Goal: Task Accomplishment & Management: Manage account settings

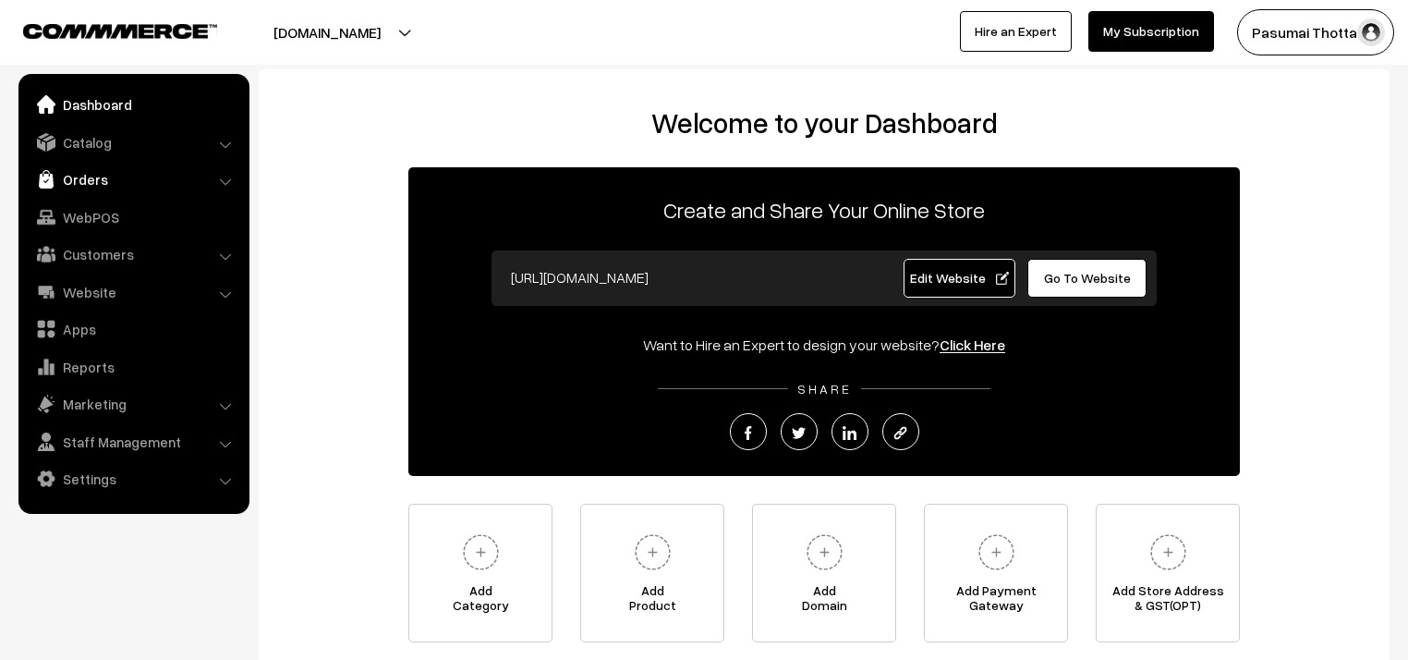
click at [72, 176] on link "Orders" at bounding box center [133, 179] width 220 height 33
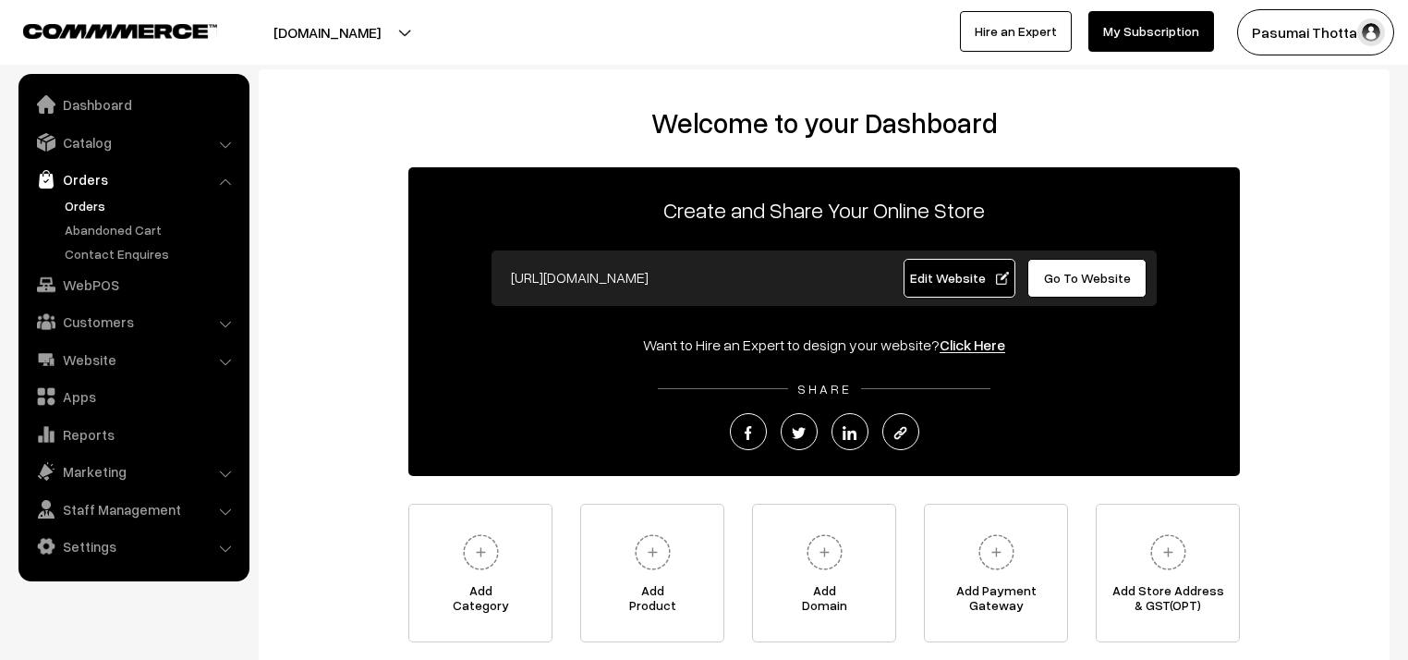
click at [94, 200] on link "Orders" at bounding box center [151, 205] width 183 height 19
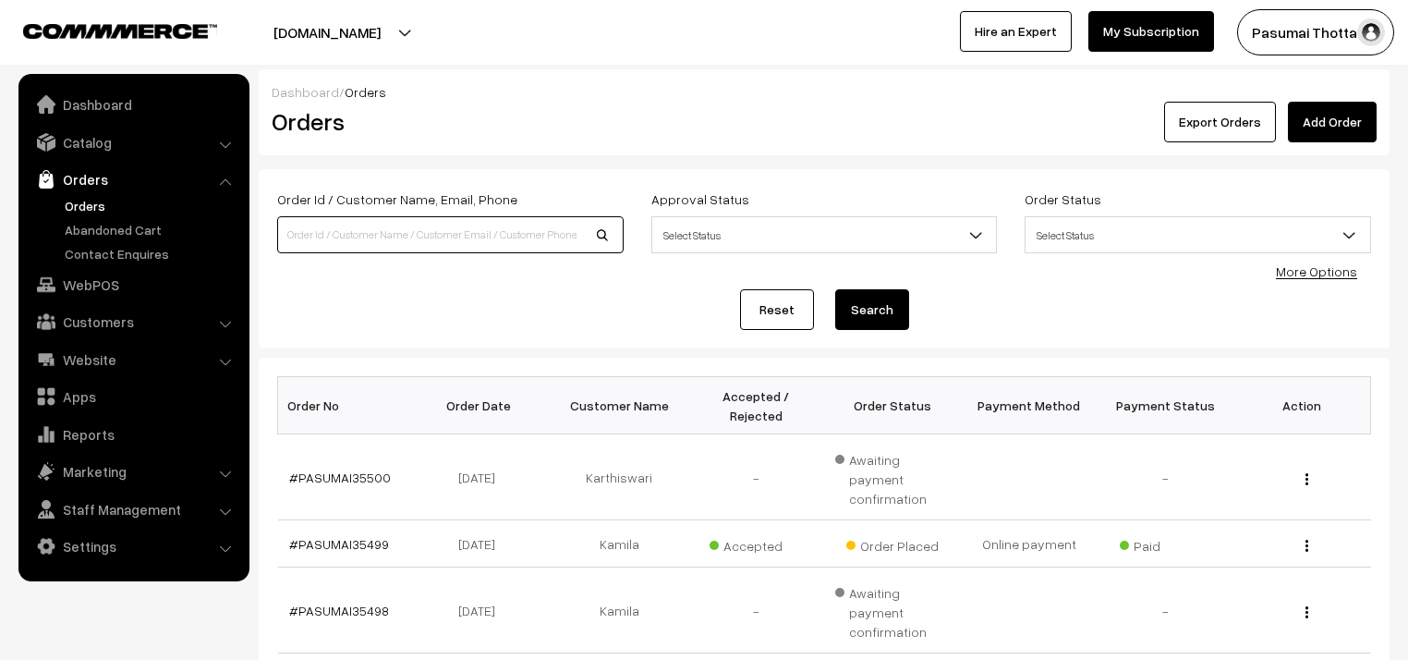
click at [335, 232] on input at bounding box center [450, 234] width 346 height 37
type input "8610738857"
click at [835, 289] on button "Search" at bounding box center [872, 309] width 74 height 41
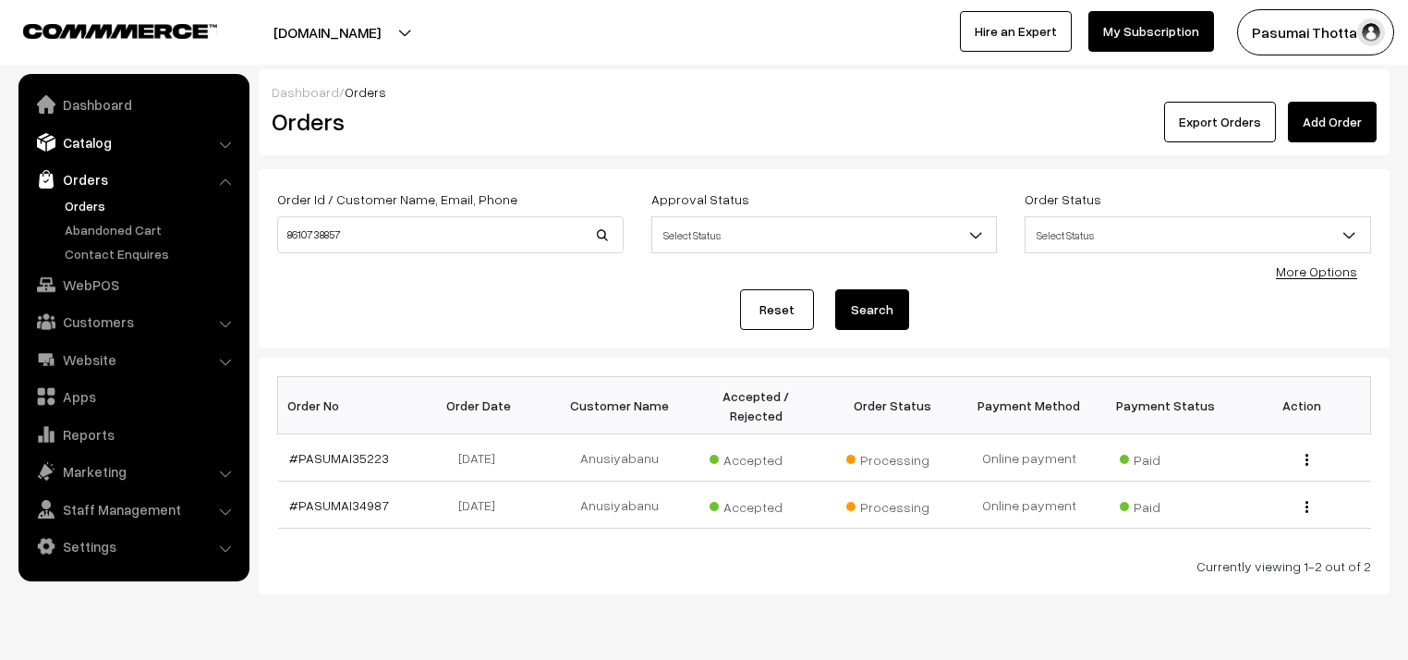
click at [78, 138] on link "Catalog" at bounding box center [133, 142] width 220 height 33
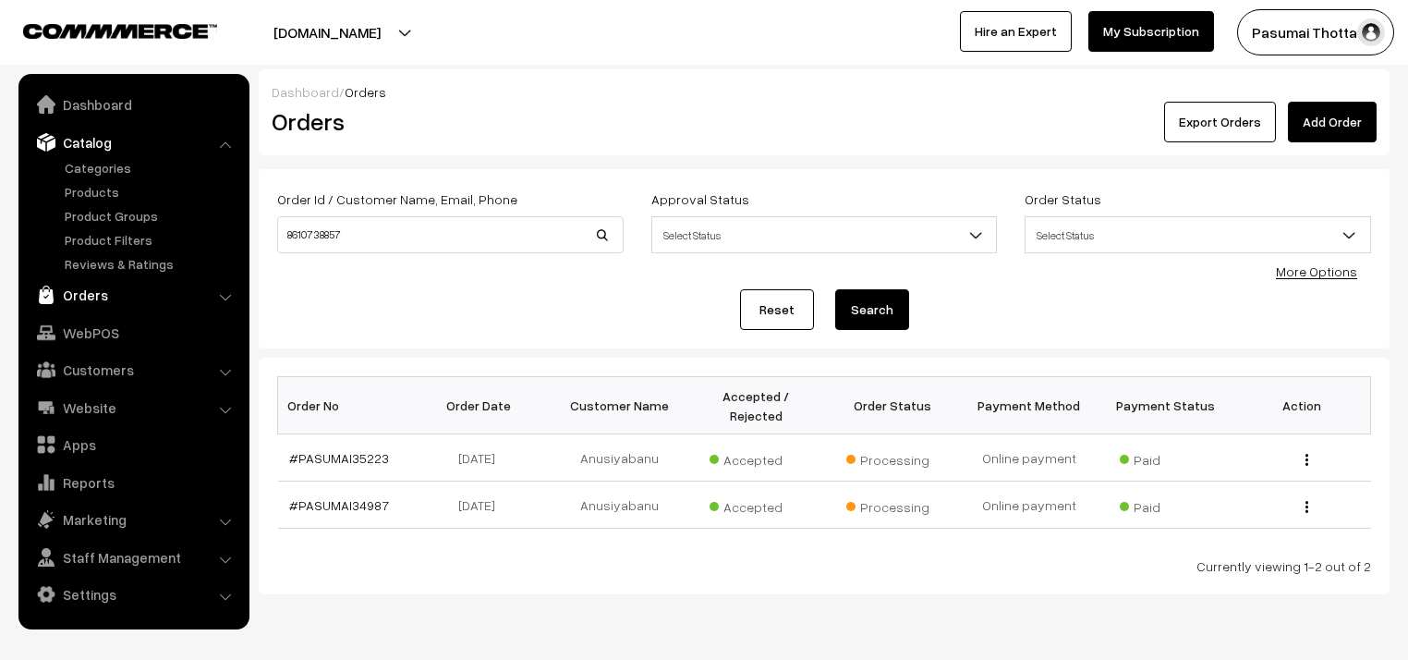
click at [80, 288] on link "Orders" at bounding box center [133, 294] width 220 height 33
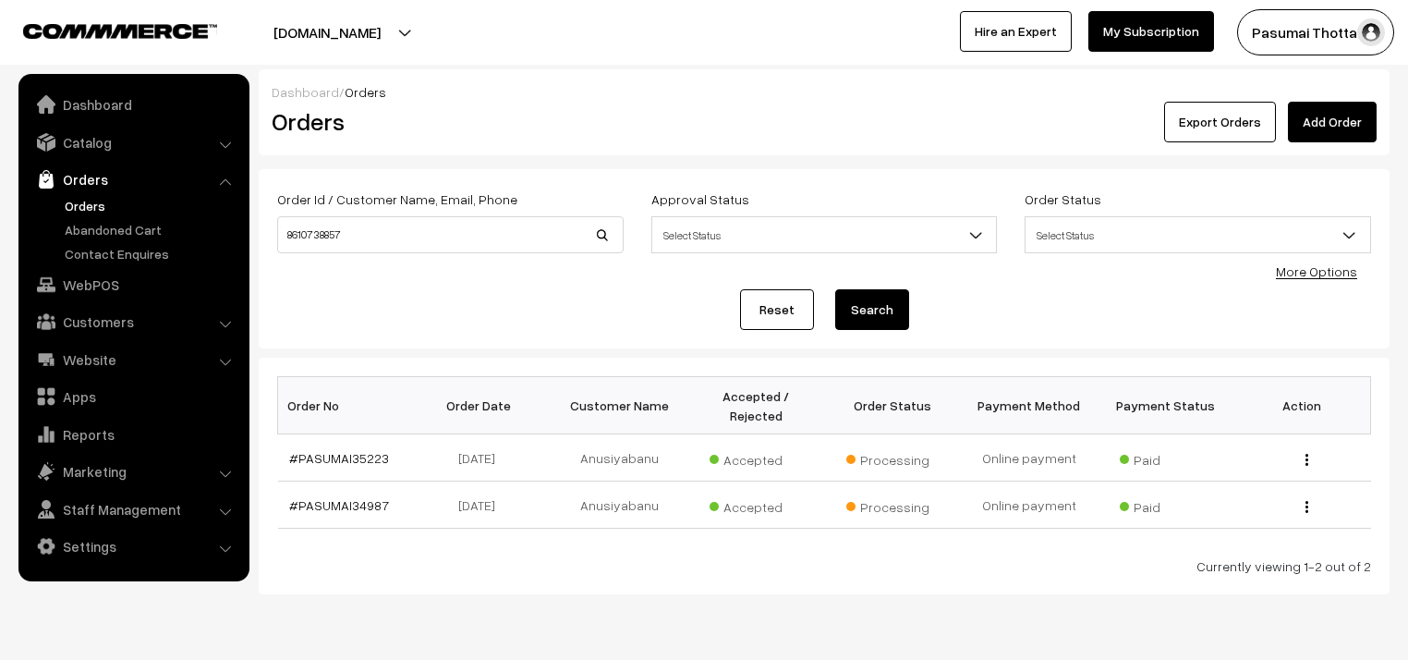
click at [85, 201] on link "Orders" at bounding box center [151, 205] width 183 height 19
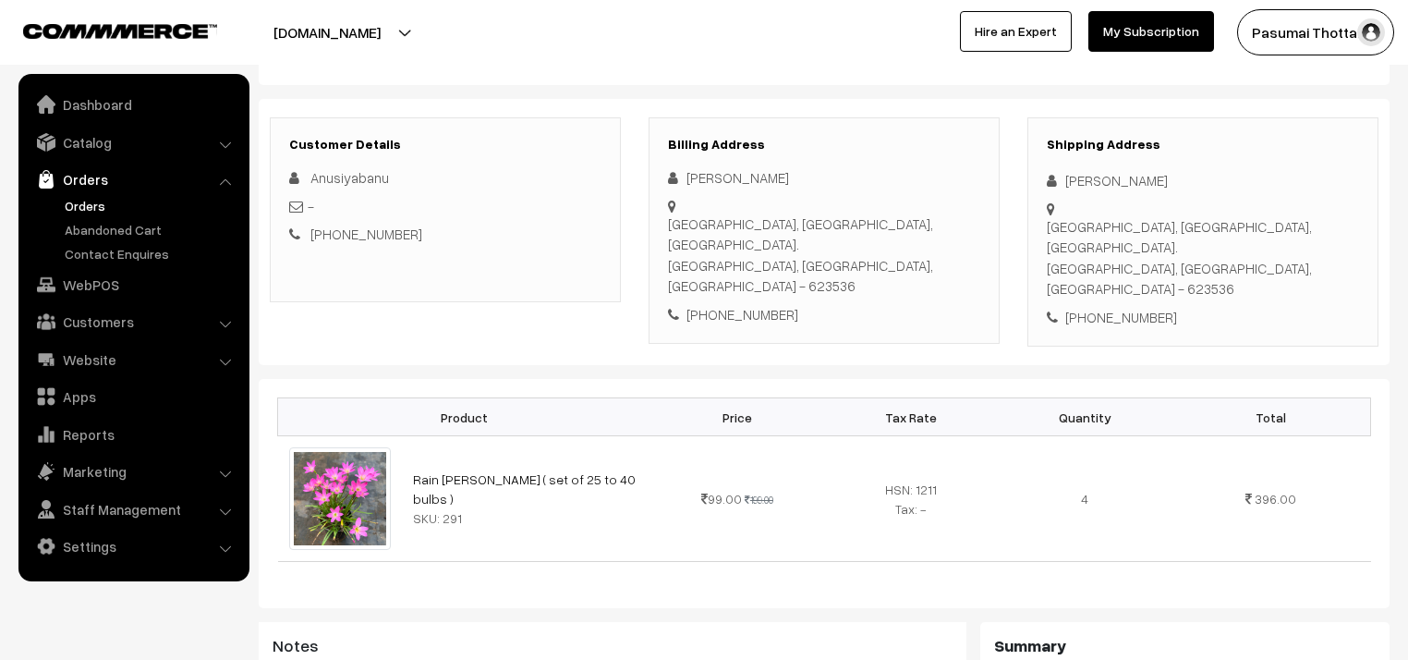
scroll to position [222, 0]
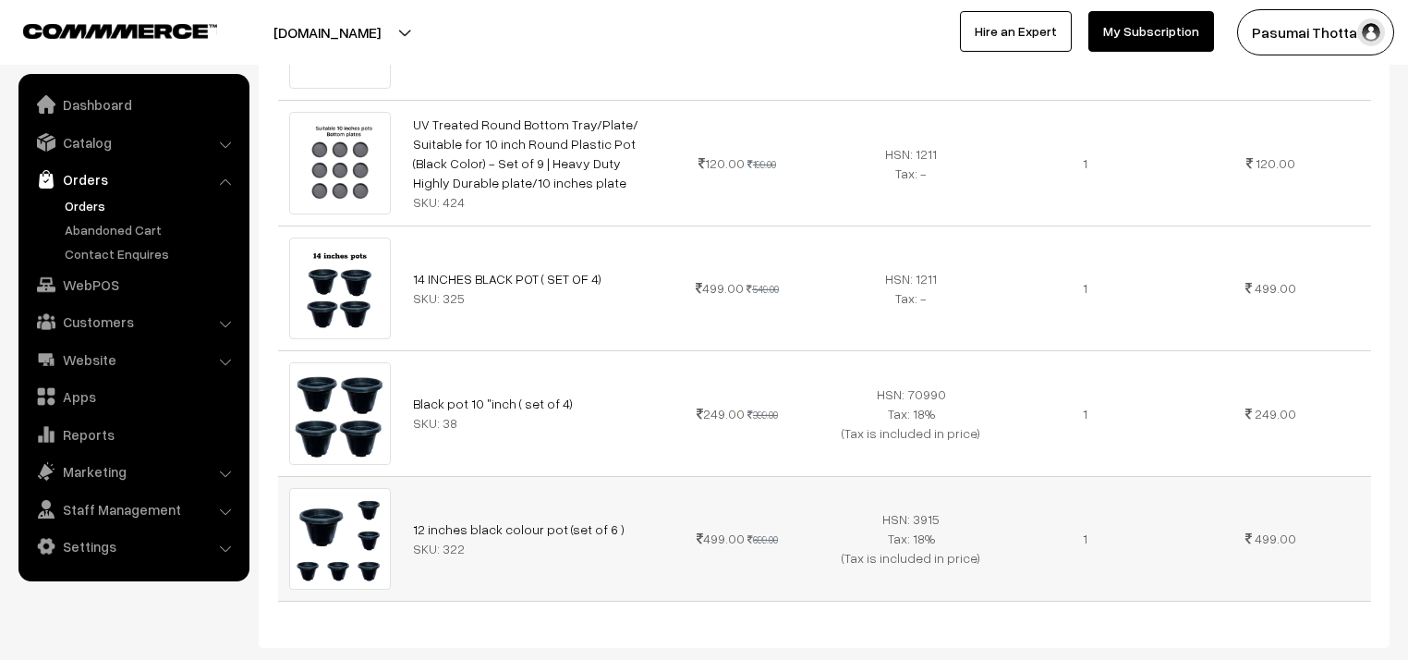
scroll to position [813, 0]
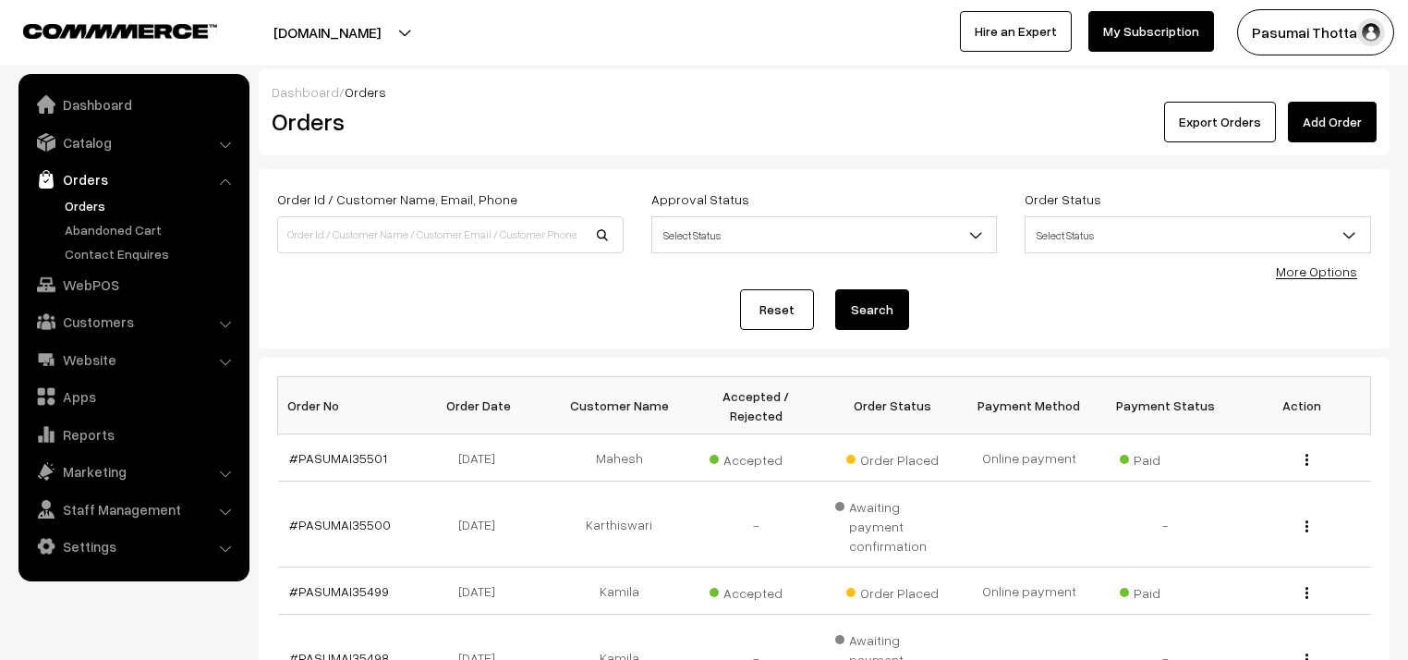
drag, startPoint x: 1329, startPoint y: 268, endPoint x: 1138, endPoint y: 279, distance: 190.7
click at [1329, 269] on link "More Options" at bounding box center [1316, 271] width 81 height 16
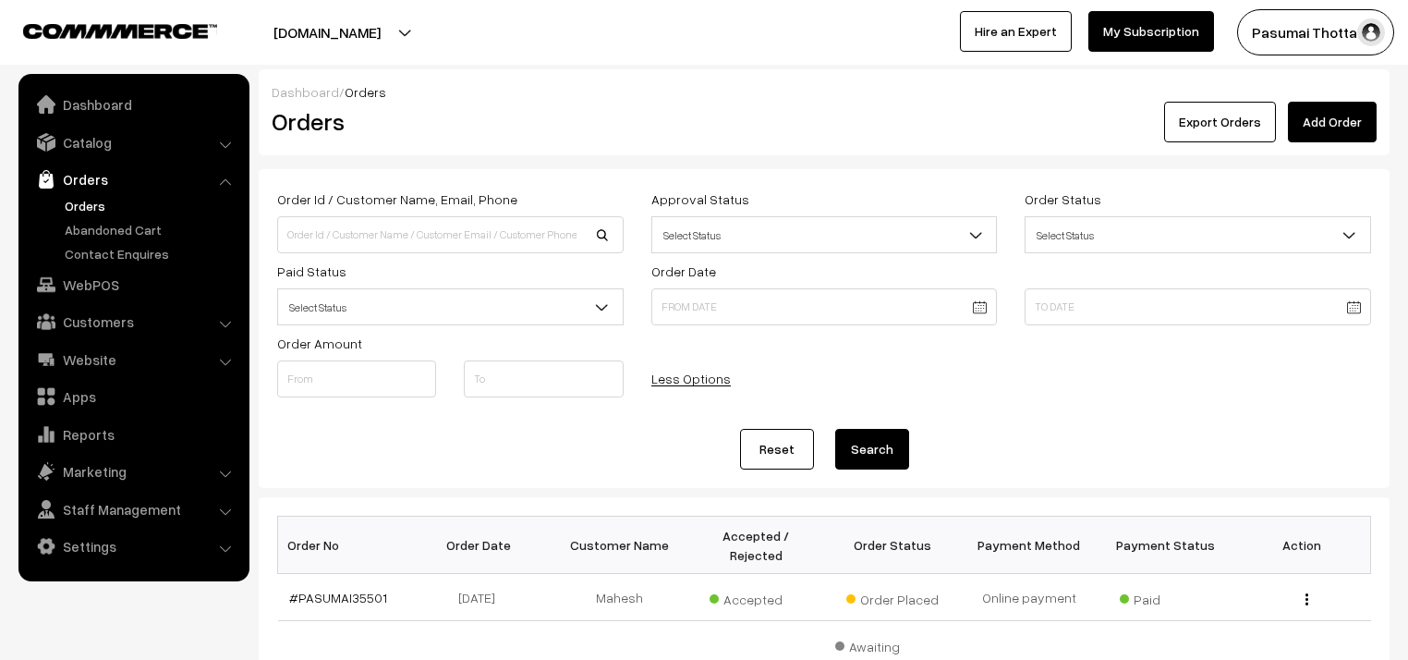
click at [471, 319] on span "Select Status" at bounding box center [450, 307] width 345 height 32
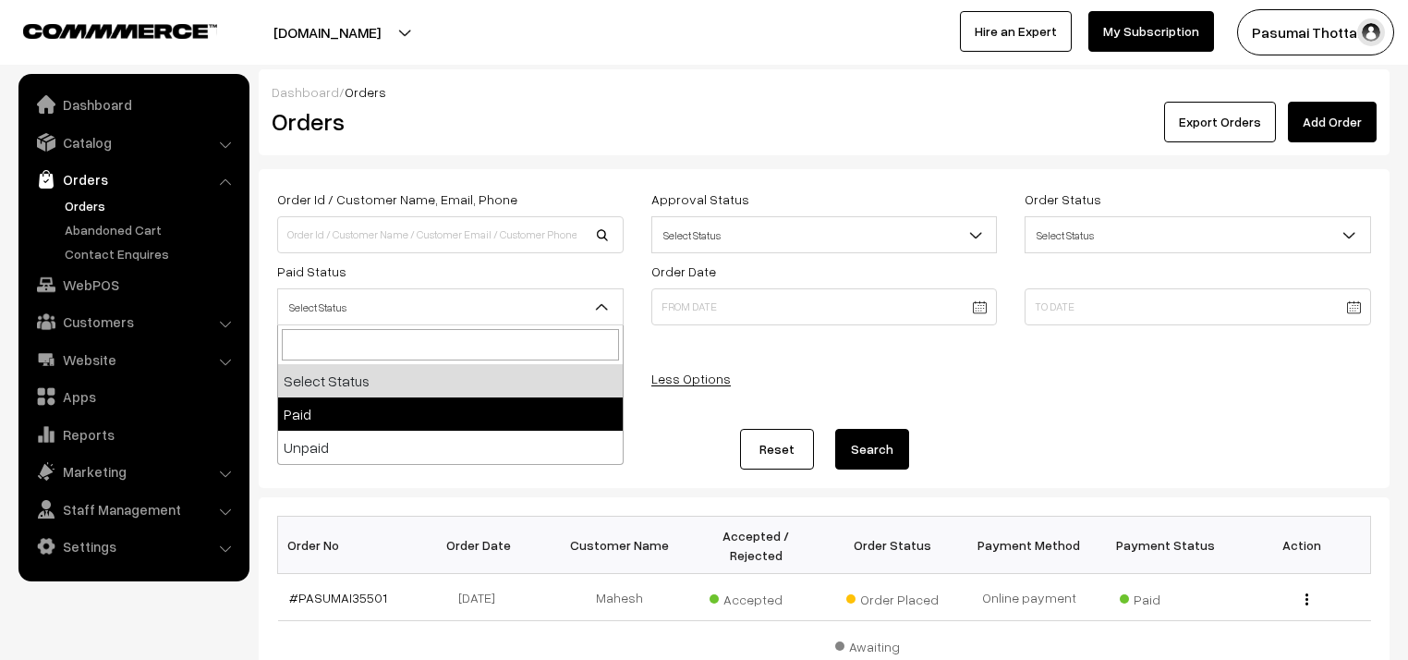
select select "1"
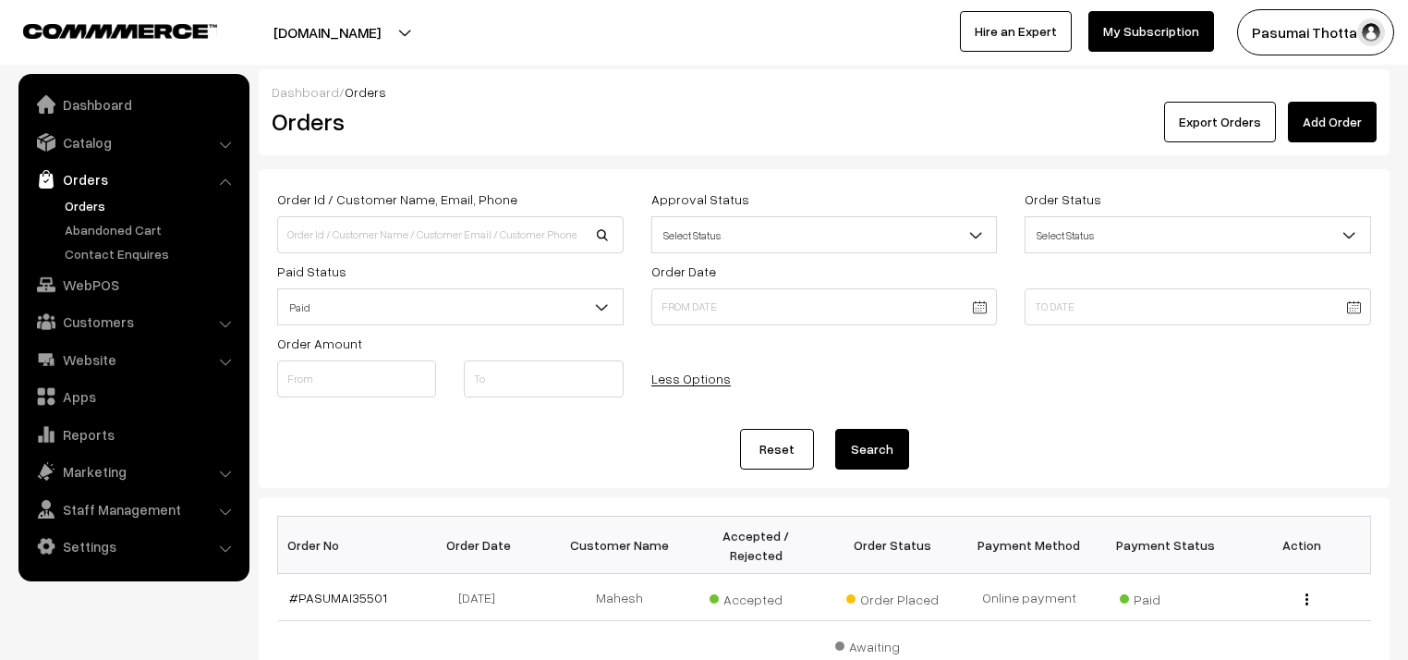
click at [876, 461] on button "Search" at bounding box center [872, 449] width 74 height 41
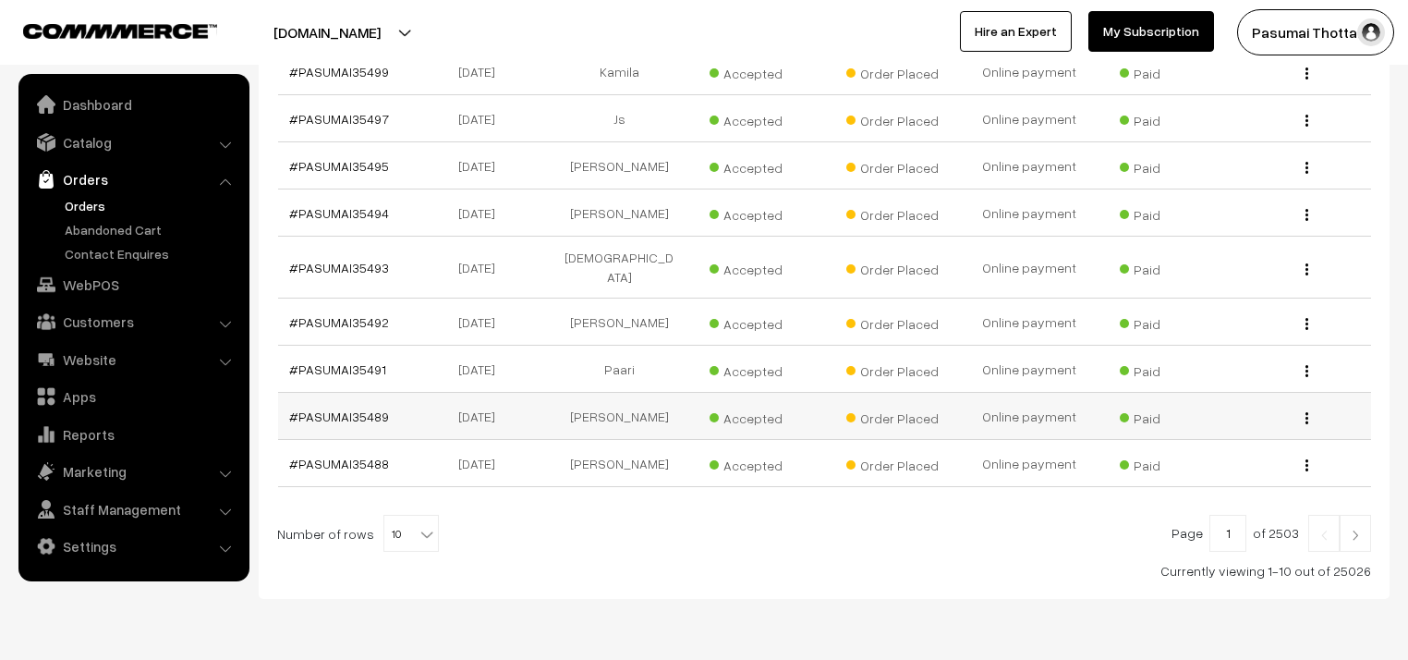
scroll to position [595, 0]
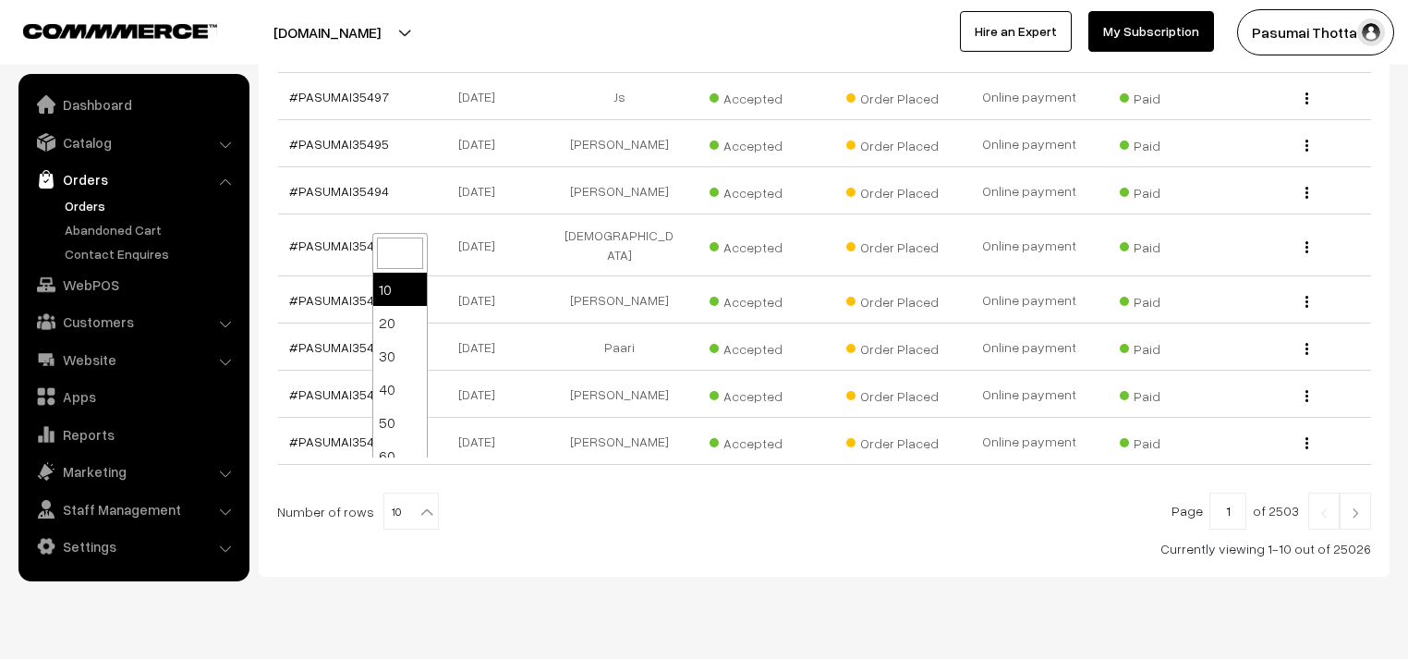
click at [418, 503] on b at bounding box center [427, 512] width 18 height 18
select select "50"
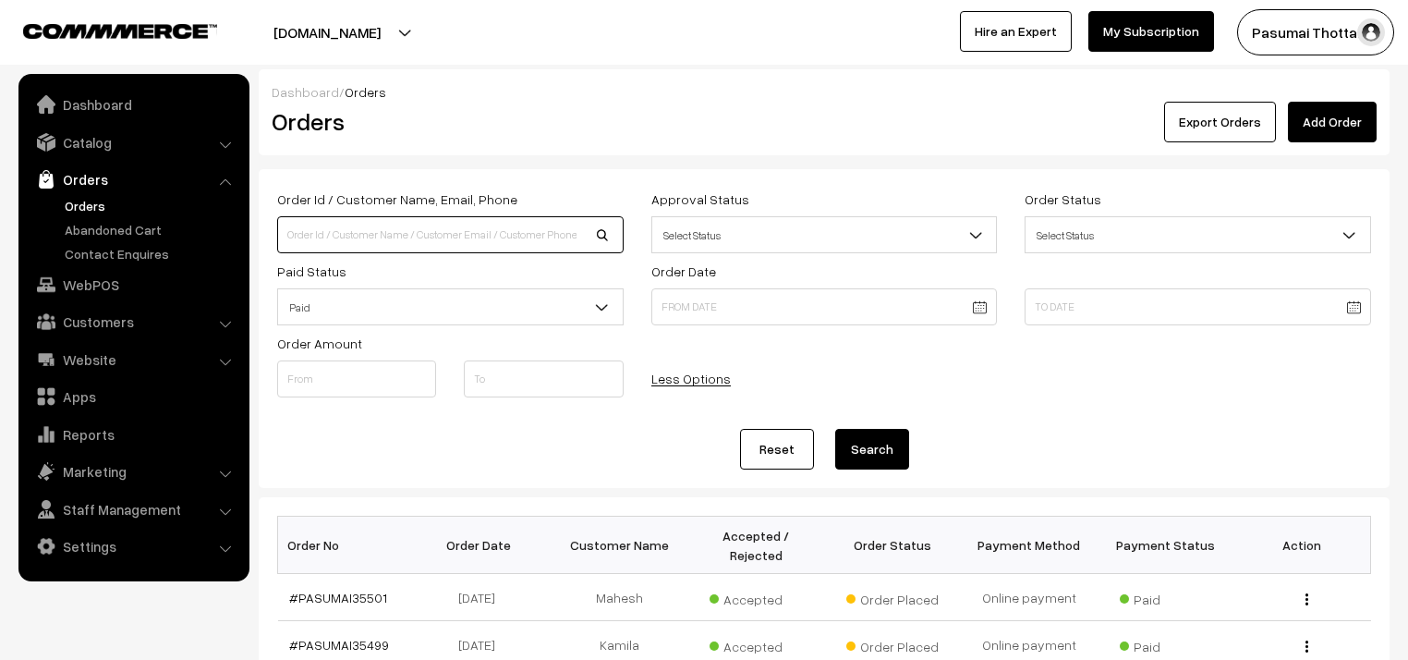
click at [366, 233] on input at bounding box center [450, 234] width 346 height 37
type input "9791832077"
click at [835, 429] on button "Search" at bounding box center [872, 449] width 74 height 41
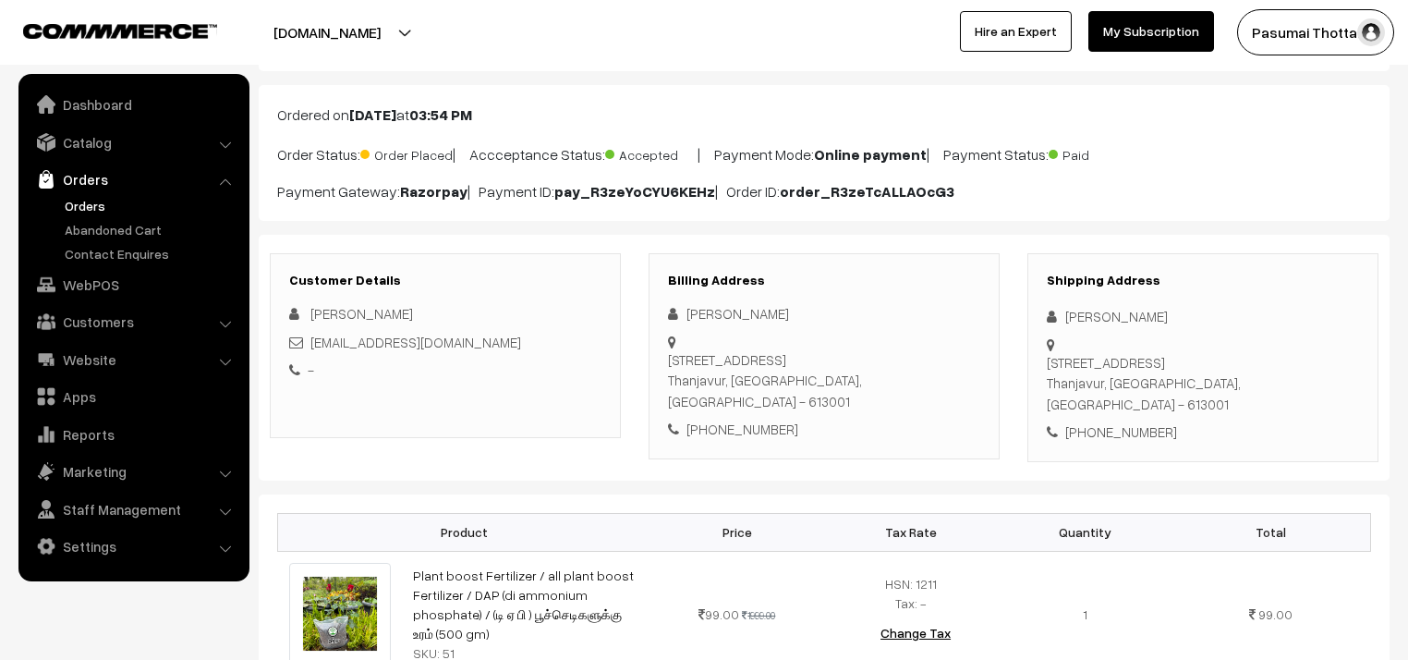
scroll to position [222, 0]
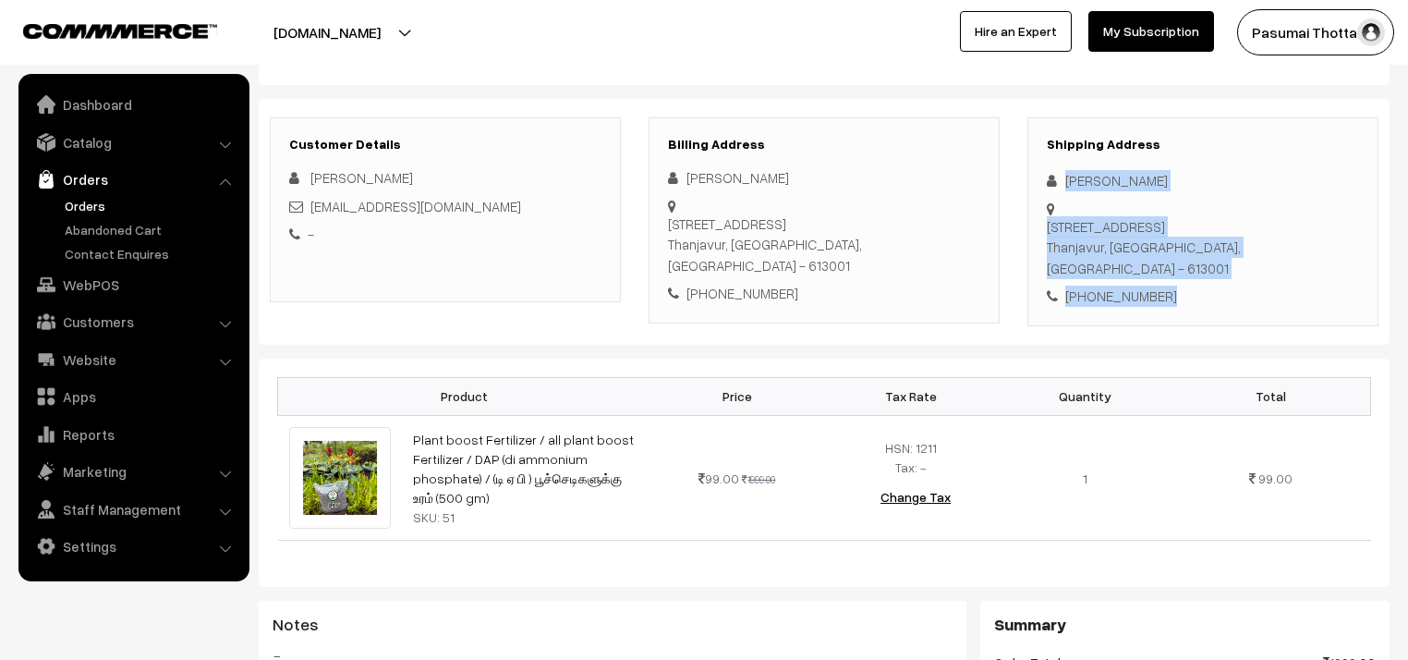
drag, startPoint x: 1064, startPoint y: 181, endPoint x: 1186, endPoint y: 260, distance: 145.1
click at [1186, 260] on div "Shipping Address Sridevi Jayakumar 576 pampatti street, East gate Thanjavur, Ta…" at bounding box center [1202, 221] width 351 height 209
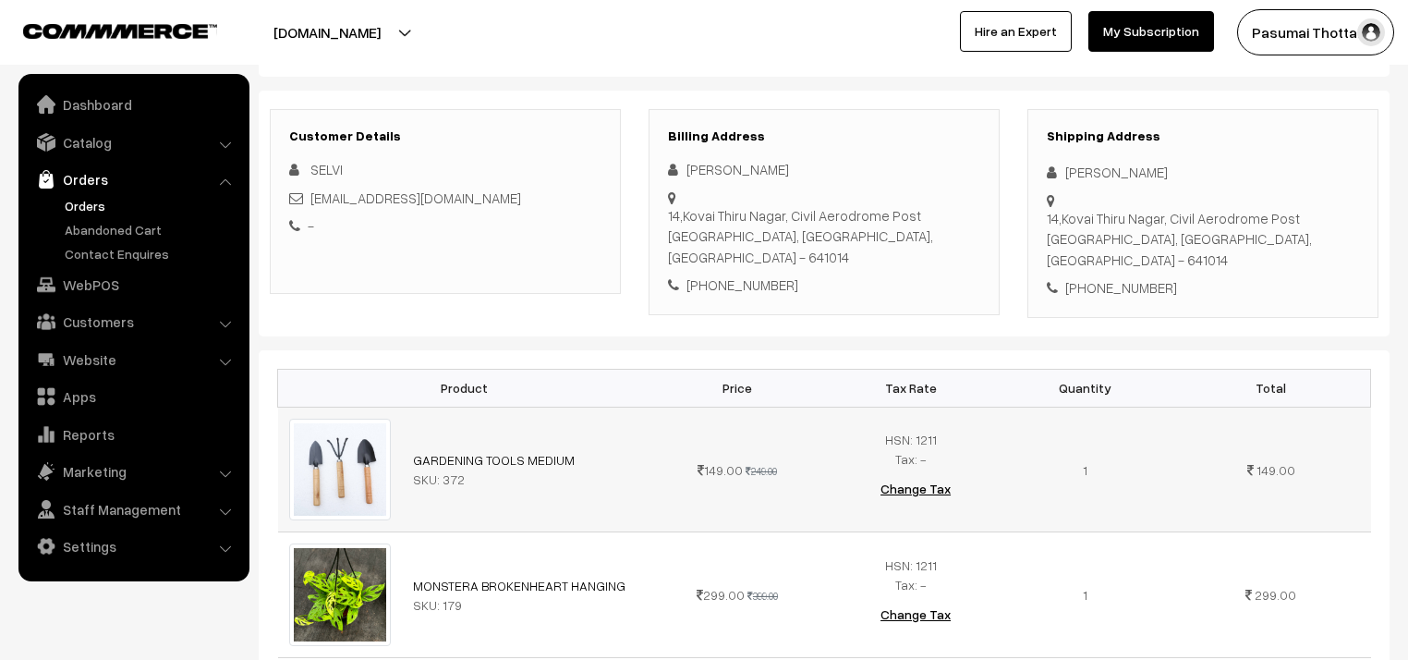
scroll to position [222, 0]
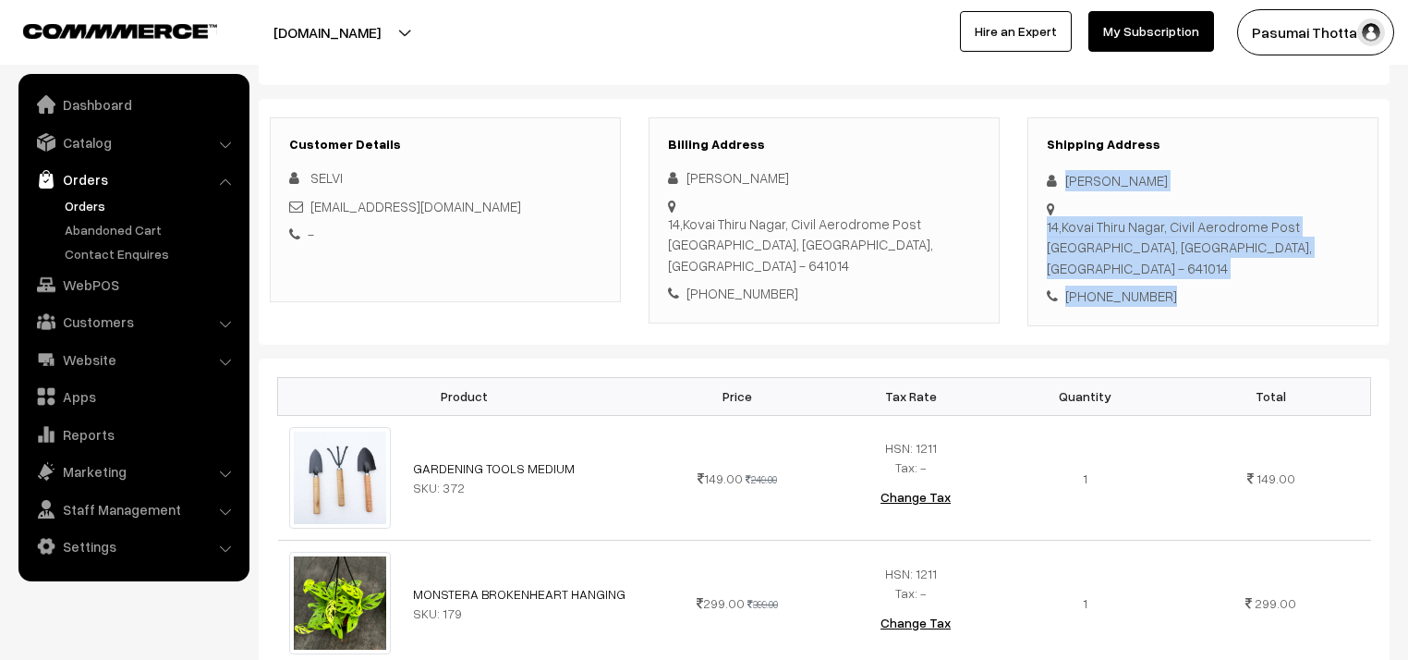
drag, startPoint x: 1061, startPoint y: 180, endPoint x: 1183, endPoint y: 260, distance: 145.6
click at [1183, 260] on div "Shipping Address SELVI Moorthy 14,Kovai Thiru Nagar, Civil Aerodrome Post Coimb…" at bounding box center [1202, 221] width 351 height 209
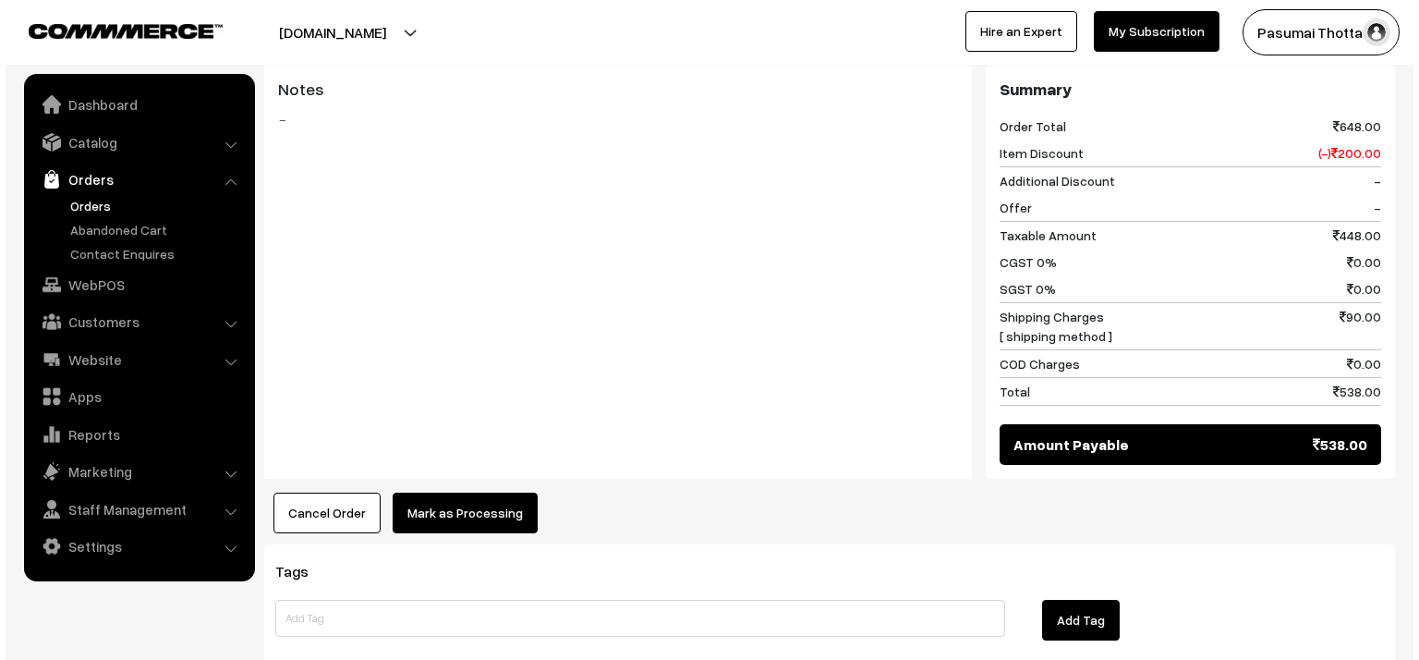
scroll to position [887, 0]
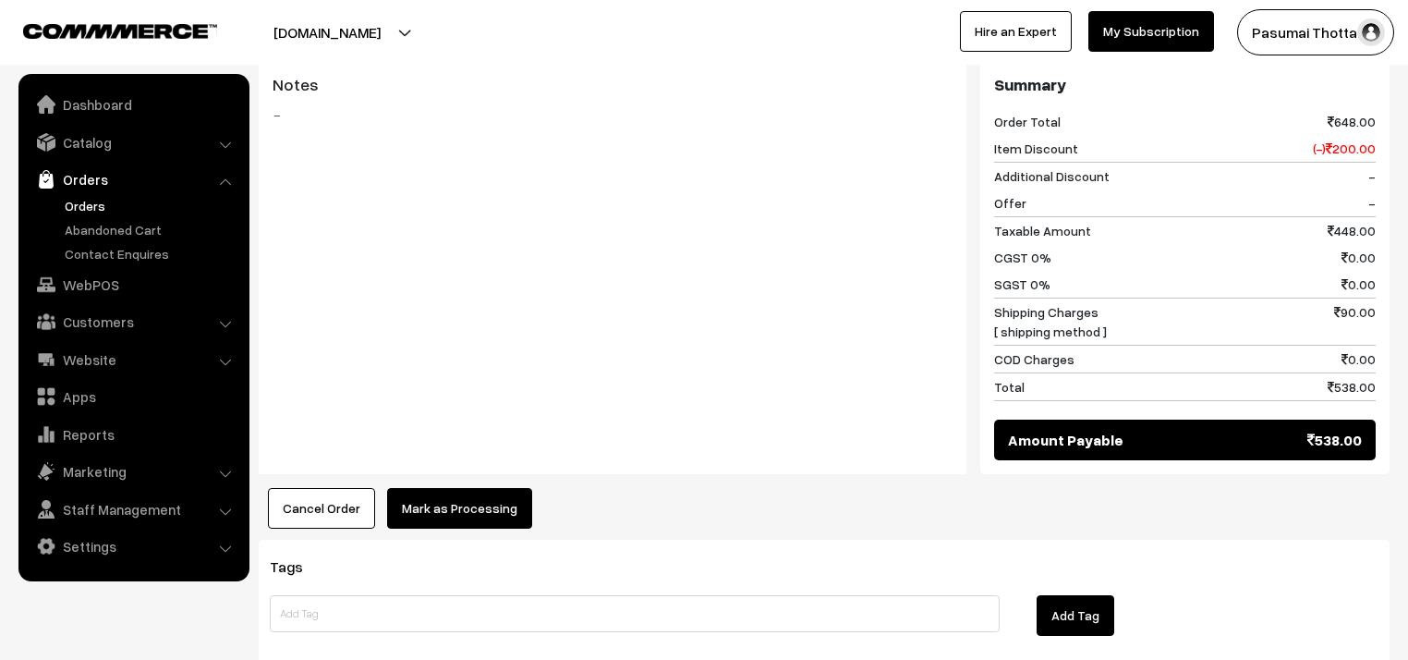
click at [477, 488] on button "Mark as Processing" at bounding box center [459, 508] width 145 height 41
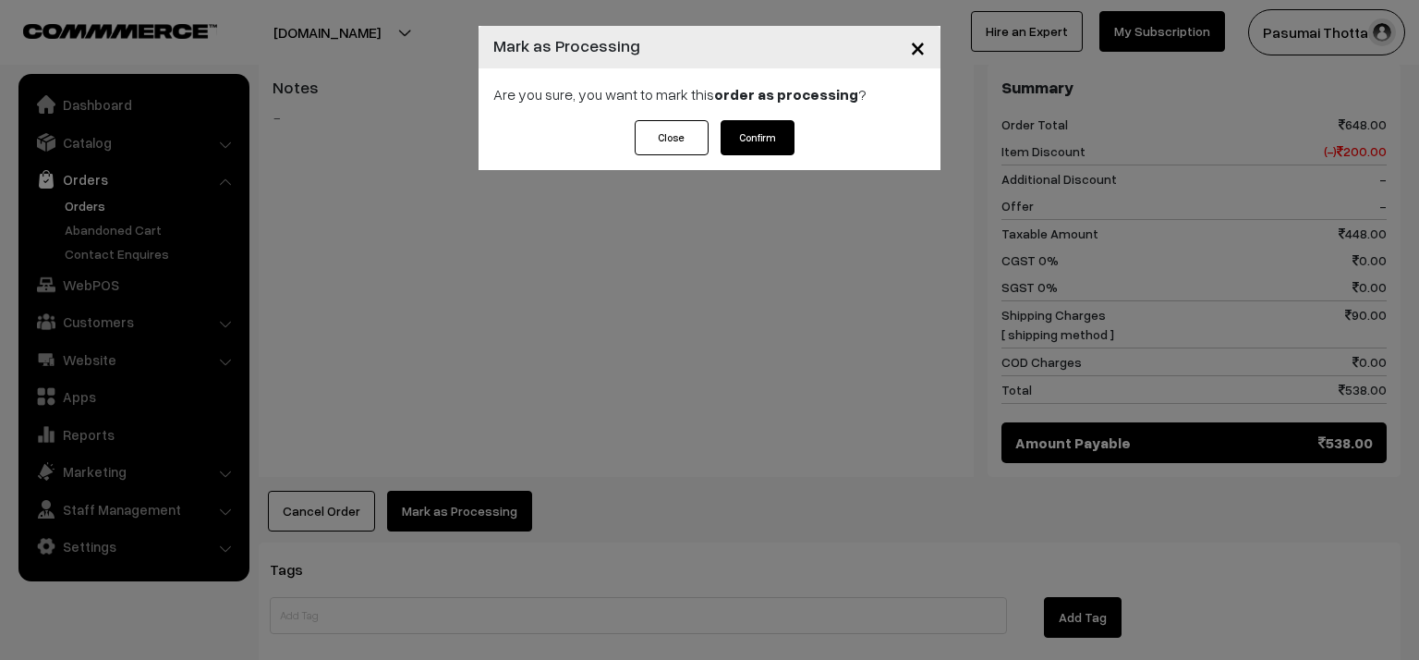
click at [761, 122] on button "Confirm" at bounding box center [758, 137] width 74 height 35
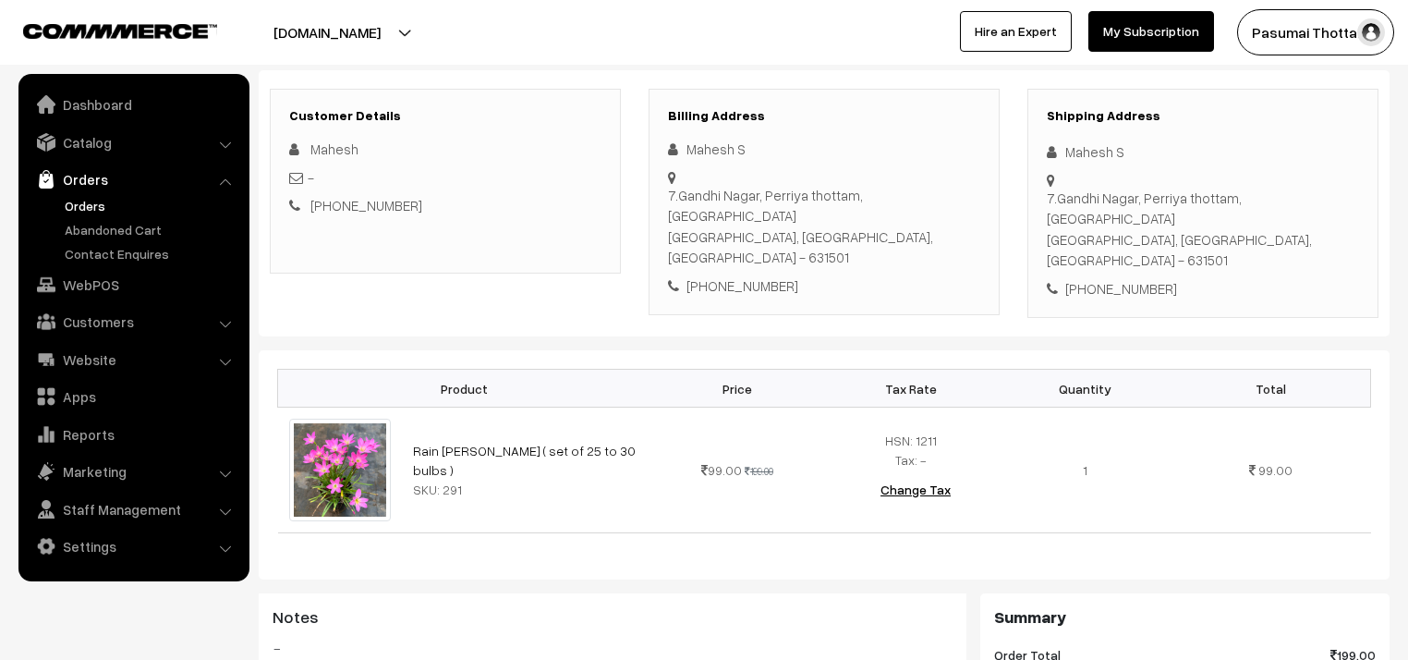
scroll to position [148, 0]
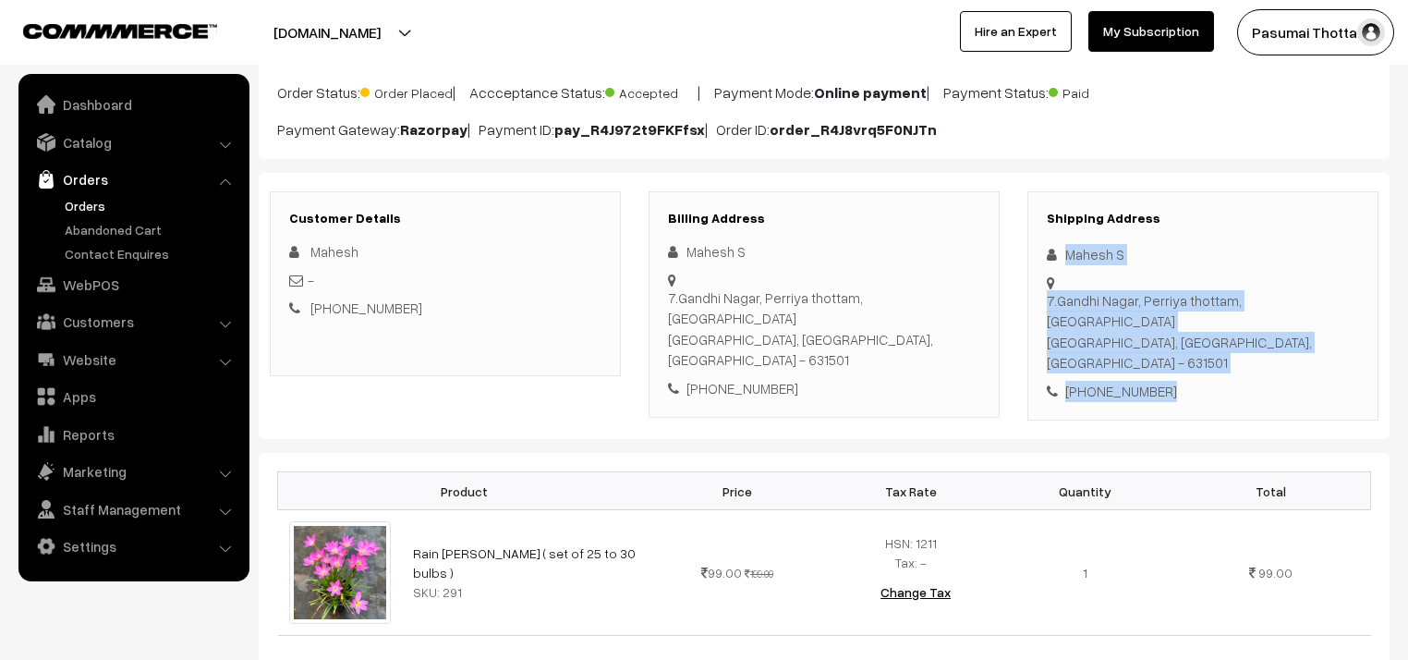
drag, startPoint x: 1064, startPoint y: 252, endPoint x: 1176, endPoint y: 340, distance: 142.1
click at [1176, 340] on div "Shipping Address Mahesh S [STREET_ADDRESS] [PHONE_NUMBER]" at bounding box center [1202, 306] width 351 height 230
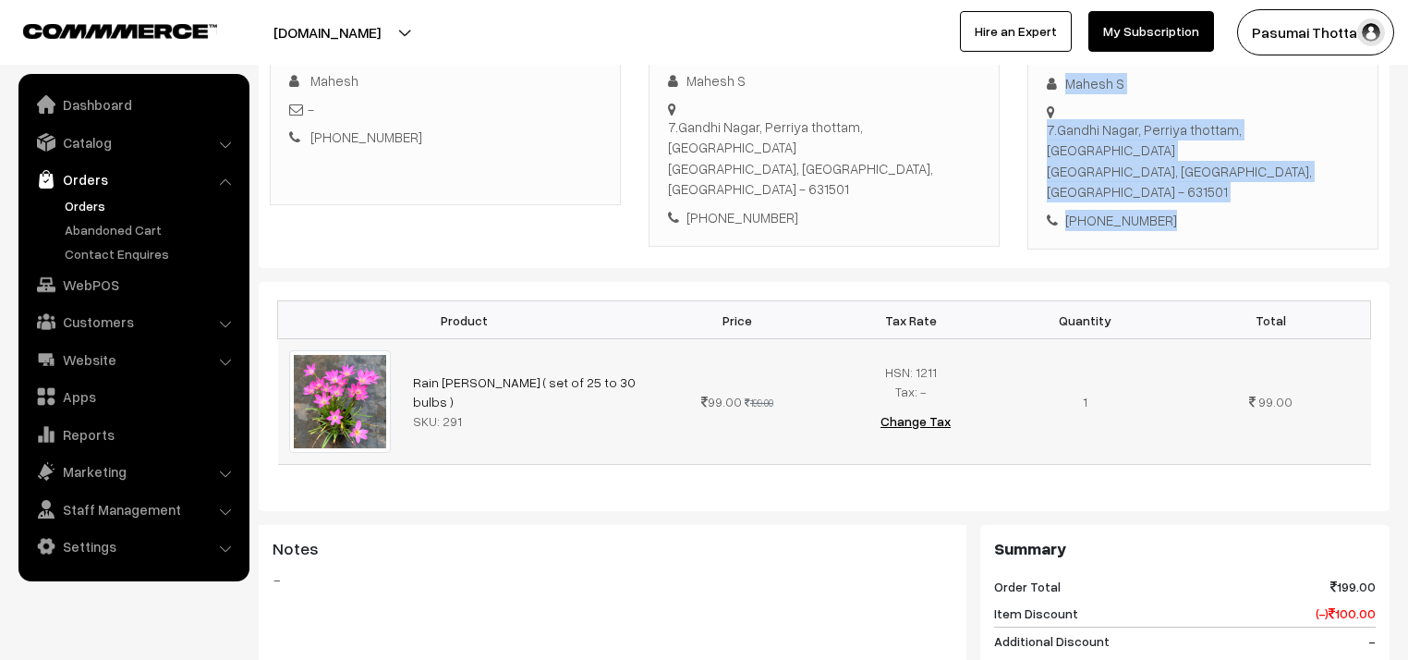
scroll to position [222, 0]
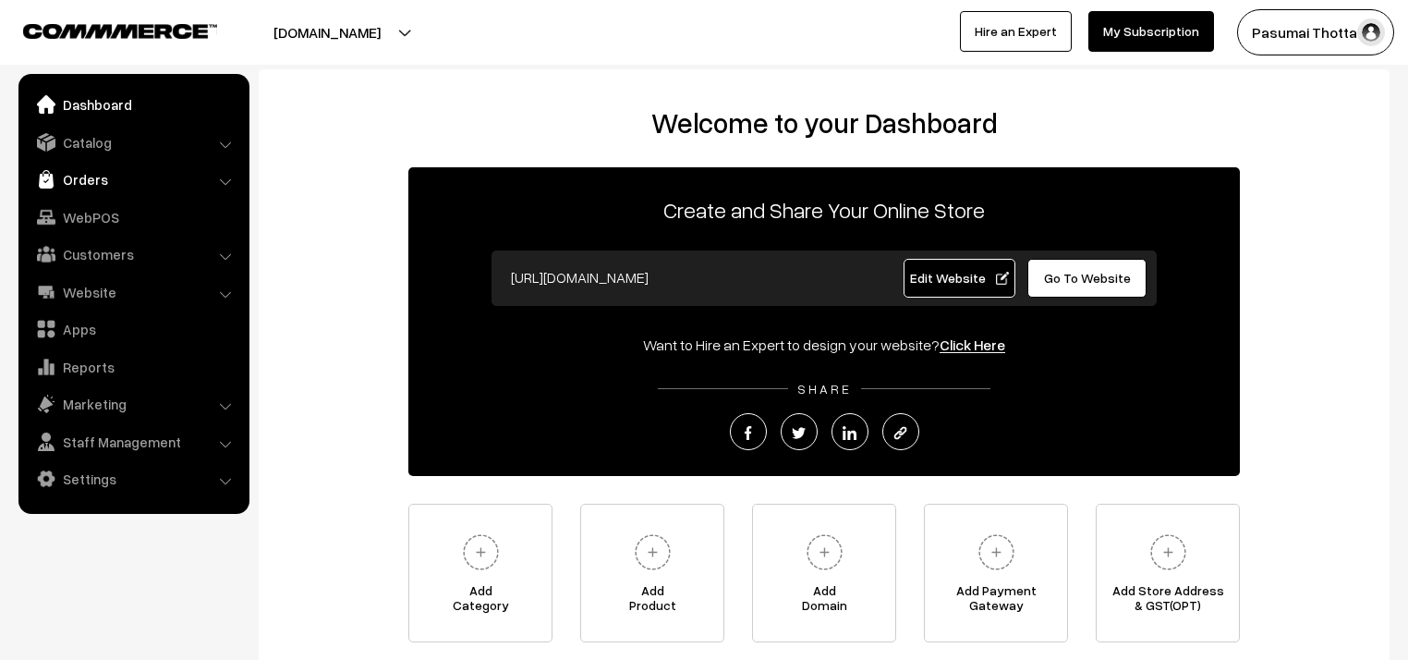
click at [97, 177] on link "Orders" at bounding box center [133, 179] width 220 height 33
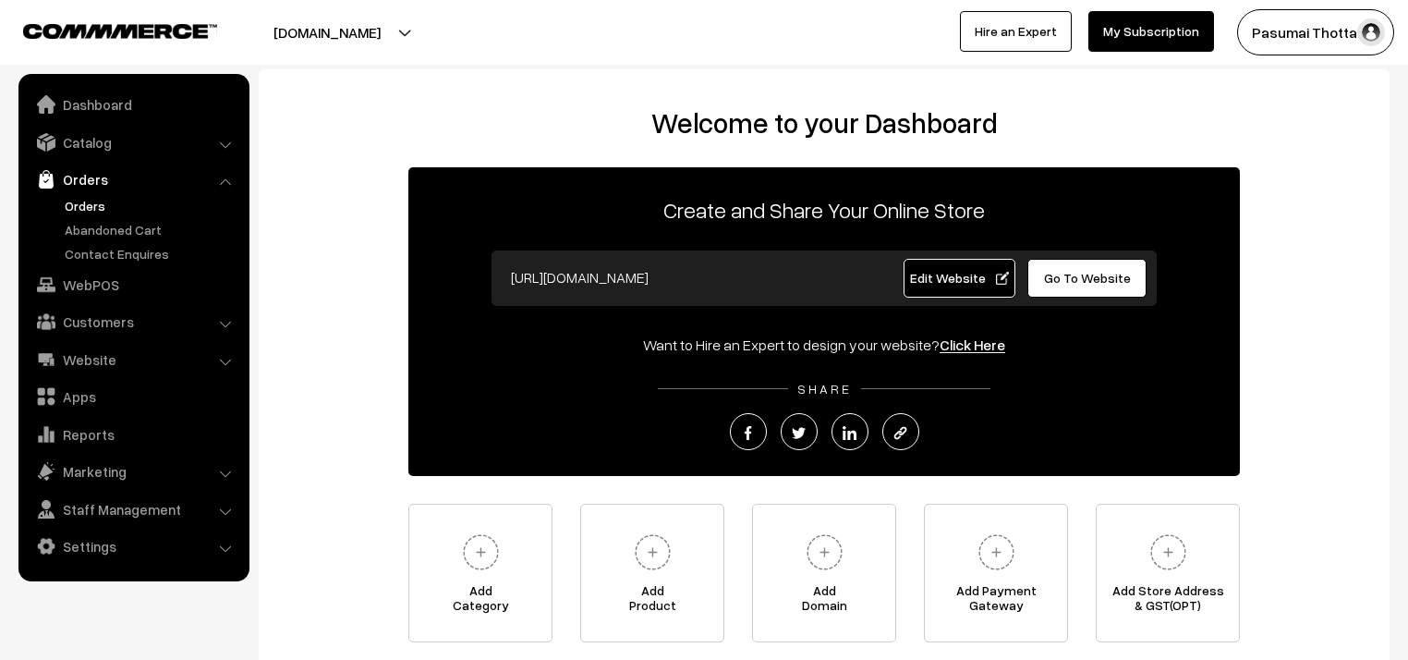
click at [106, 202] on link "Orders" at bounding box center [151, 205] width 183 height 19
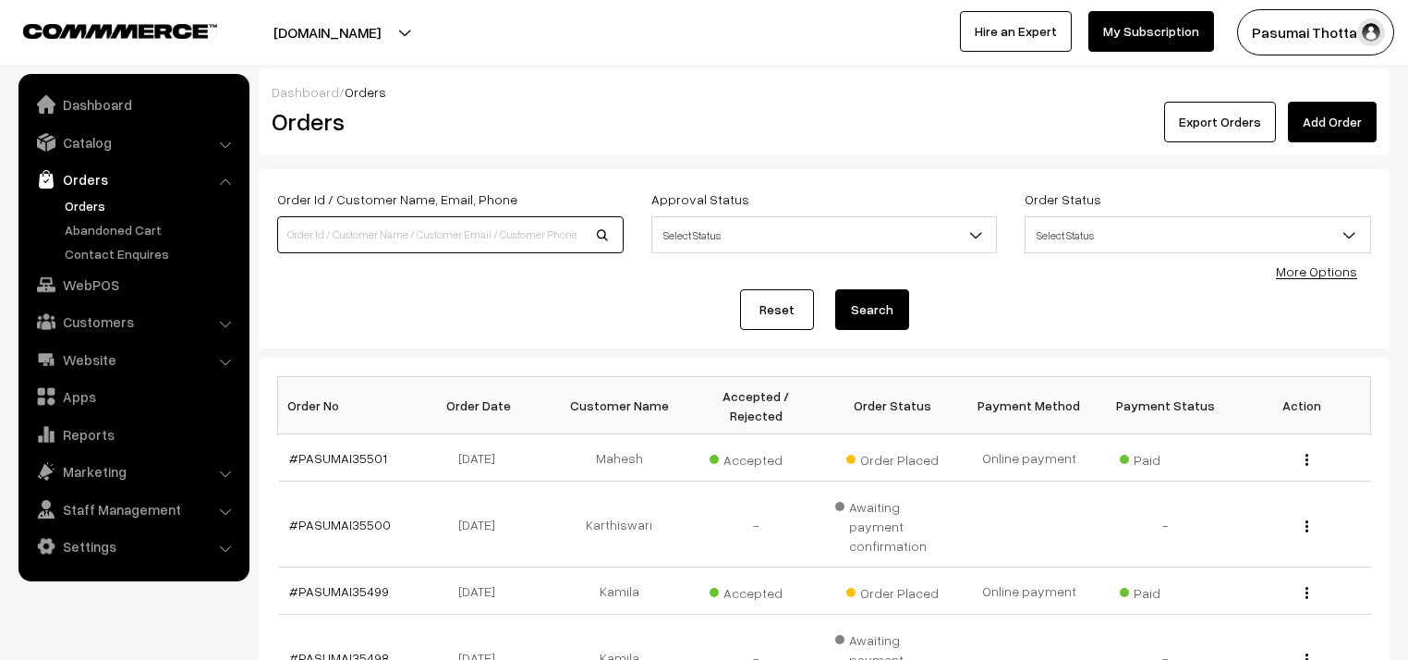
click at [351, 233] on input at bounding box center [450, 234] width 346 height 37
type input "9940780058"
click at [835, 289] on button "Search" at bounding box center [872, 309] width 74 height 41
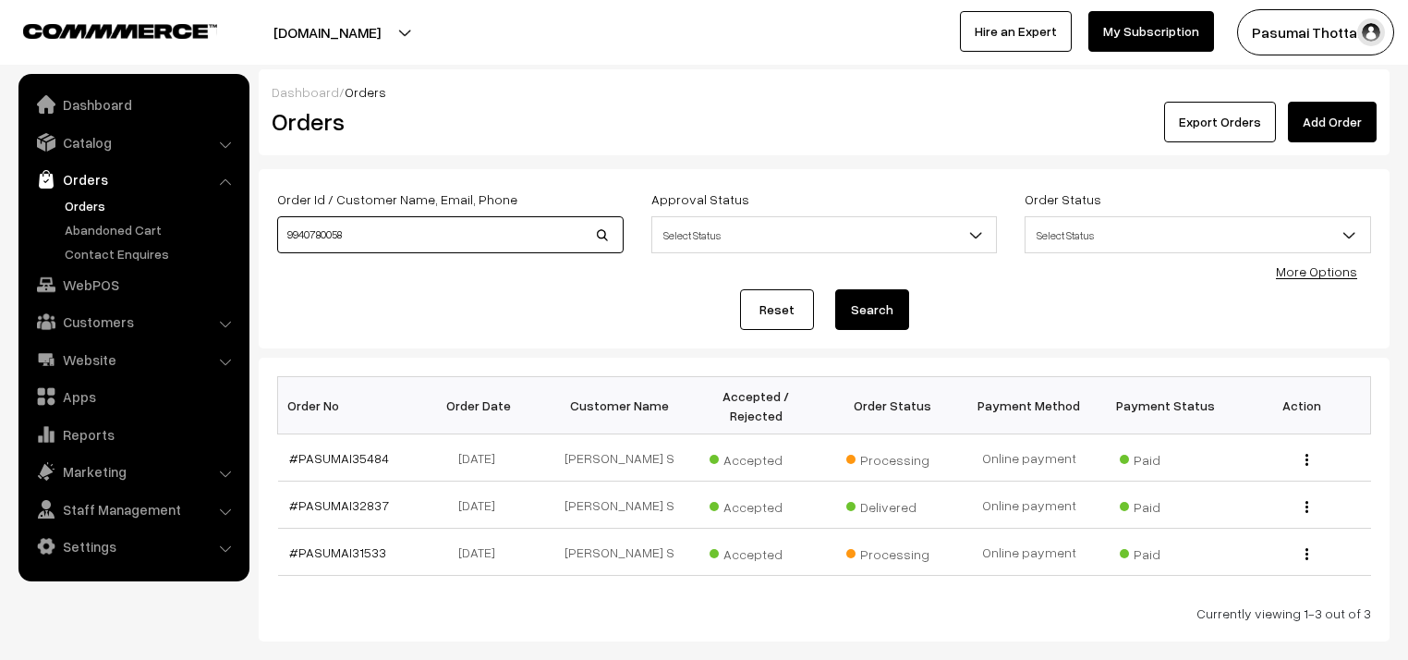
drag, startPoint x: 370, startPoint y: 246, endPoint x: 261, endPoint y: 246, distance: 109.0
click at [261, 246] on div "Order Id / Customer Name, Email, Phone 9940780058 Approval Status Select Status…" at bounding box center [824, 258] width 1131 height 179
type input "9710784307"
click at [835, 289] on button "Search" at bounding box center [872, 309] width 74 height 41
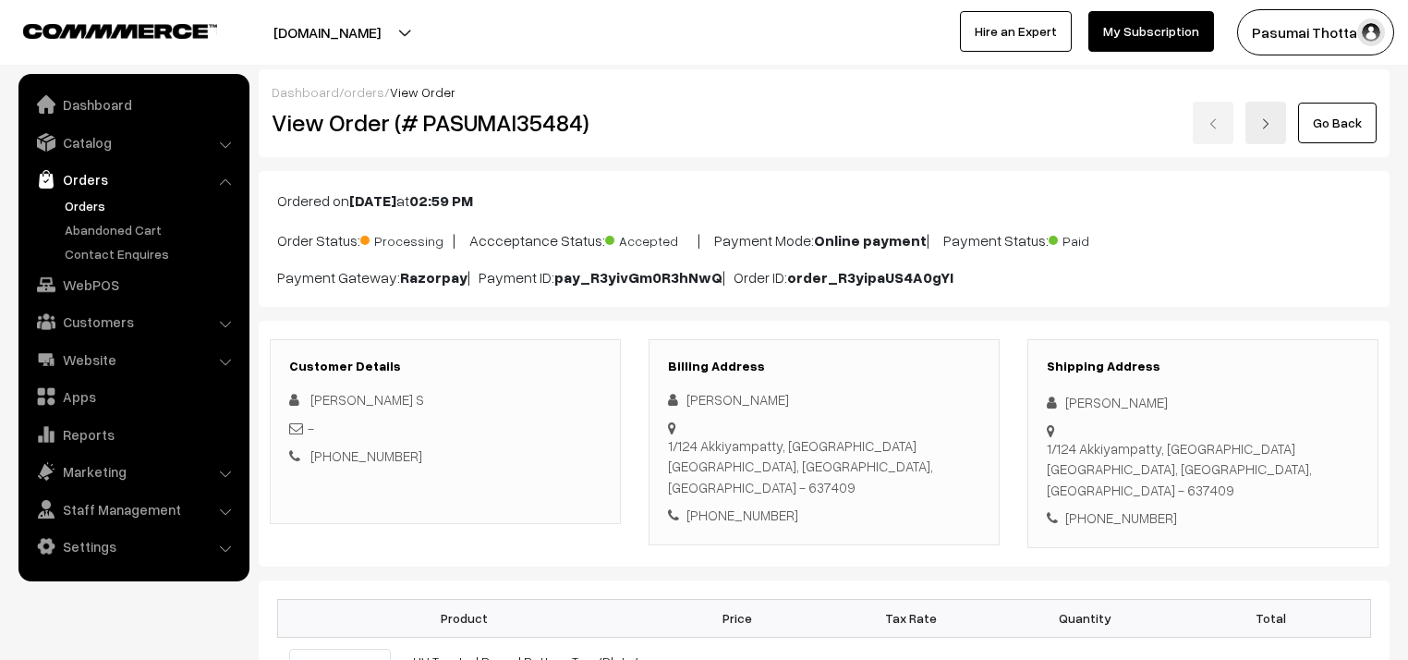
scroll to position [148, 0]
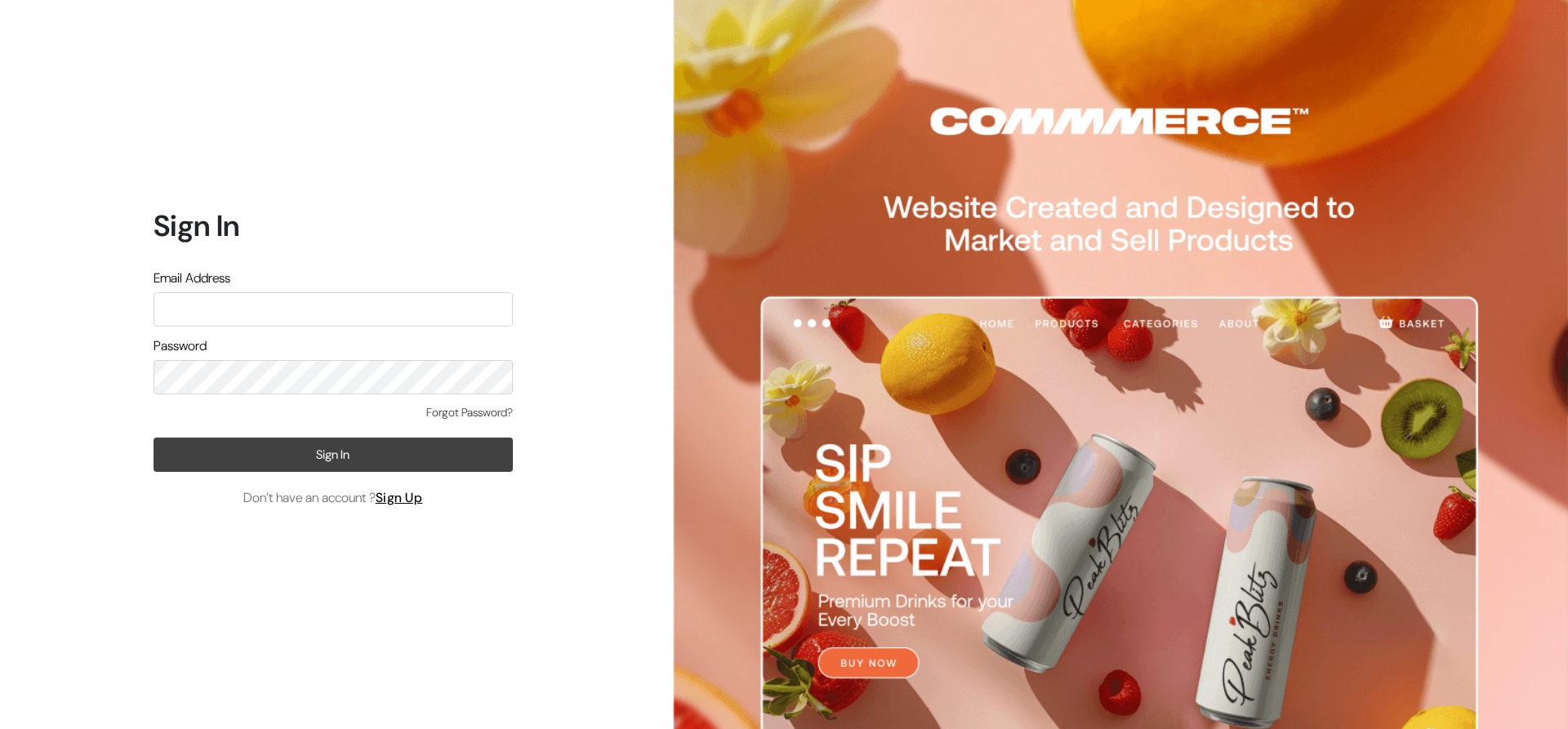
type input "[EMAIL_ADDRESS][DOMAIN_NAME]"
click at [345, 449] on button "Sign In" at bounding box center [333, 454] width 360 height 34
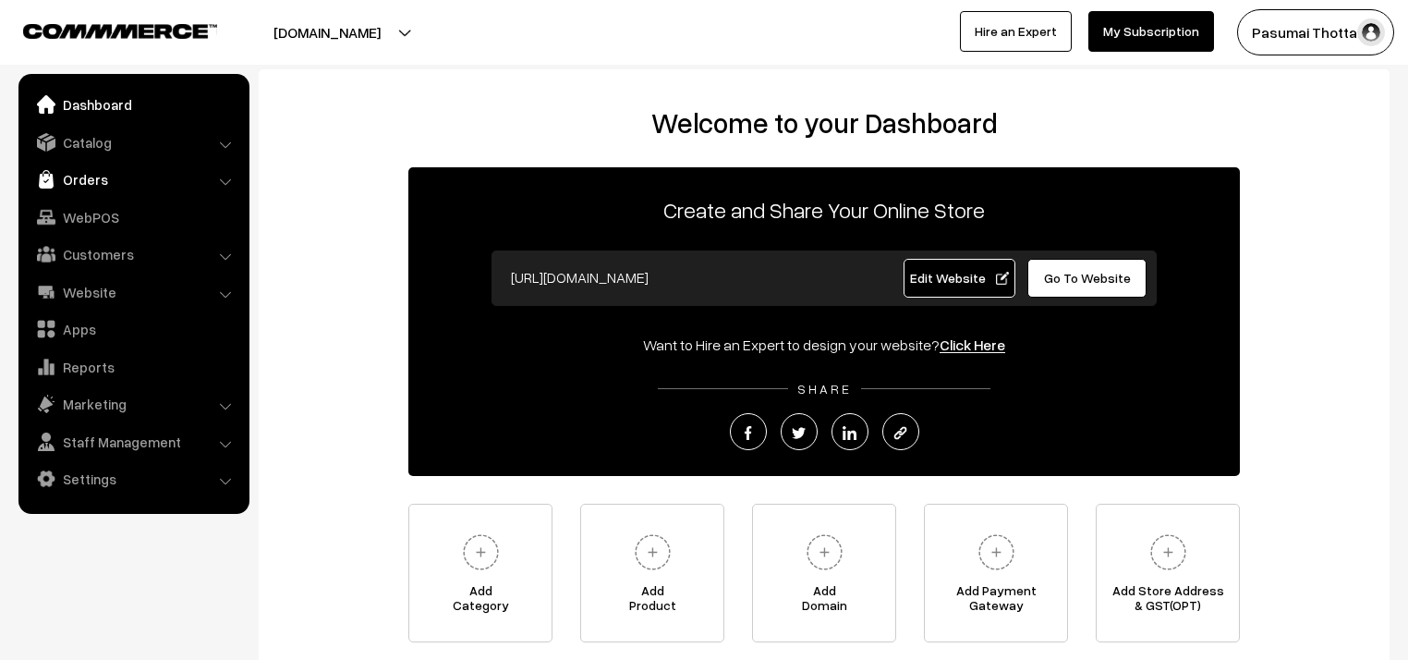
click at [96, 183] on link "Orders" at bounding box center [133, 179] width 220 height 33
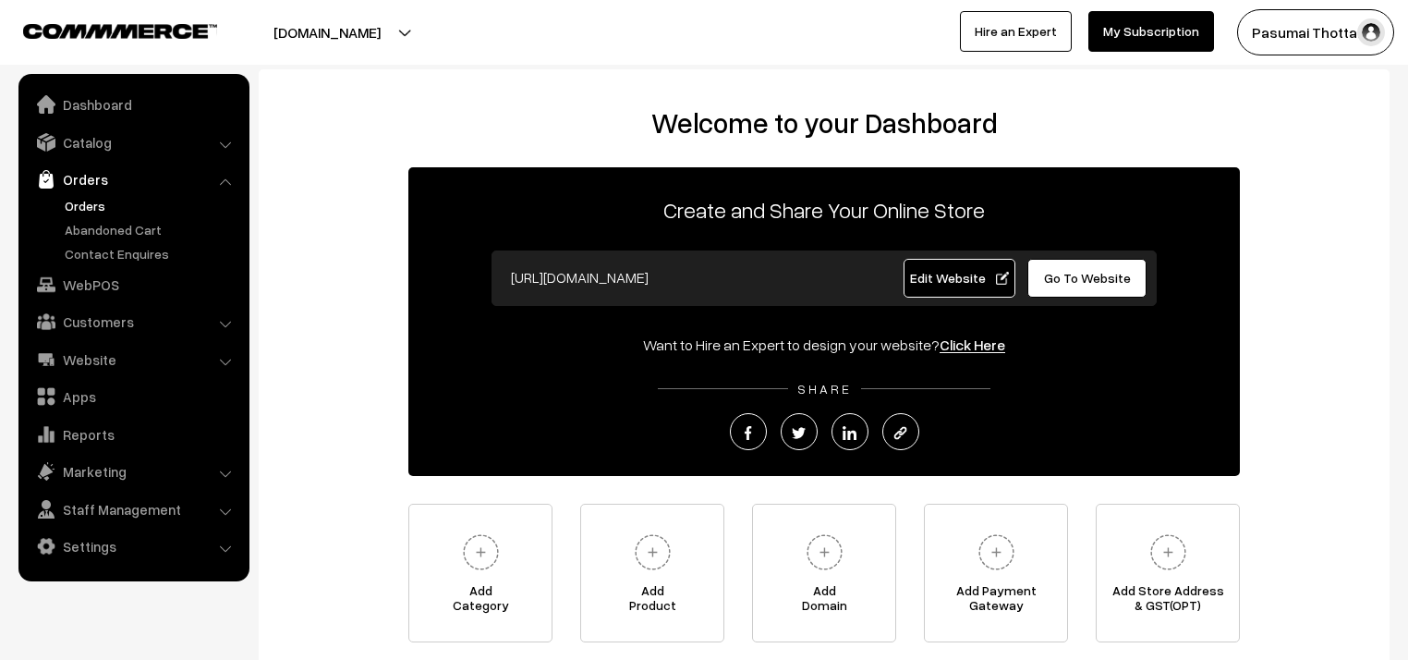
click at [103, 202] on link "Orders" at bounding box center [151, 205] width 183 height 19
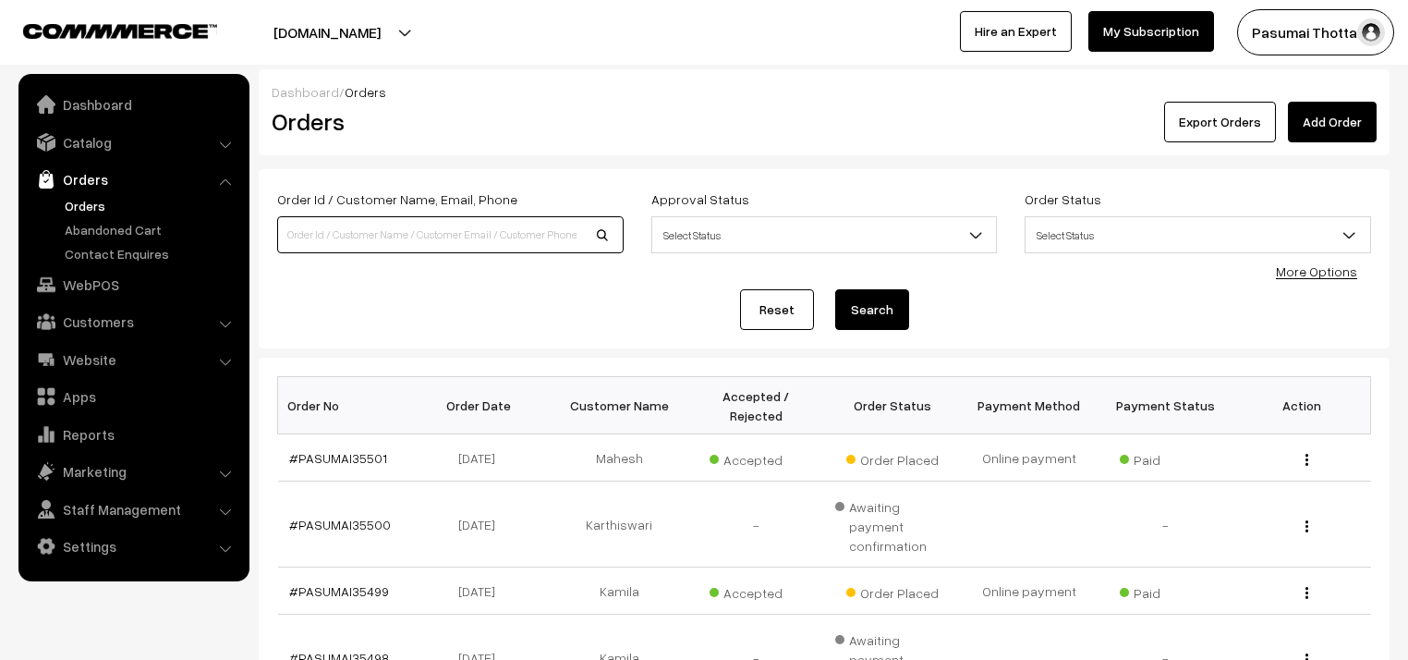
click at [337, 246] on input at bounding box center [450, 234] width 346 height 37
type input "9710784307"
click at [835, 289] on button "Search" at bounding box center [872, 309] width 74 height 41
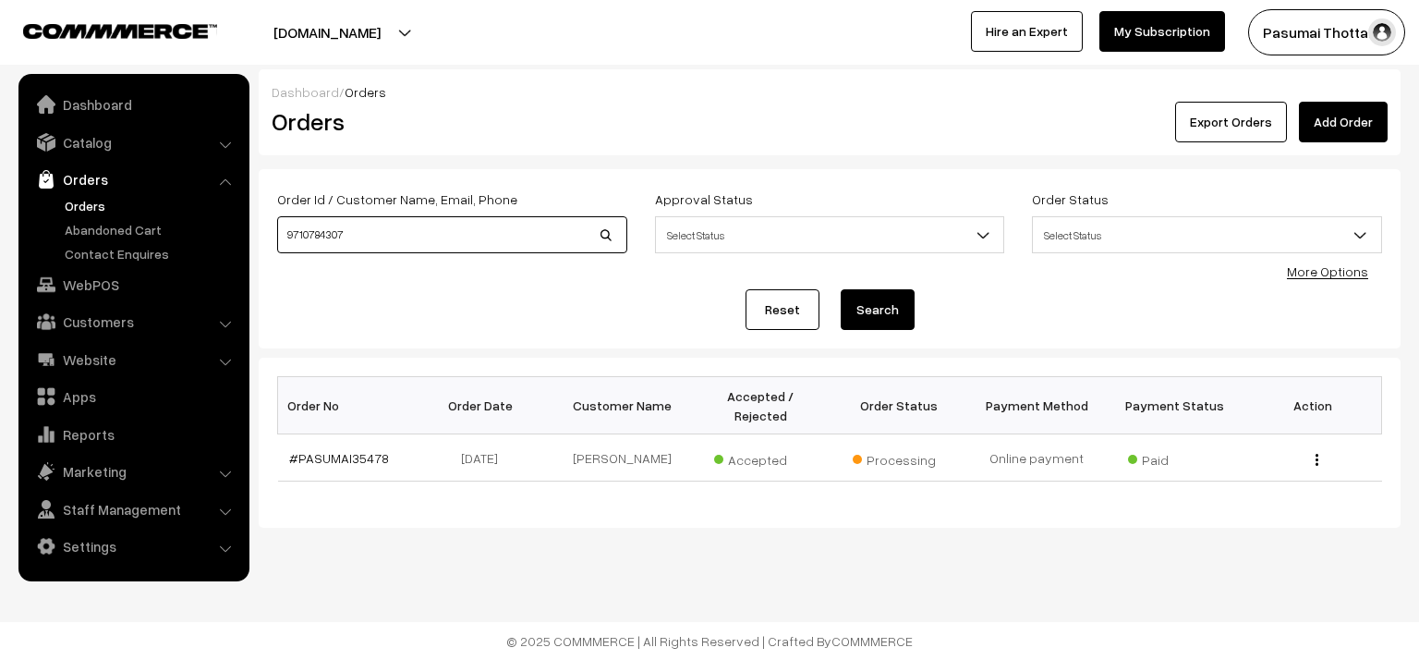
drag, startPoint x: 403, startPoint y: 241, endPoint x: 284, endPoint y: 229, distance: 119.8
click at [284, 229] on input "9710784307" at bounding box center [452, 234] width 350 height 37
type input "9790688580"
click at [841, 289] on button "Search" at bounding box center [878, 309] width 74 height 41
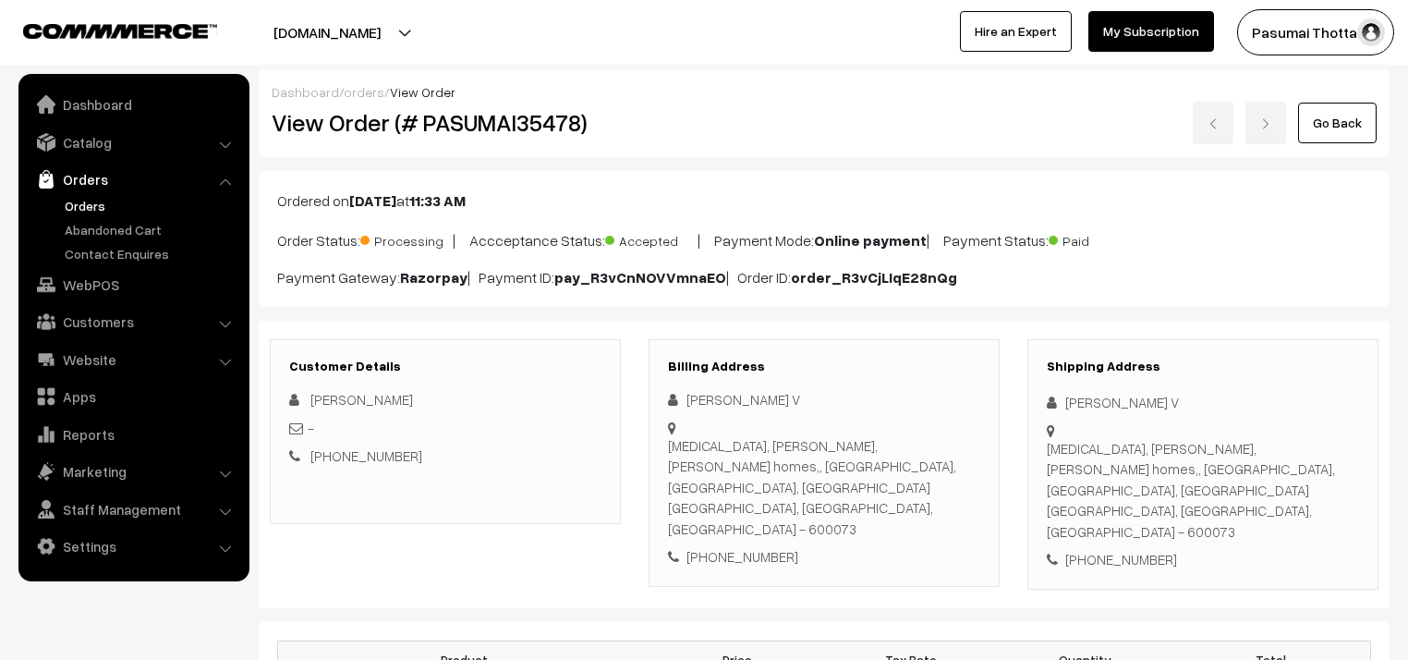
scroll to position [296, 0]
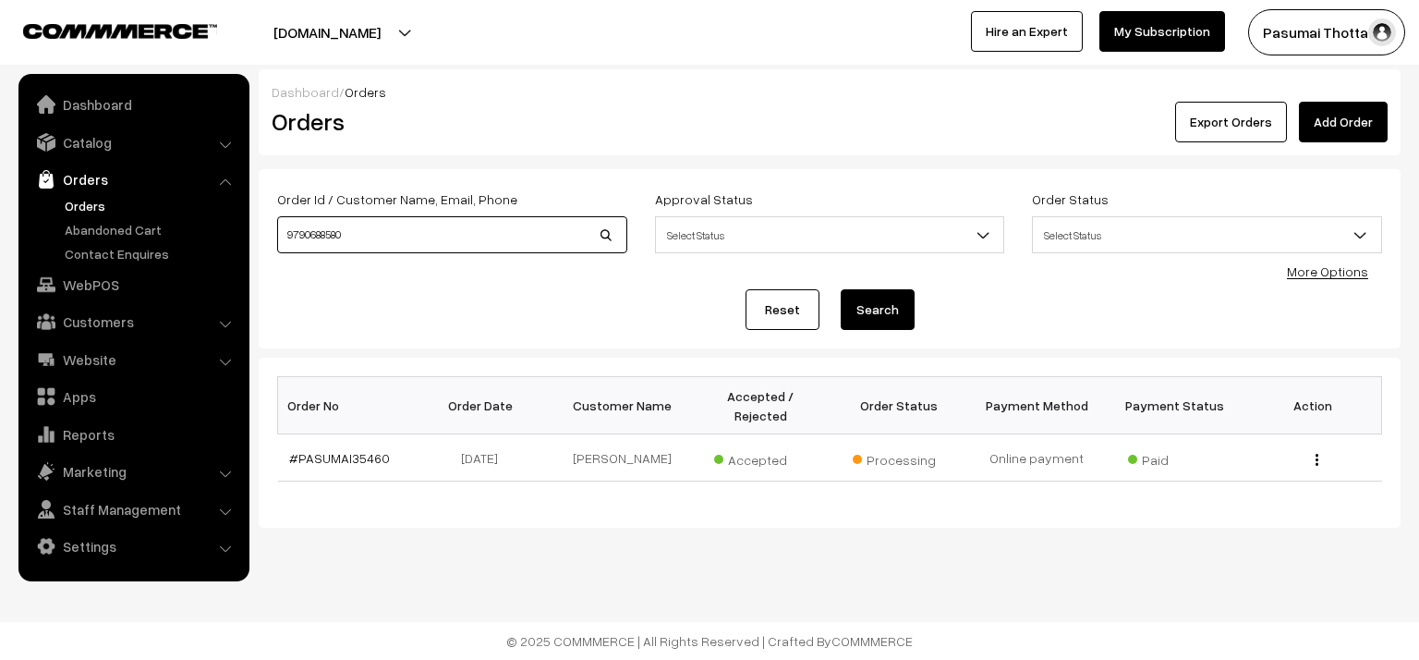
drag, startPoint x: 373, startPoint y: 243, endPoint x: 290, endPoint y: 240, distance: 83.2
click at [291, 240] on input "9790688580" at bounding box center [452, 234] width 350 height 37
type input "9"
type input "8754493562"
click at [841, 289] on button "Search" at bounding box center [878, 309] width 74 height 41
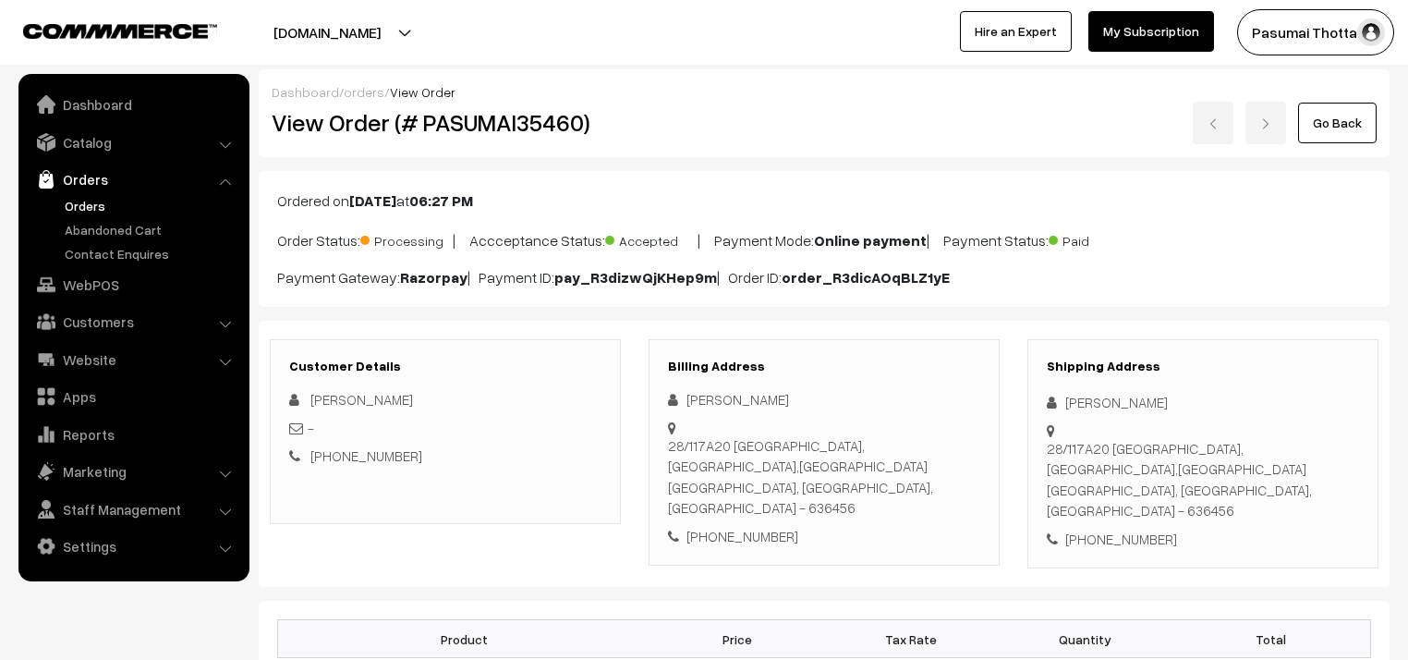
scroll to position [222, 0]
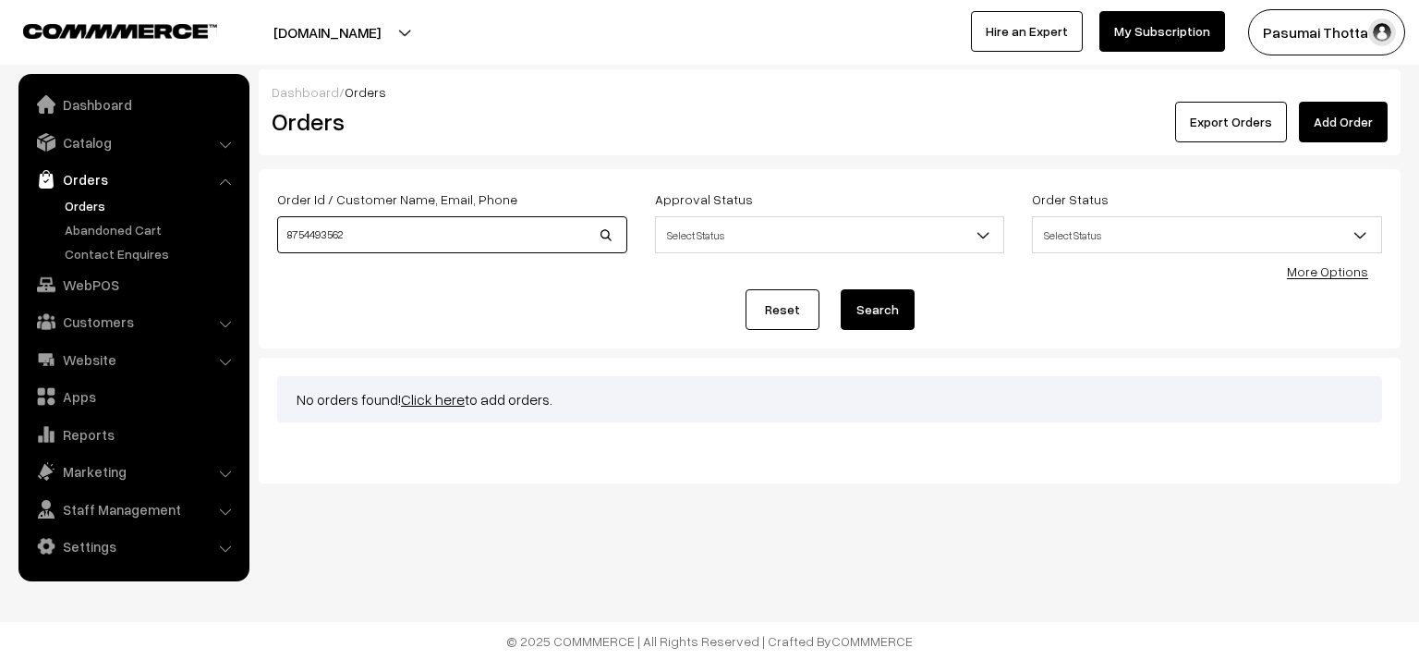
drag, startPoint x: 352, startPoint y: 233, endPoint x: 260, endPoint y: 225, distance: 92.7
click at [260, 225] on div "Order Id / Customer Name, Email, Phone 8754493562 Approval Status Select Status…" at bounding box center [830, 258] width 1142 height 179
type input "[PERSON_NAME]"
click at [841, 289] on button "Search" at bounding box center [878, 309] width 74 height 41
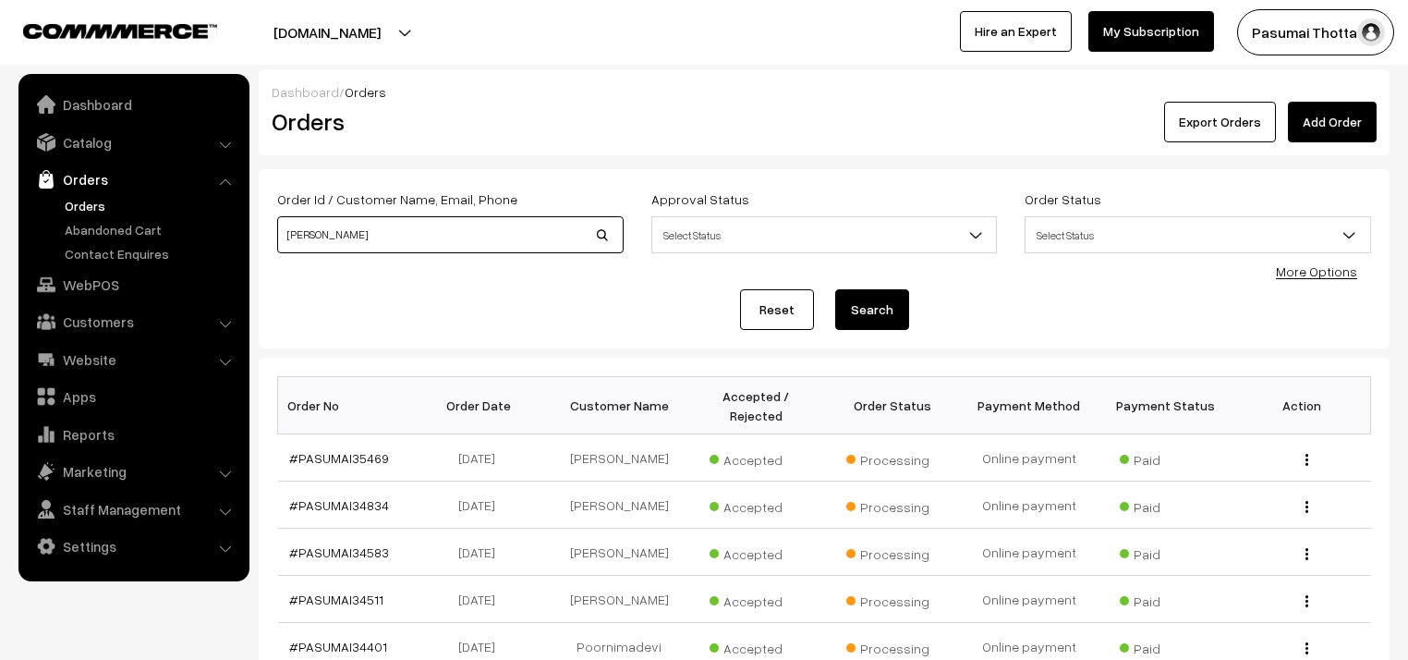
drag, startPoint x: 440, startPoint y: 245, endPoint x: 248, endPoint y: 240, distance: 192.2
click at [248, 240] on body "Thank you for showing interest. Our team will call you shortly. Close pasumaith…" at bounding box center [704, 568] width 1408 height 1137
type input "9751694741"
click at [835, 289] on button "Search" at bounding box center [872, 309] width 74 height 41
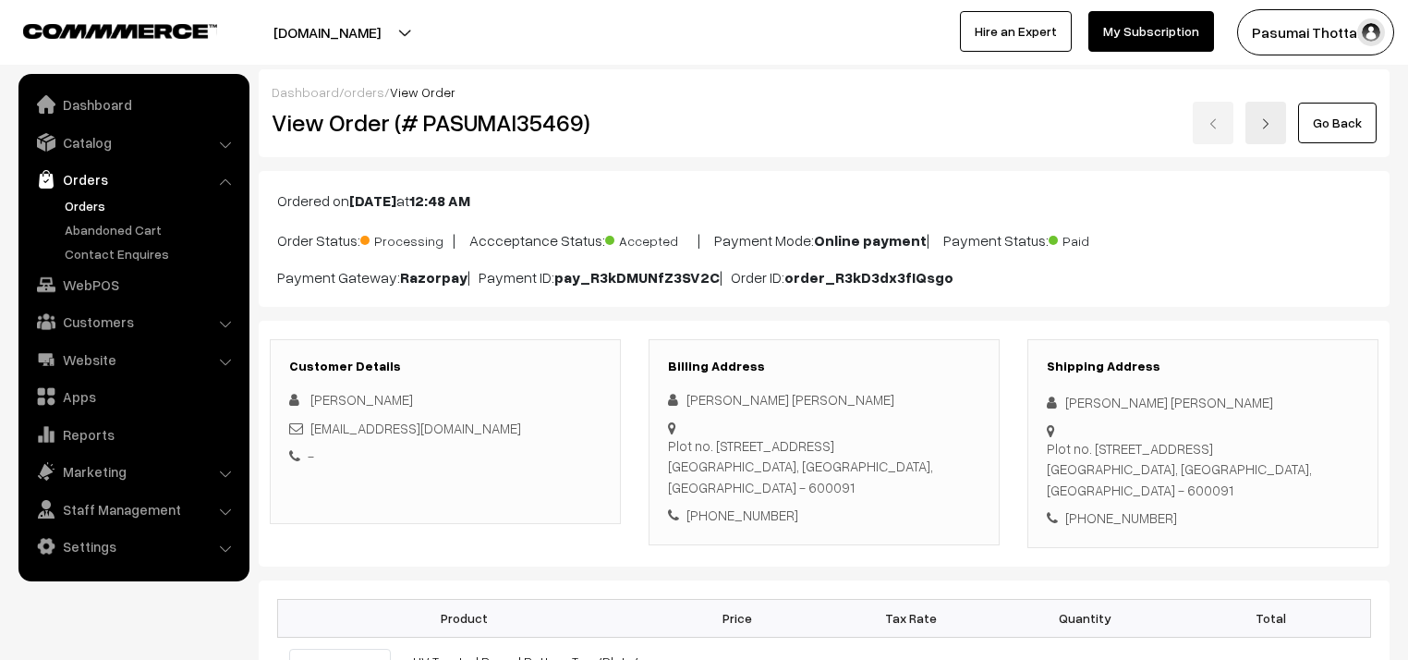
scroll to position [370, 0]
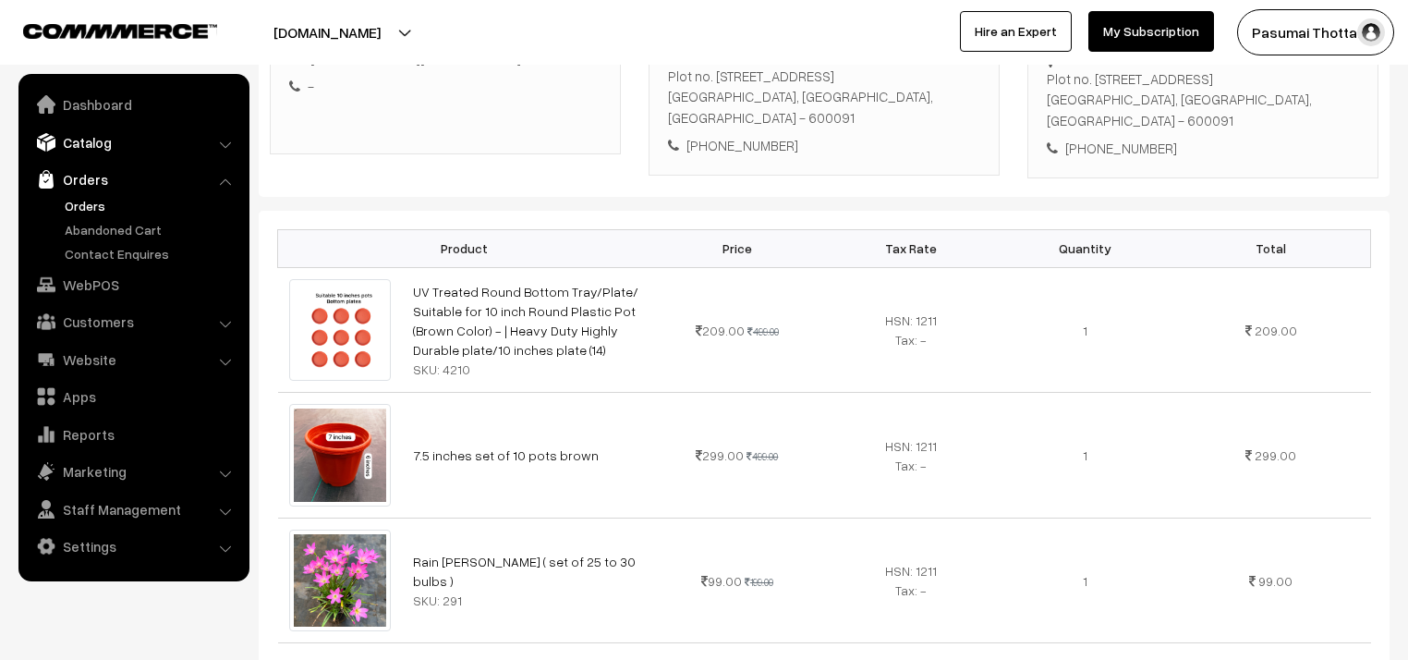
click at [66, 148] on link "Catalog" at bounding box center [133, 142] width 220 height 33
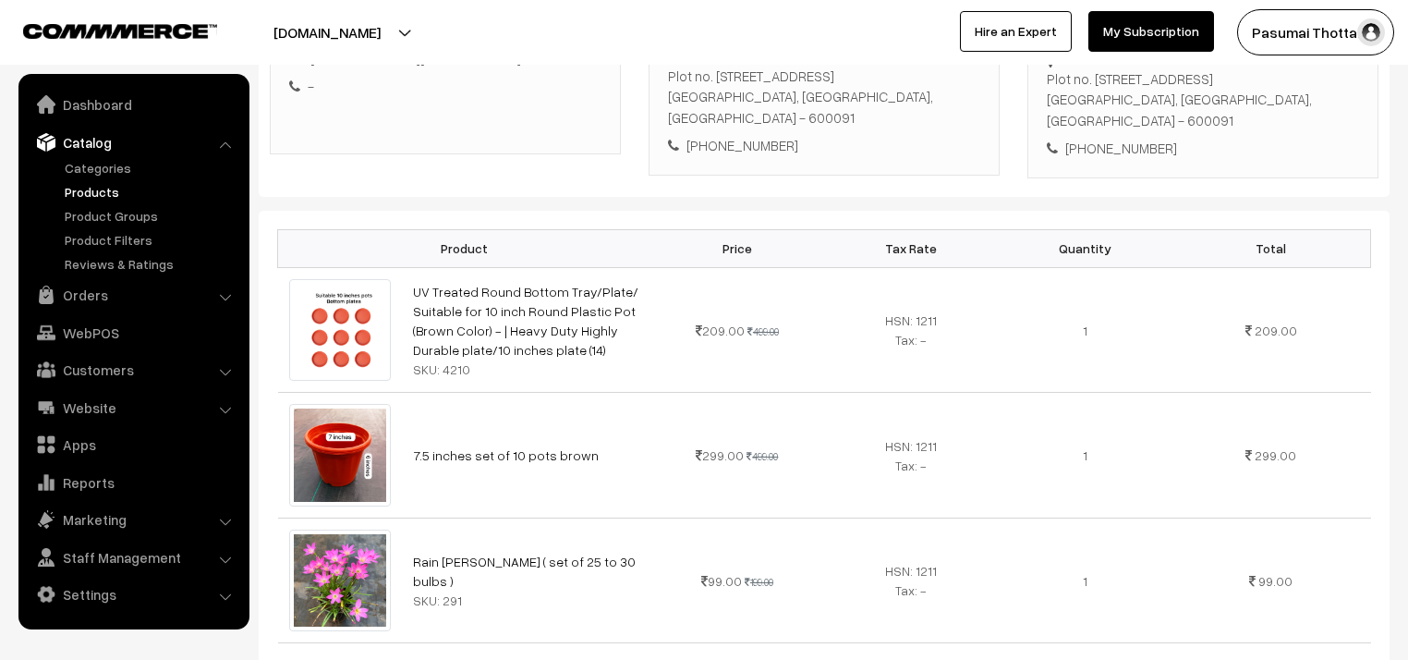
click at [75, 188] on link "Products" at bounding box center [151, 191] width 183 height 19
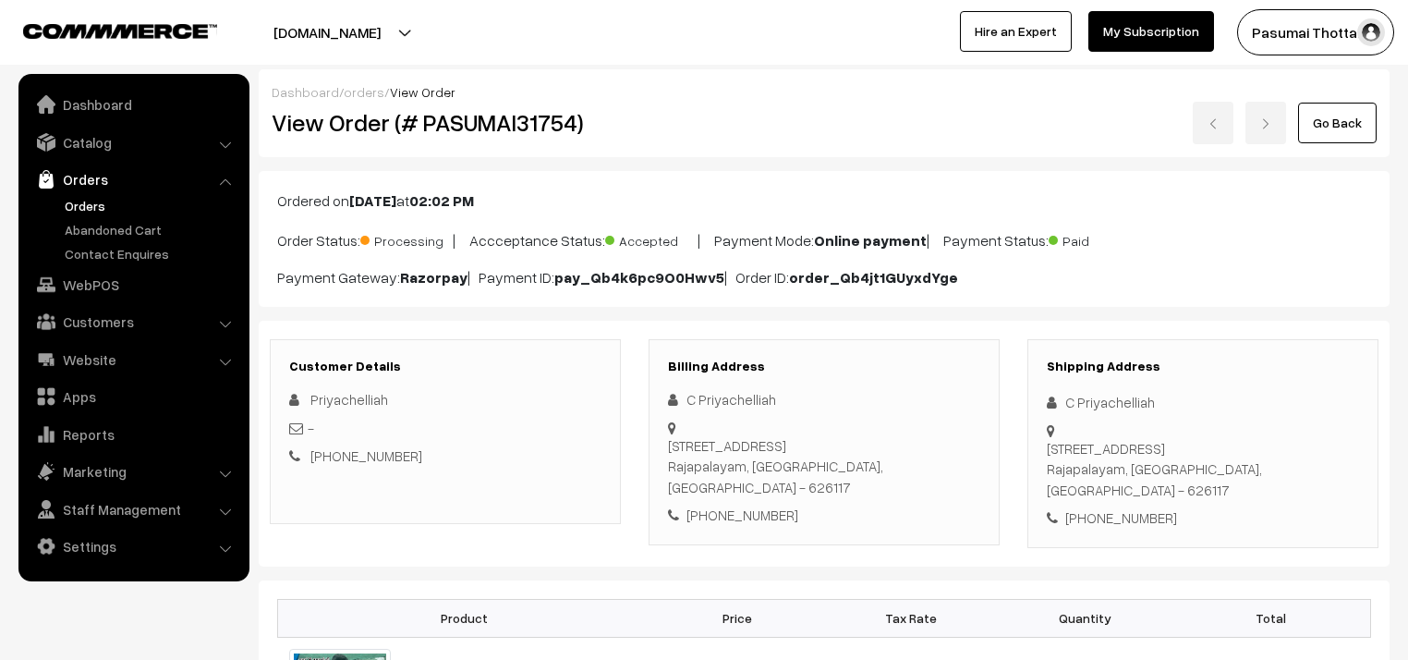
scroll to position [222, 0]
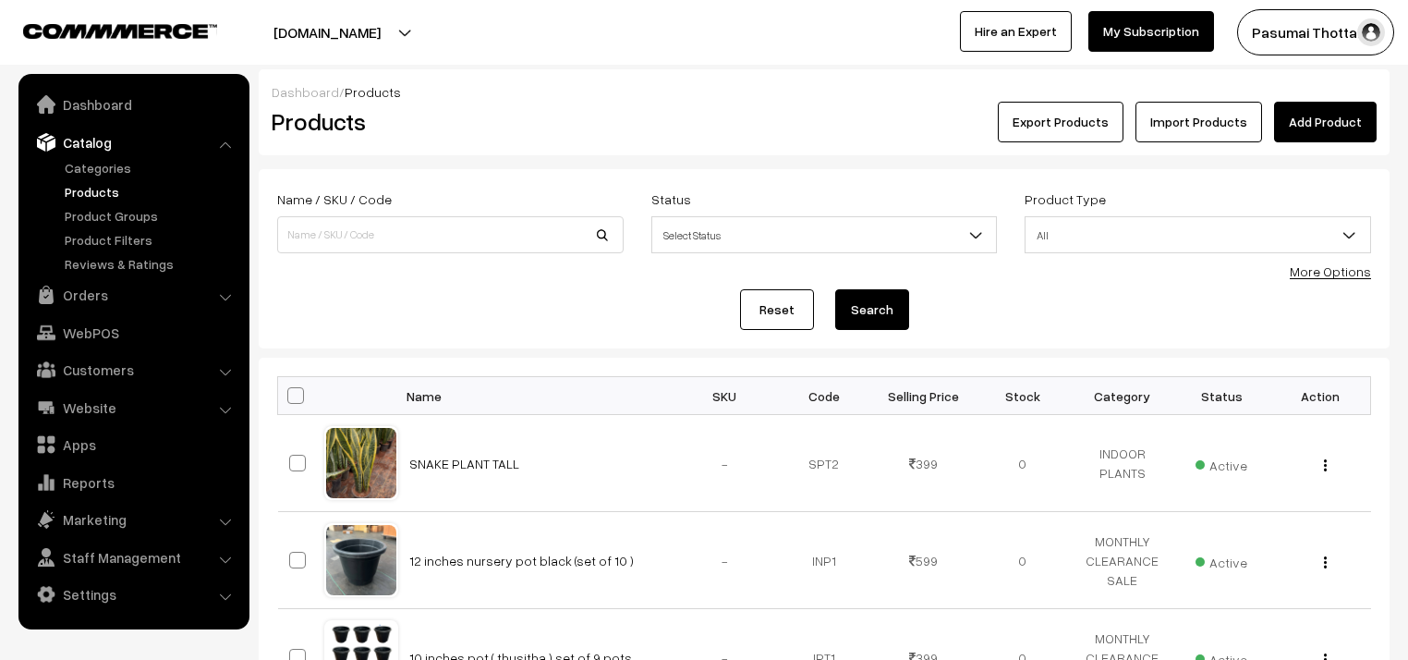
scroll to position [591, 0]
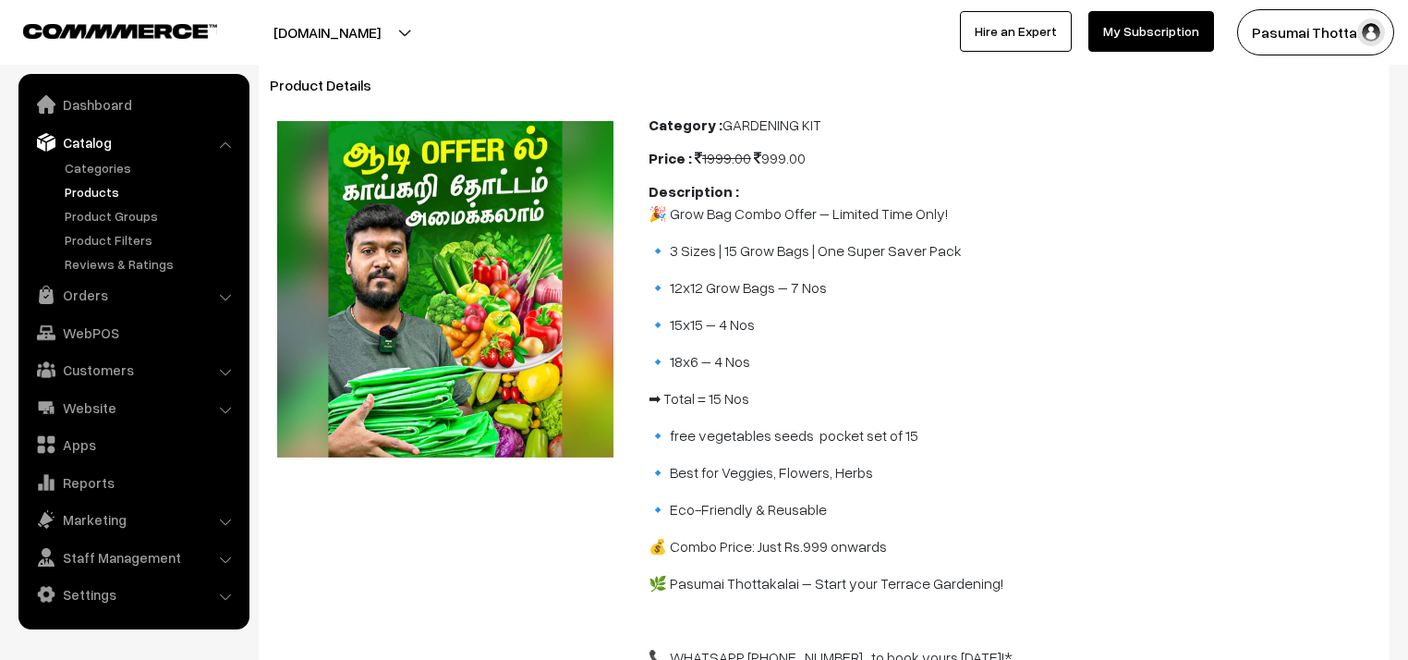
scroll to position [148, 0]
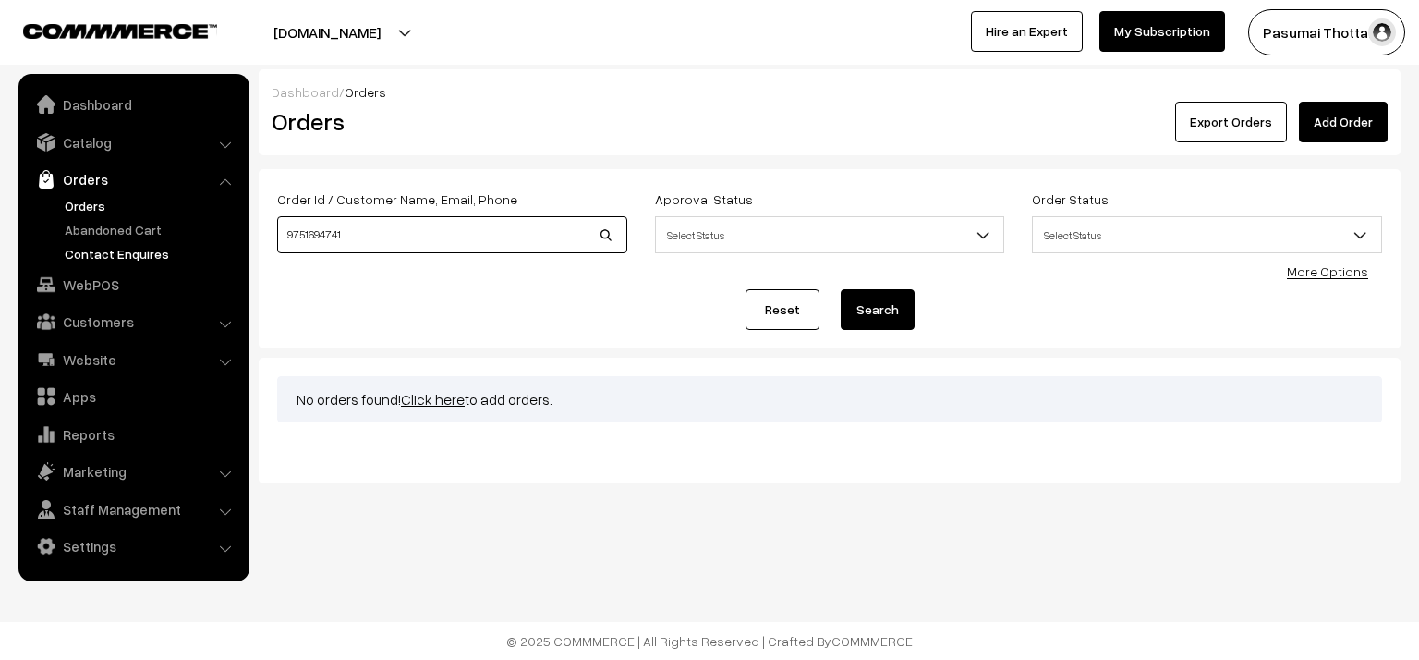
drag, startPoint x: 389, startPoint y: 249, endPoint x: 239, endPoint y: 248, distance: 149.7
click at [262, 249] on div "Order Id / Customer Name, Email, Phone 9751694741 Approval Status Select Status…" at bounding box center [830, 258] width 1142 height 179
type input "DAISY"
click at [841, 289] on button "Search" at bounding box center [878, 309] width 74 height 41
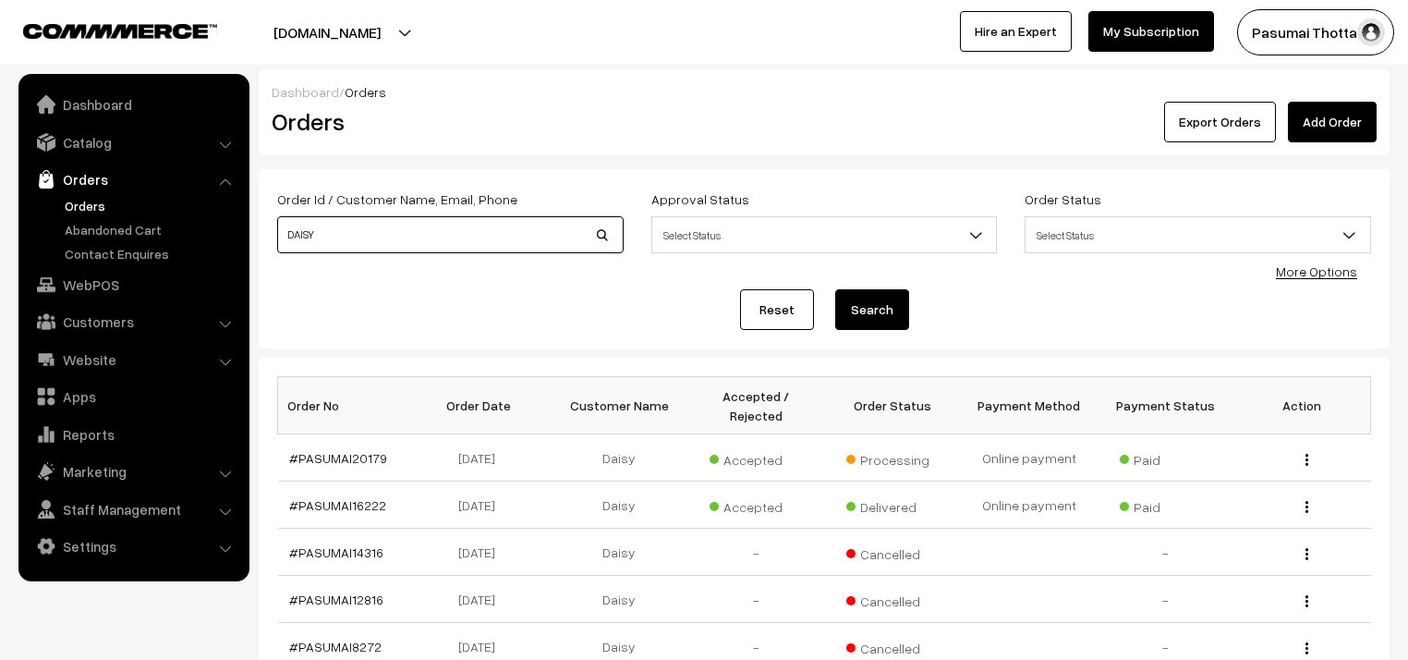
drag, startPoint x: 322, startPoint y: 444, endPoint x: 344, endPoint y: 243, distance: 201.7
click at [344, 243] on input "DAISY" at bounding box center [450, 234] width 346 height 37
type input "[PERSON_NAME]"
click at [835, 289] on button "Search" at bounding box center [872, 309] width 74 height 41
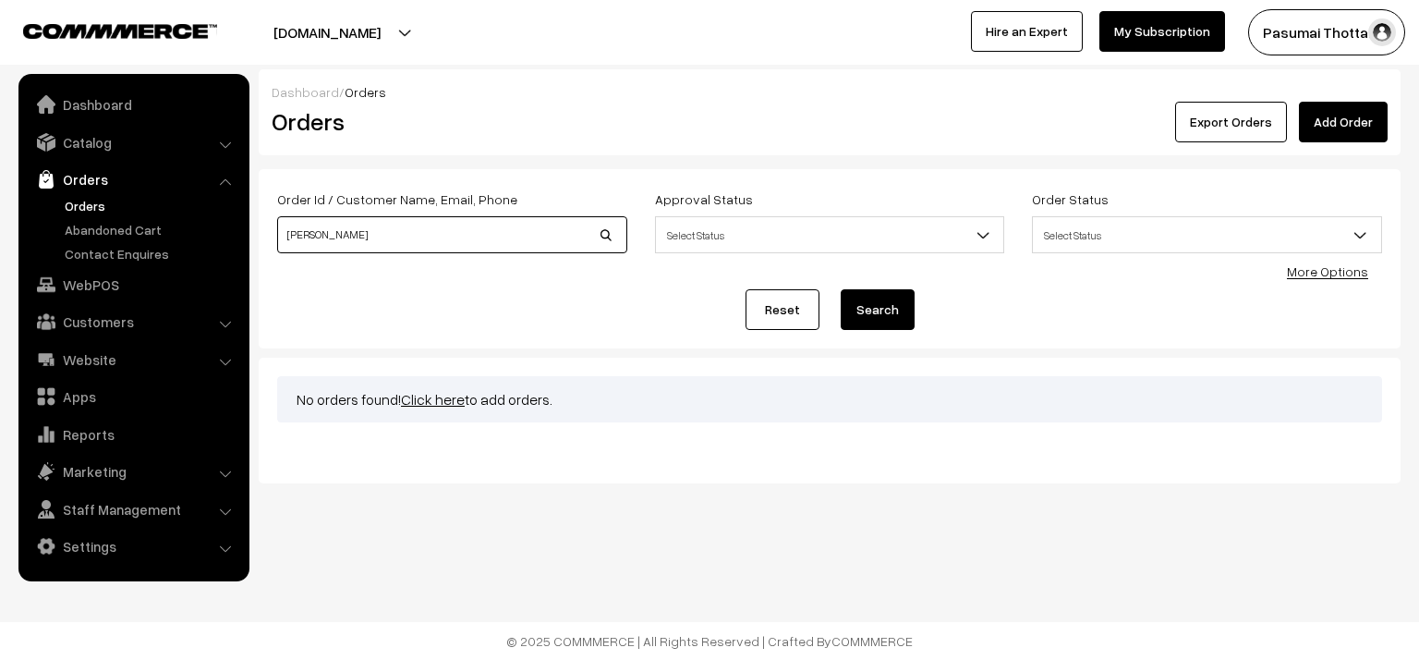
drag, startPoint x: 367, startPoint y: 236, endPoint x: 272, endPoint y: 238, distance: 95.2
click at [272, 238] on div "Order Id / Customer Name, Email, Phone [PERSON_NAME]" at bounding box center [452, 226] width 378 height 77
type input "d"
type input "Daisy"
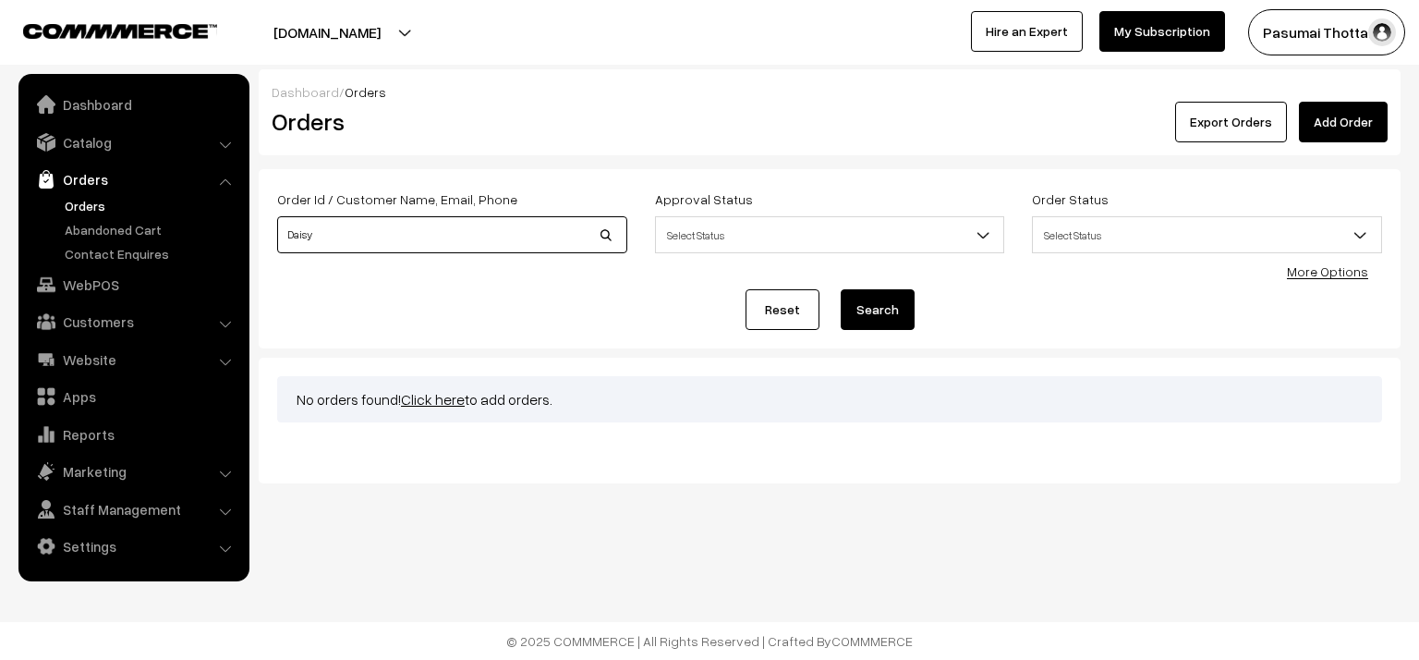
click at [841, 289] on button "Search" at bounding box center [878, 309] width 74 height 41
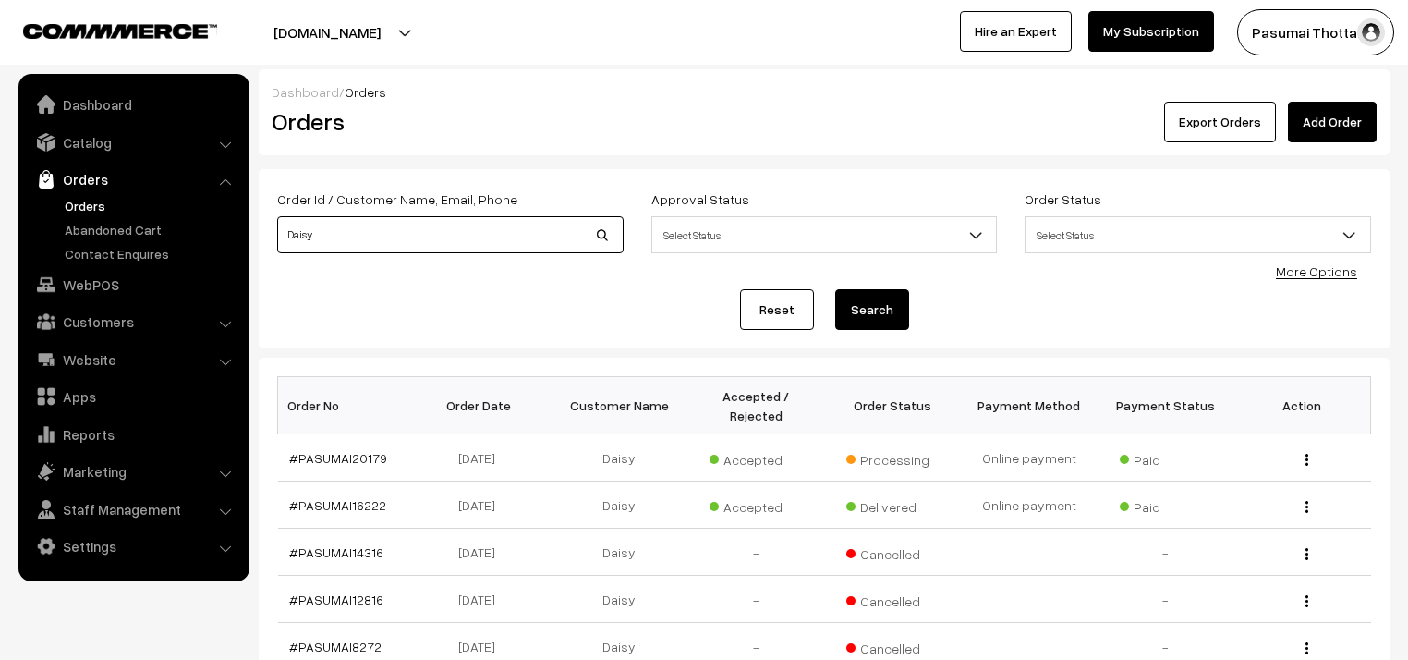
click at [347, 234] on input "Daisy" at bounding box center [450, 234] width 346 height 37
type input "[PERSON_NAME]"
click at [835, 289] on button "Search" at bounding box center [872, 309] width 74 height 41
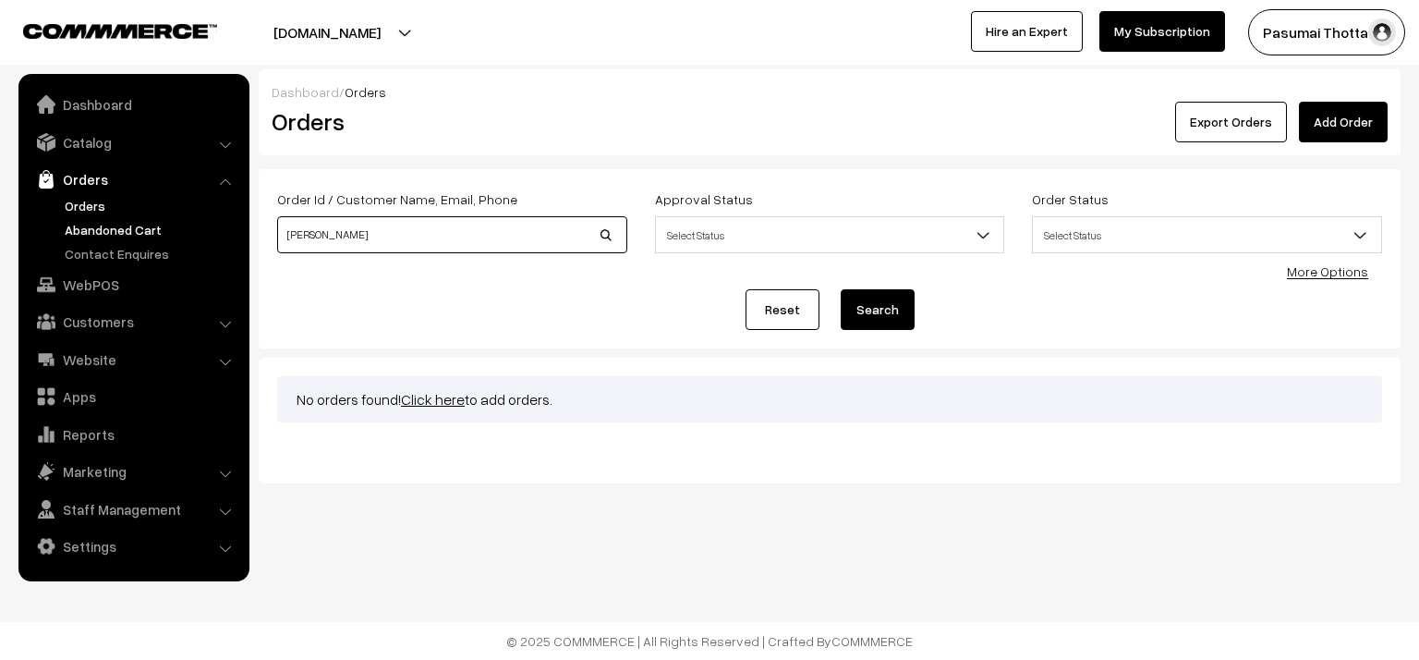
drag, startPoint x: 404, startPoint y: 238, endPoint x: 213, endPoint y: 230, distance: 191.4
click at [213, 230] on body "Thank you for showing interest. Our team will call you shortly. Close pasumaith…" at bounding box center [709, 330] width 1419 height 660
type input "8072949783"
click at [841, 289] on button "Search" at bounding box center [878, 309] width 74 height 41
drag, startPoint x: 382, startPoint y: 240, endPoint x: 254, endPoint y: 228, distance: 128.1
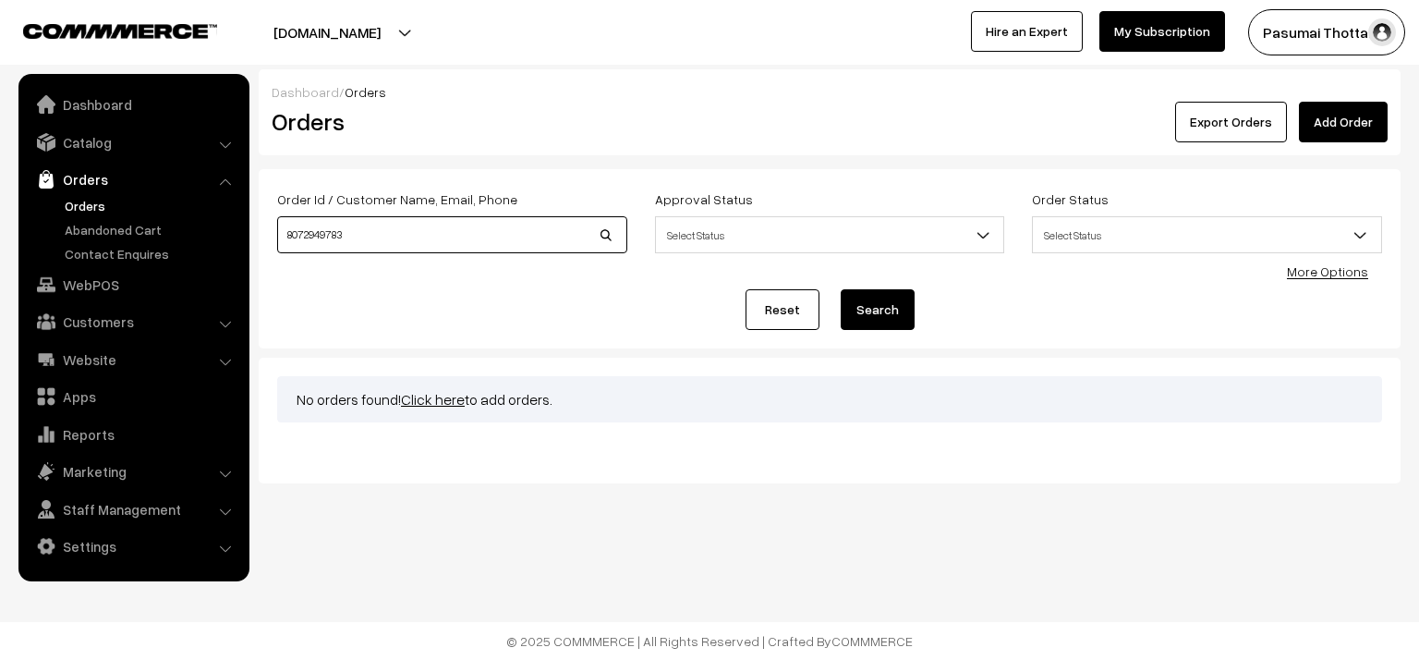
click at [254, 228] on div "Dashboard / Orders Orders Export Orders Add Order Order Id / Customer Name, Ema…" at bounding box center [709, 276] width 1419 height 414
type input "hema"
click at [841, 289] on button "Search" at bounding box center [878, 309] width 74 height 41
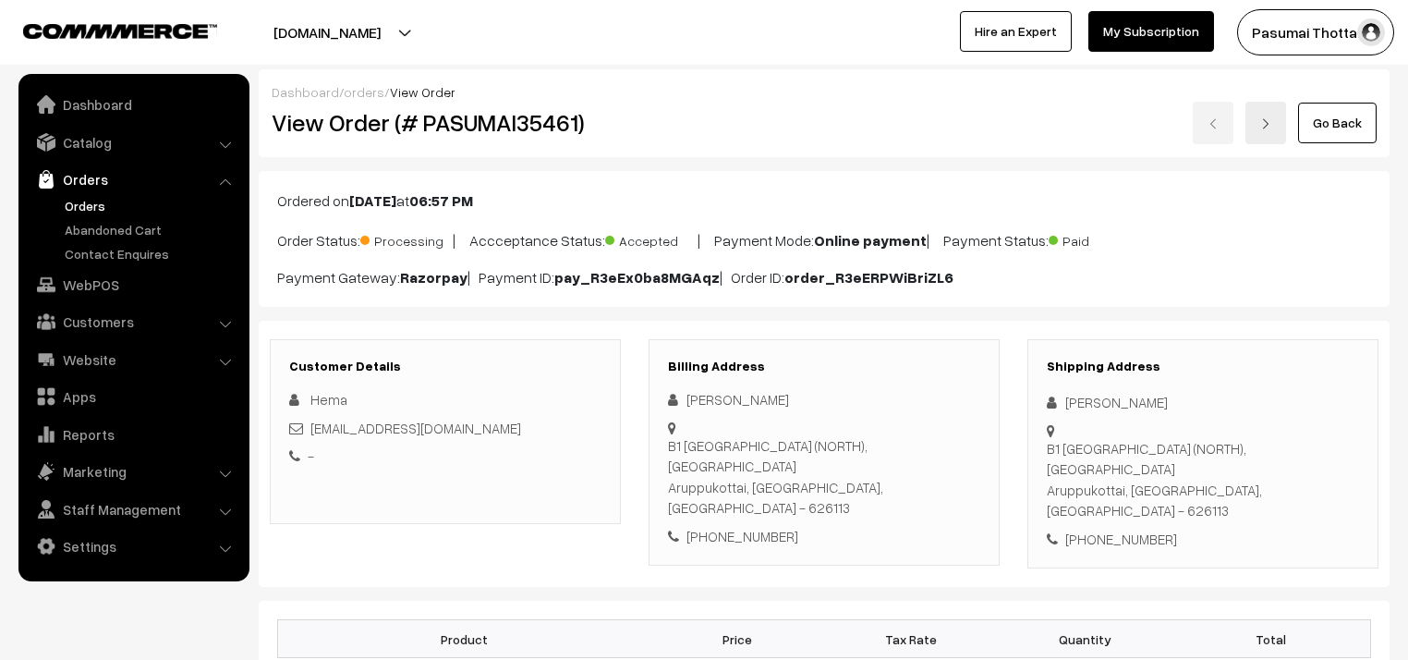
scroll to position [370, 0]
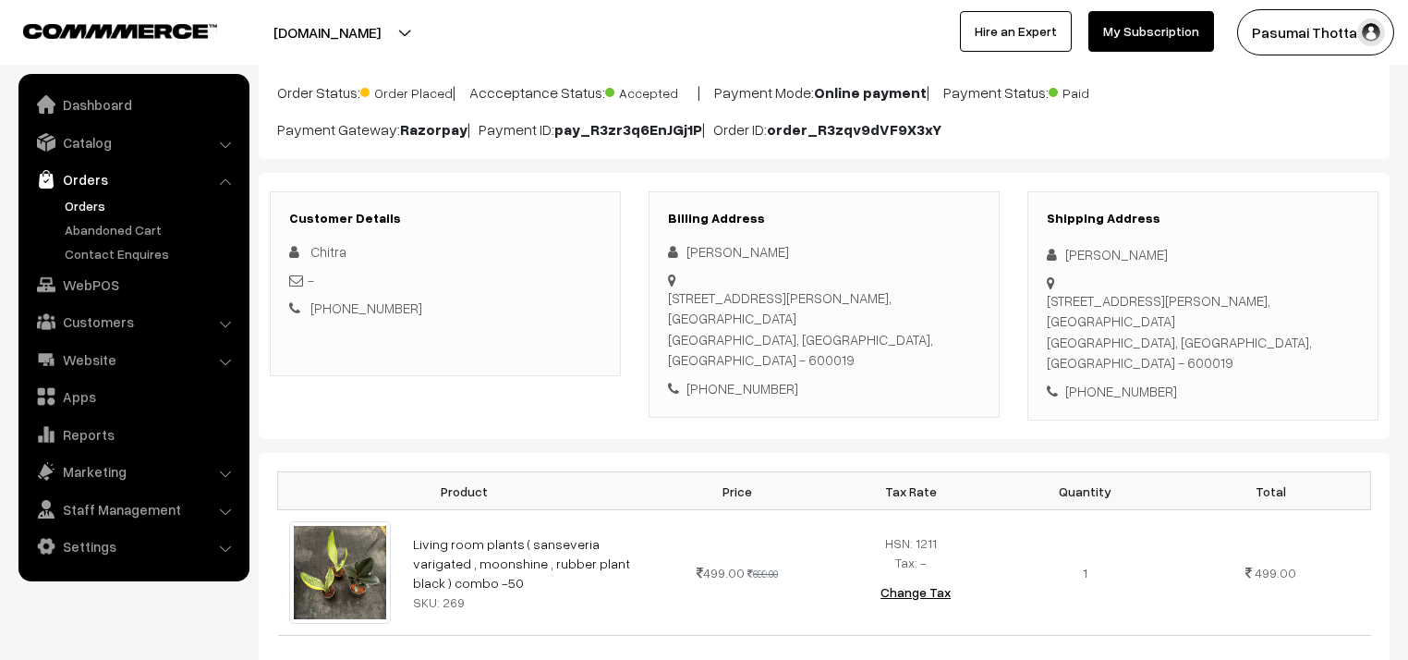
scroll to position [148, 0]
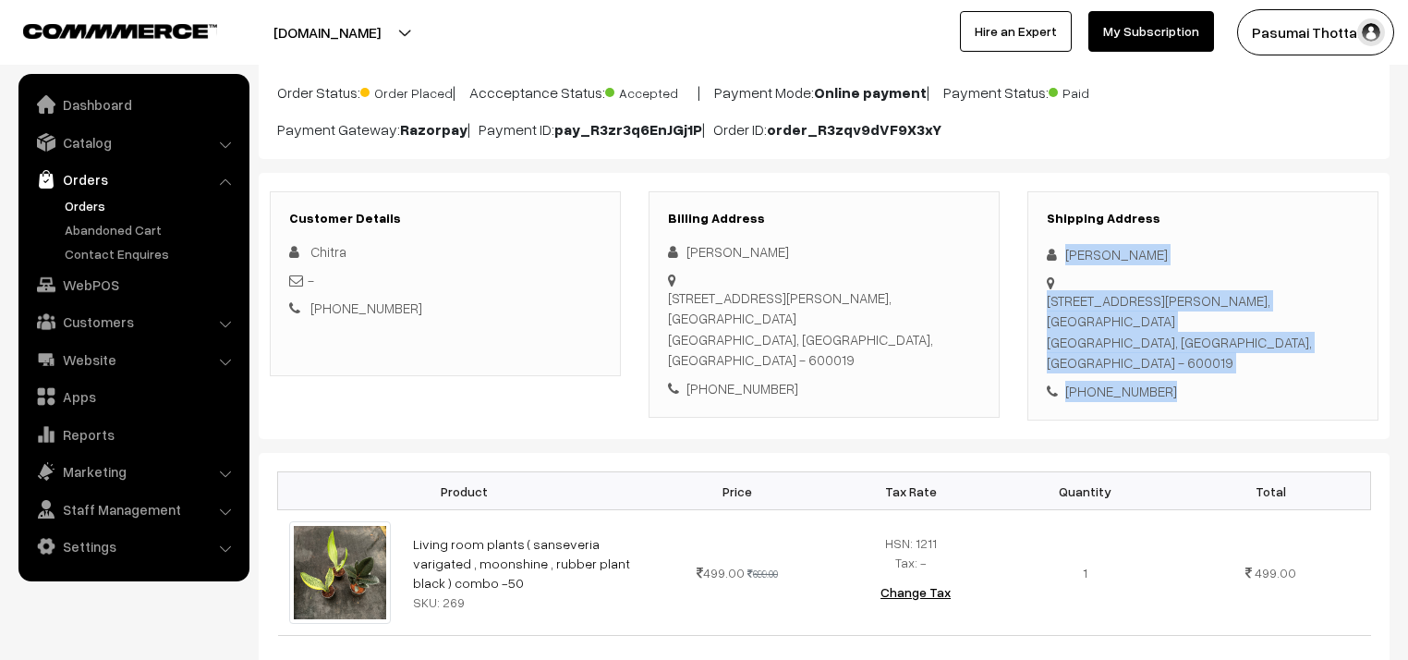
drag, startPoint x: 1065, startPoint y: 252, endPoint x: 1172, endPoint y: 370, distance: 158.3
click at [1172, 370] on div "Shipping Address Chitra Udhay No: 127/1/47, varadharajan street, sathangadu, to…" at bounding box center [1202, 306] width 351 height 230
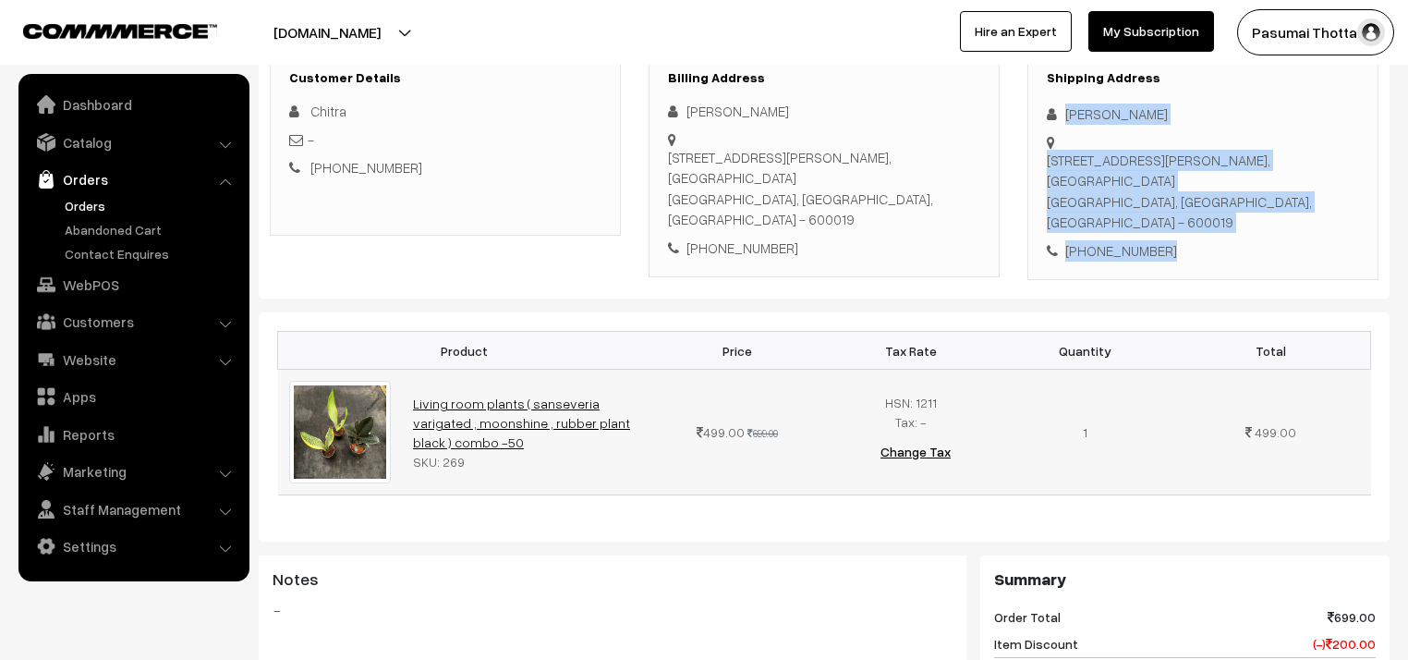
scroll to position [296, 0]
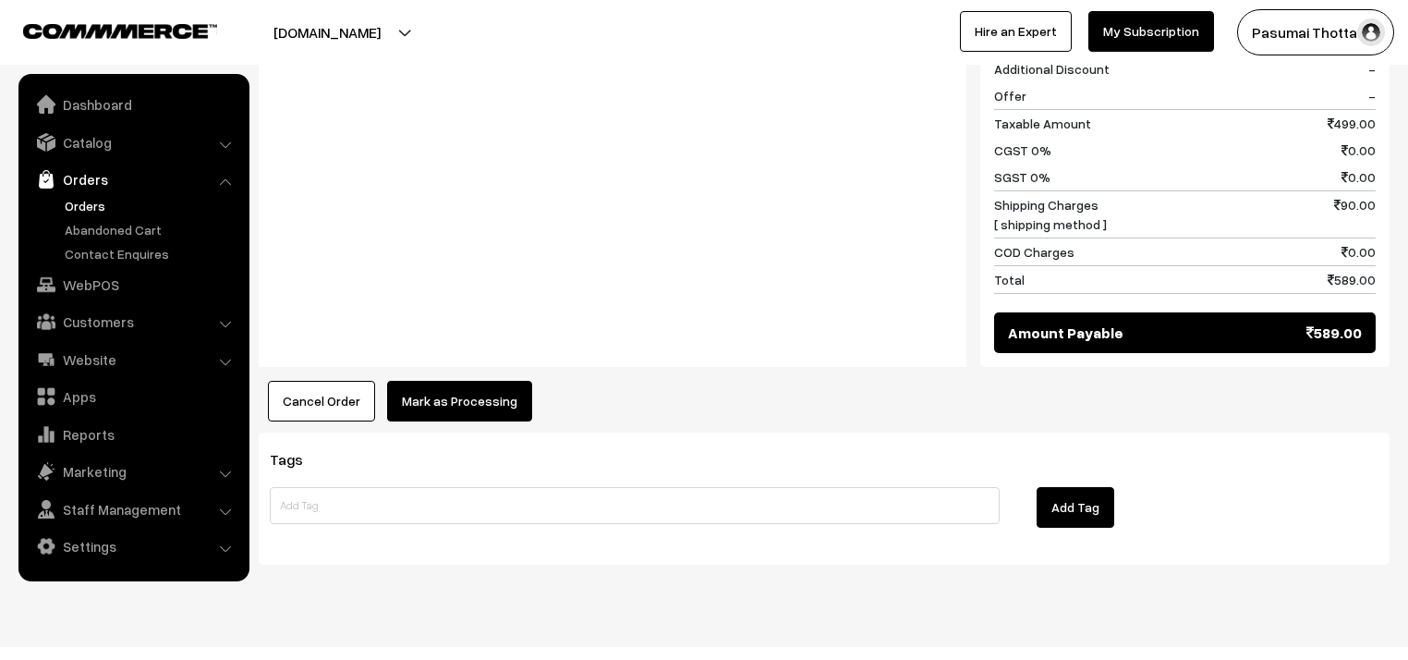
click at [479, 381] on button "Mark as Processing" at bounding box center [459, 401] width 145 height 41
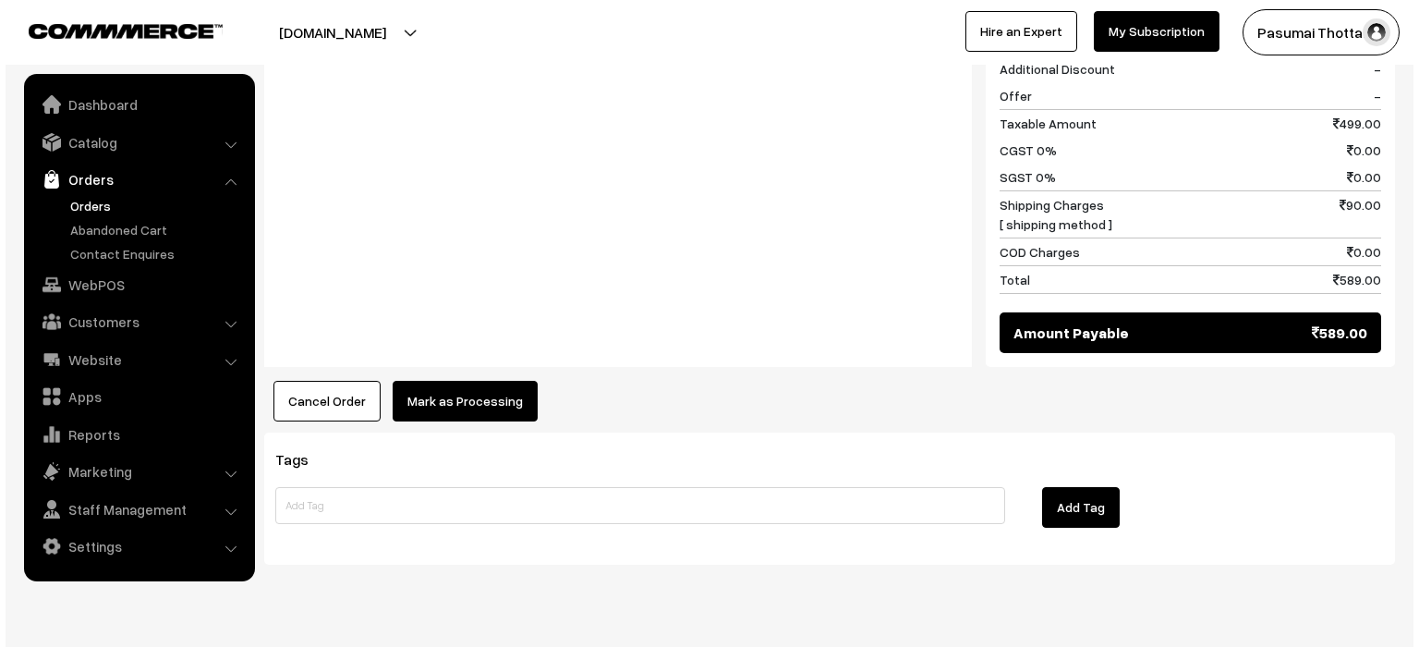
scroll to position [893, 0]
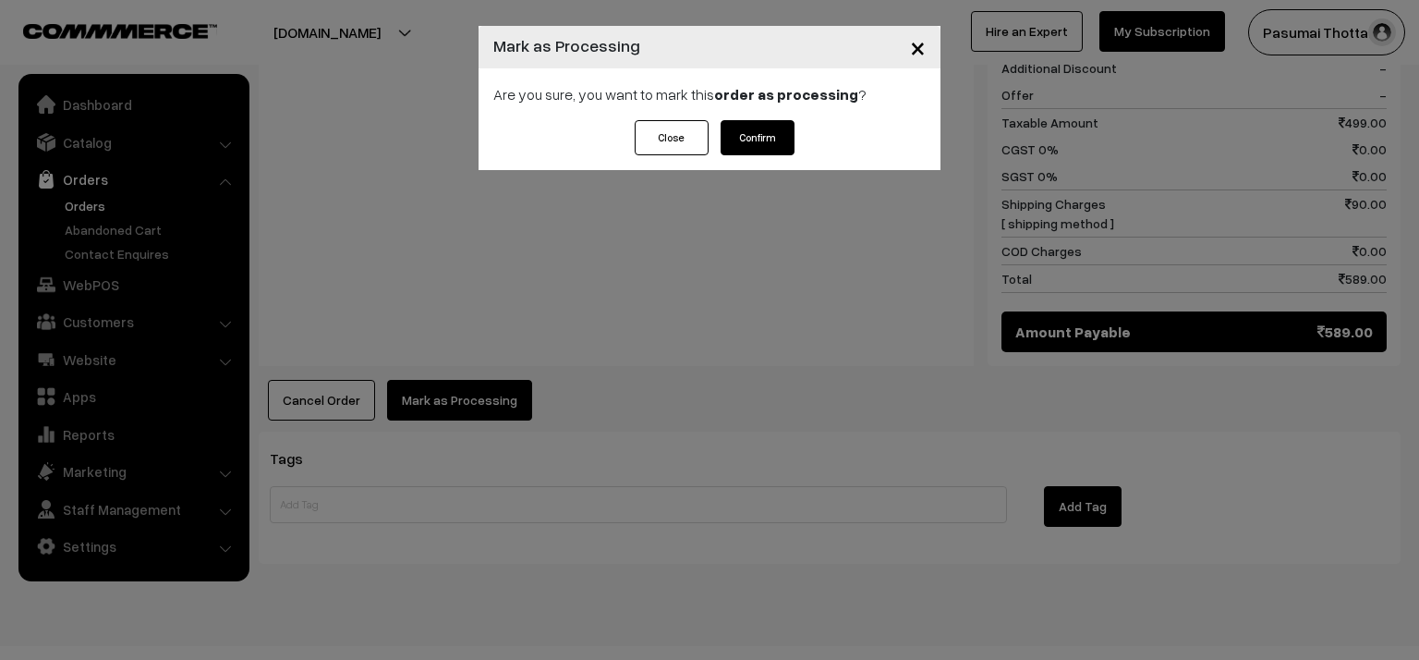
click at [757, 133] on button "Confirm" at bounding box center [758, 137] width 74 height 35
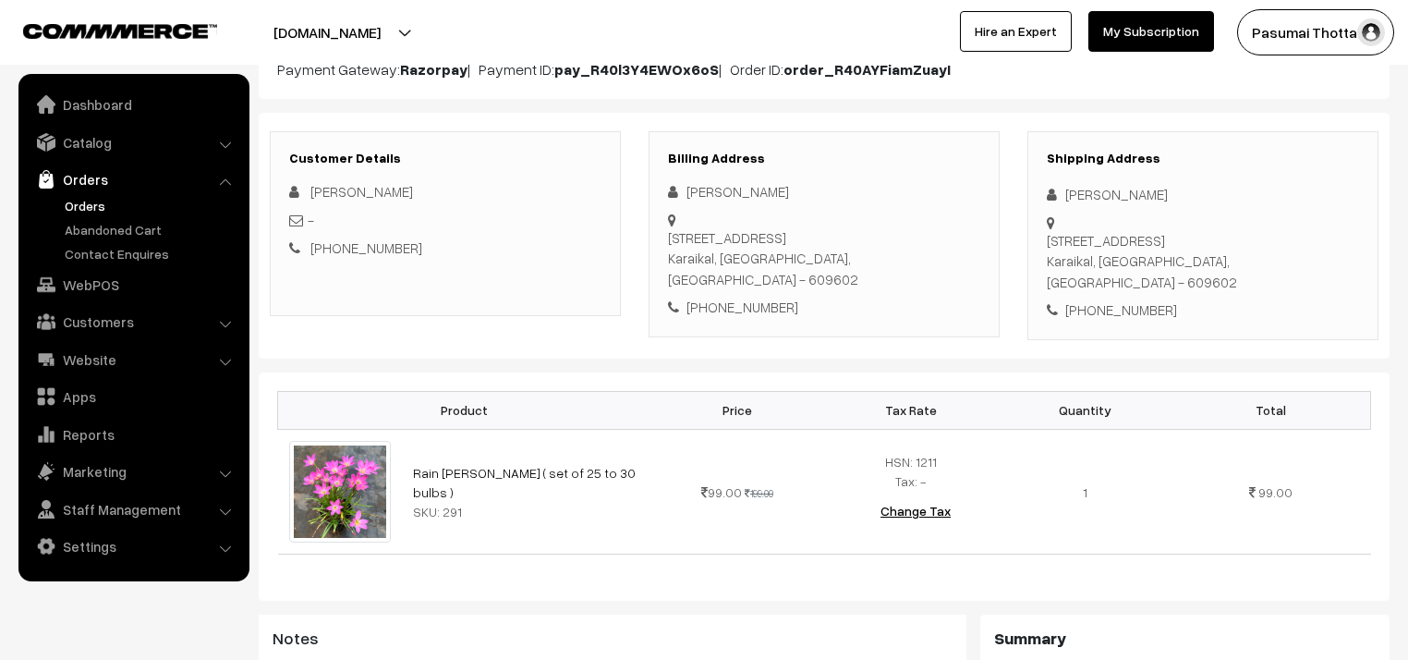
scroll to position [222, 0]
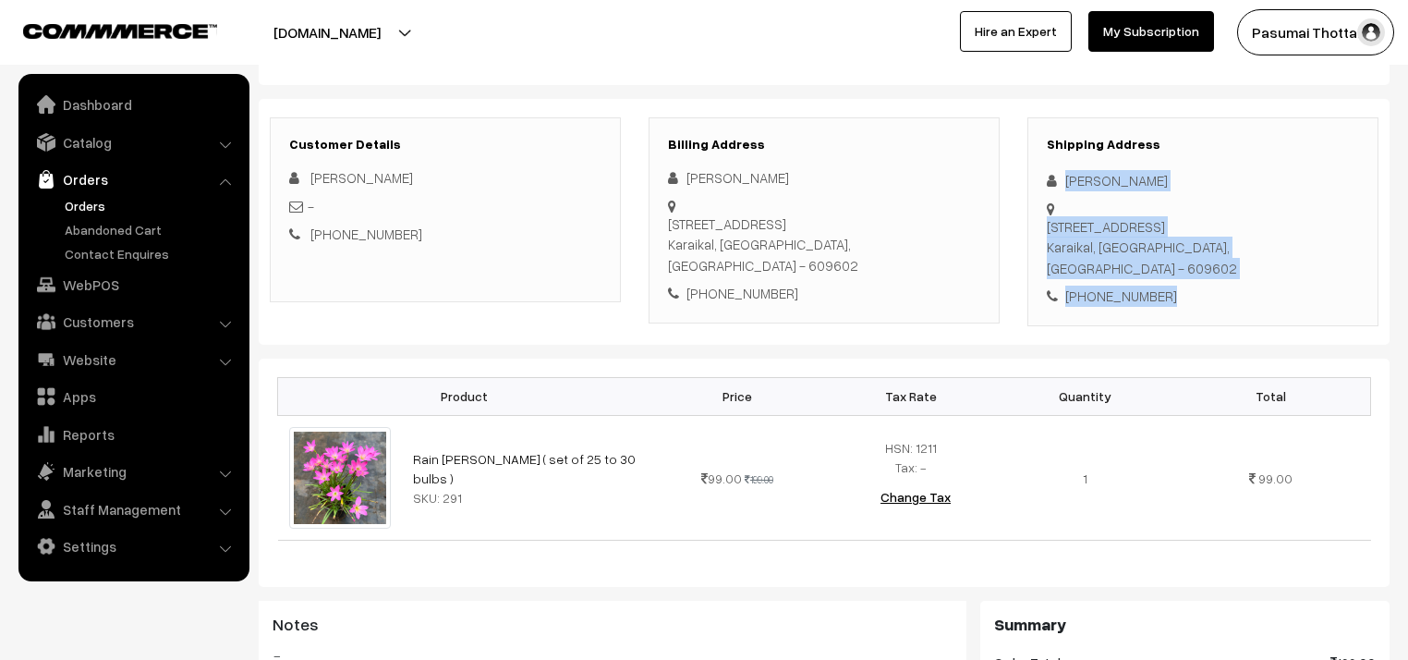
drag, startPoint x: 1063, startPoint y: 177, endPoint x: 1223, endPoint y: 263, distance: 182.3
click at [1223, 263] on div "Shipping Address [PERSON_NAME] Dev [STREET_ADDRESS] [PHONE_NUMBER]" at bounding box center [1202, 221] width 351 height 209
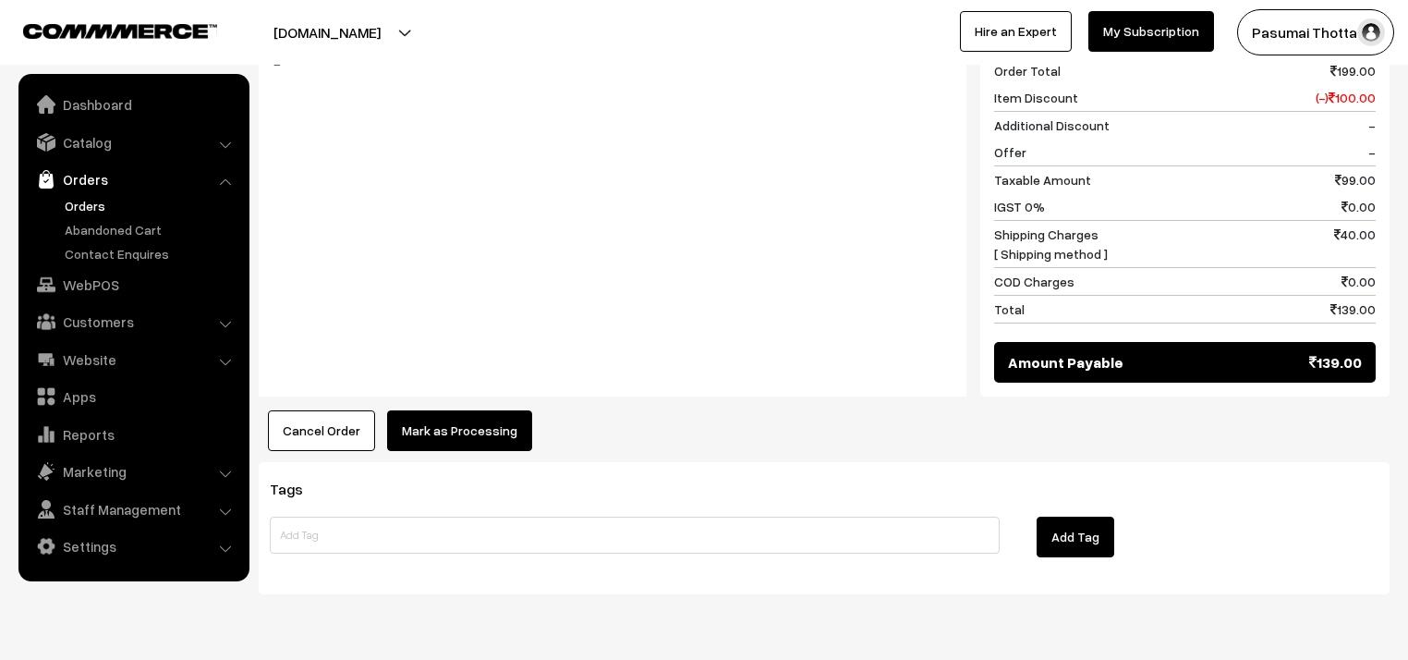
click at [495, 410] on button "Mark as Processing" at bounding box center [459, 430] width 145 height 41
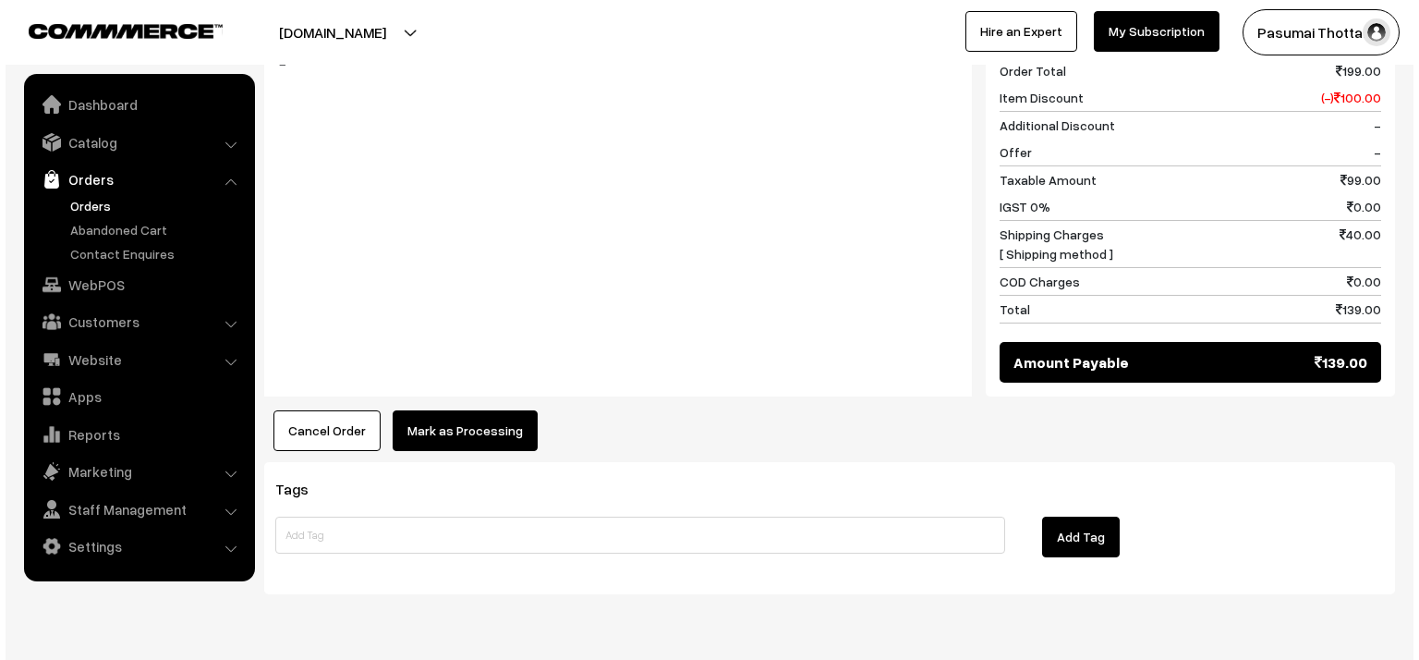
scroll to position [814, 0]
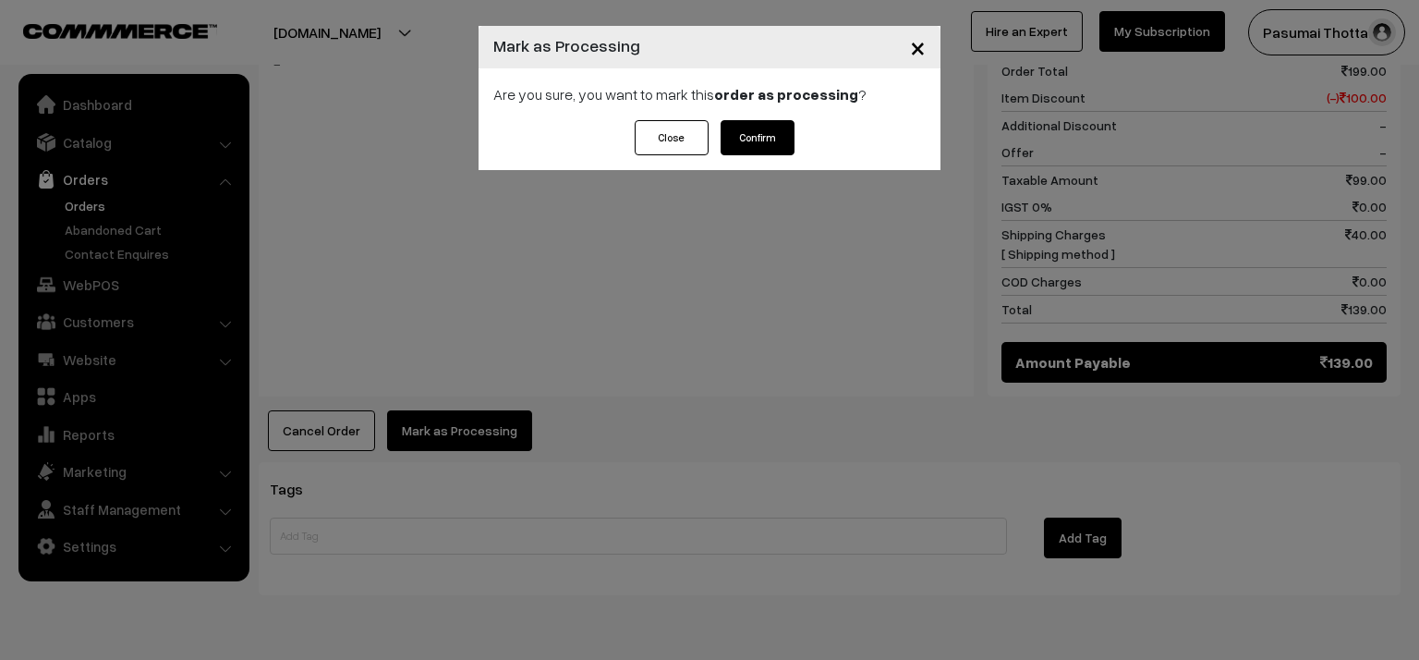
click at [745, 132] on button "Confirm" at bounding box center [758, 137] width 74 height 35
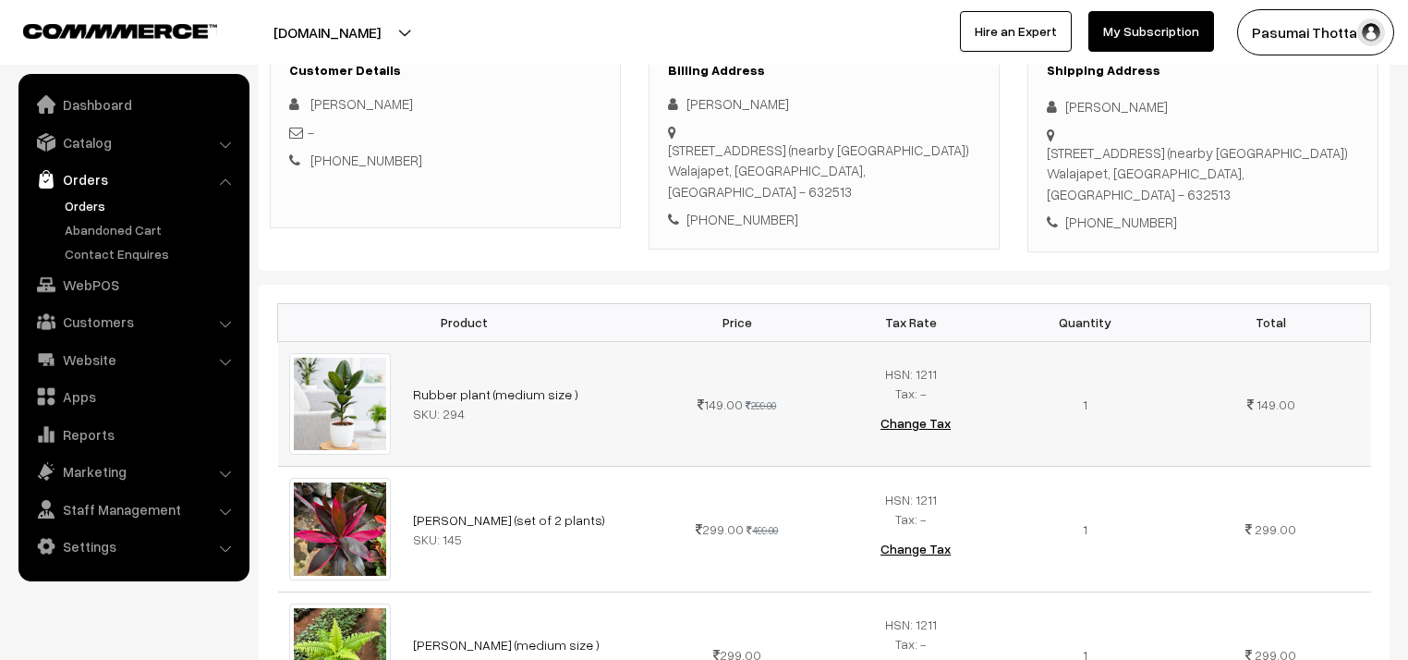
scroll to position [222, 0]
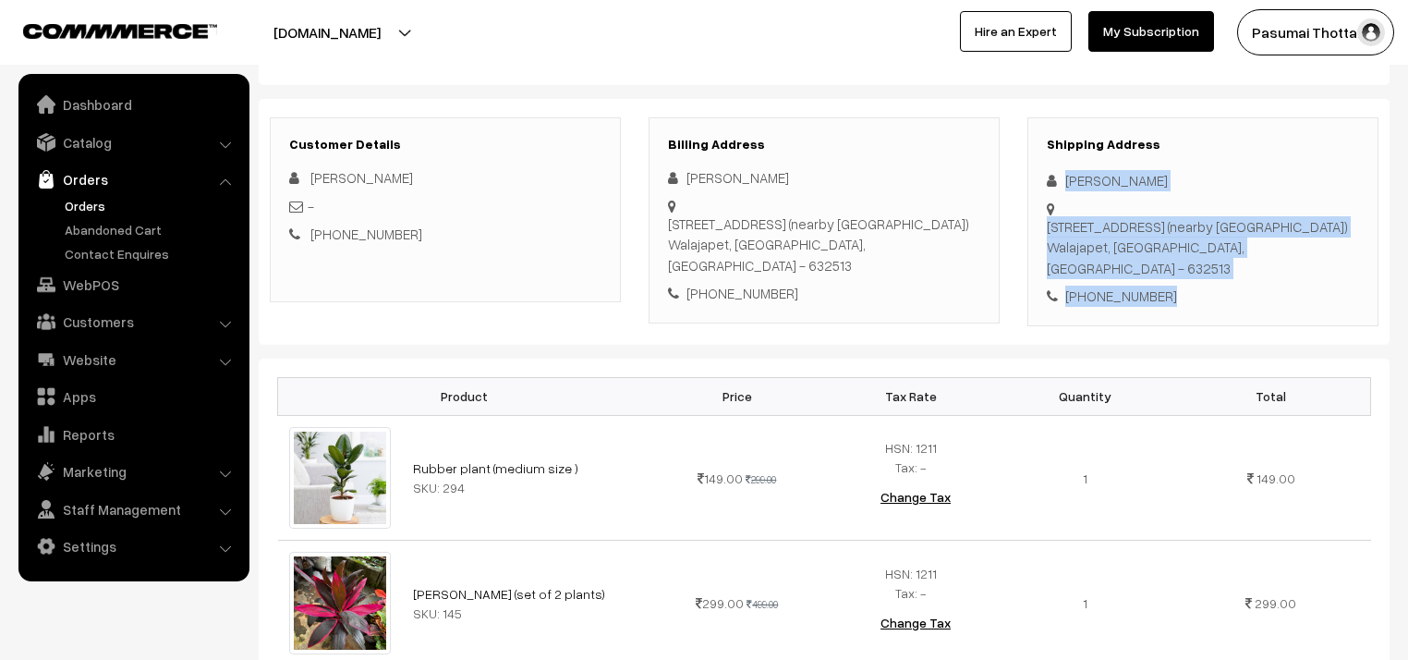
drag, startPoint x: 1061, startPoint y: 178, endPoint x: 1196, endPoint y: 272, distance: 164.0
click at [1196, 272] on div "Shipping Address [PERSON_NAME] [STREET_ADDRESS] - 632513 [PHONE_NUMBER]" at bounding box center [1202, 221] width 351 height 209
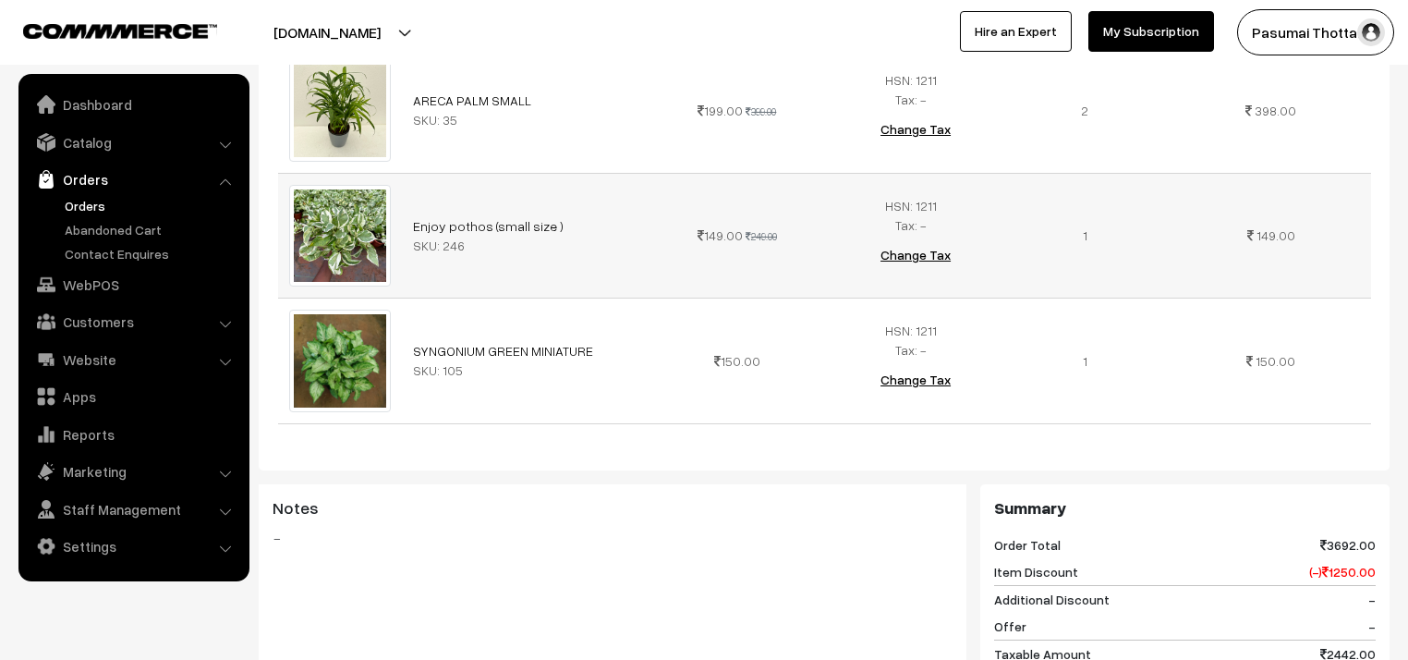
scroll to position [1102, 0]
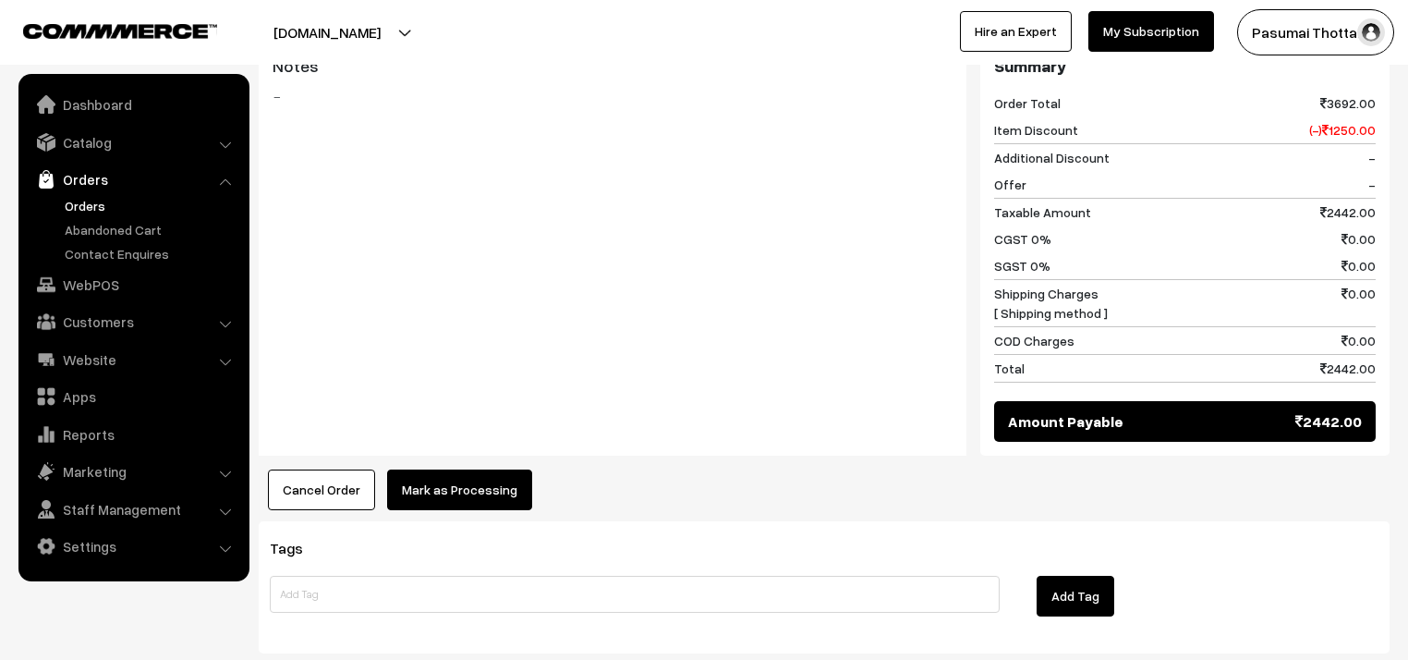
click at [458, 469] on button "Mark as Processing" at bounding box center [459, 489] width 145 height 41
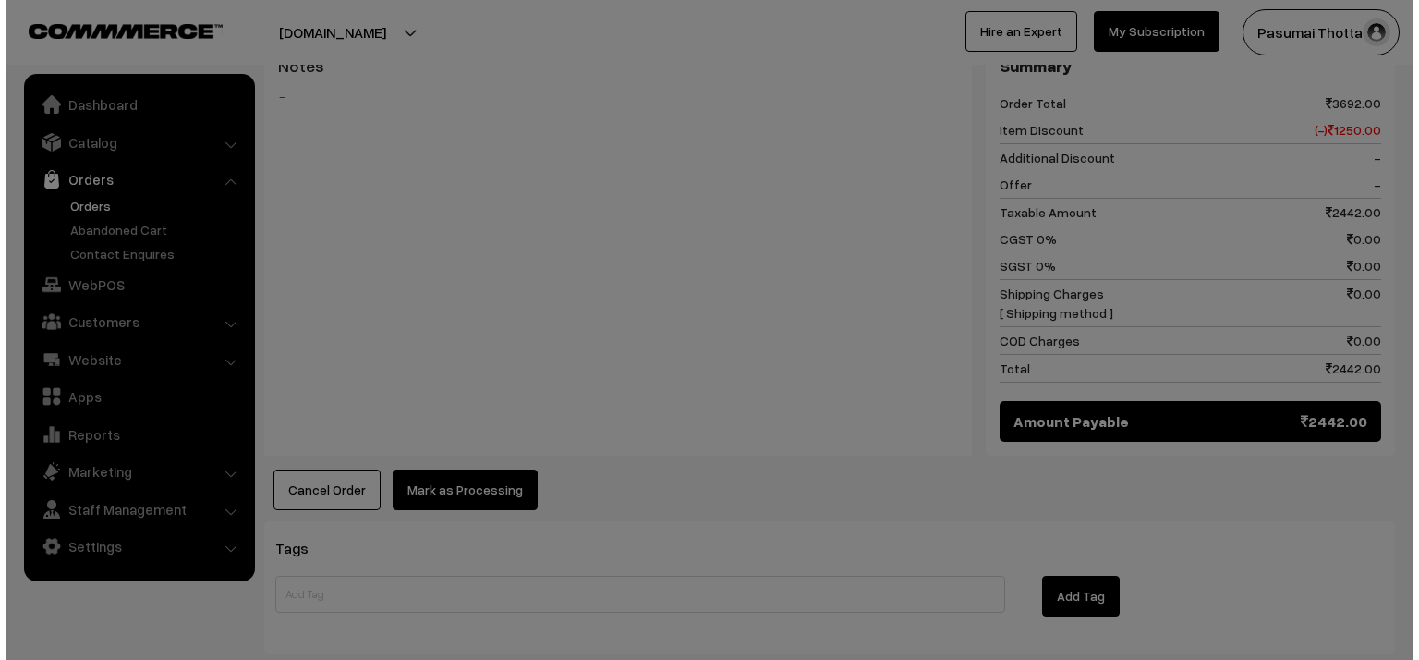
scroll to position [1555, 0]
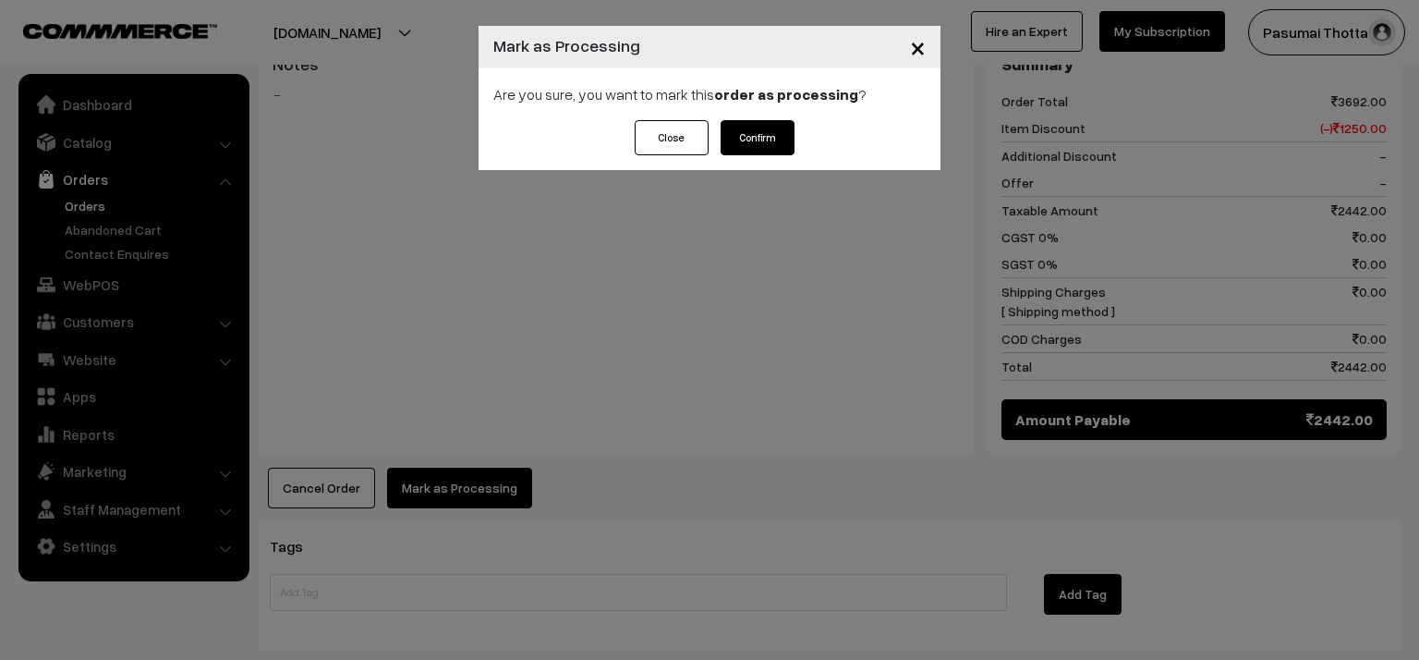
click at [744, 133] on button "Confirm" at bounding box center [758, 137] width 74 height 35
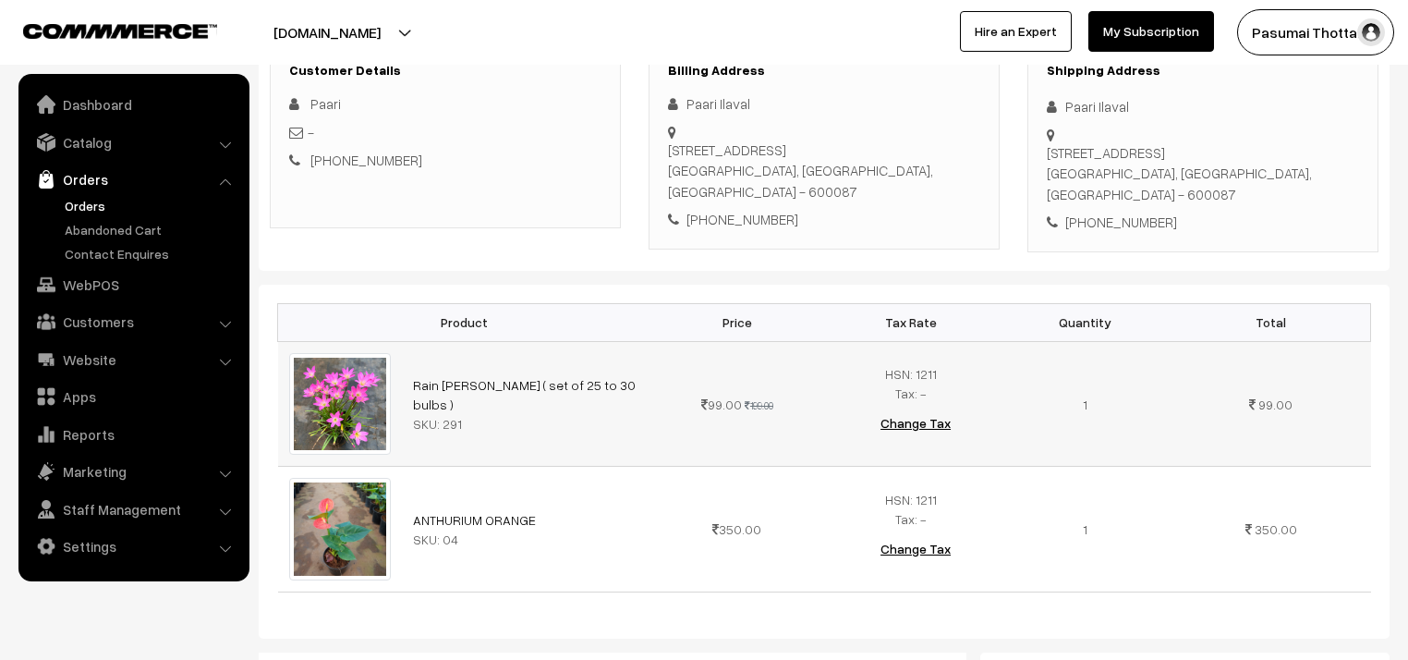
scroll to position [222, 0]
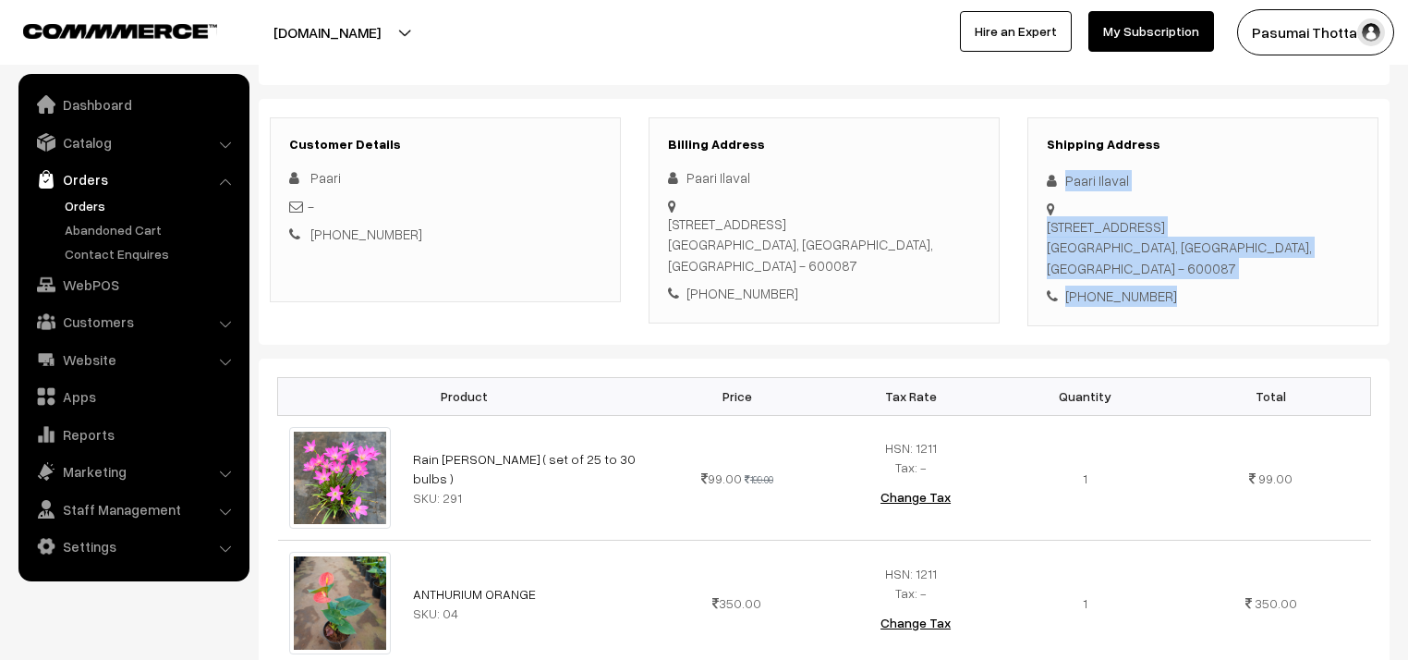
drag, startPoint x: 1061, startPoint y: 185, endPoint x: 1213, endPoint y: 296, distance: 188.5
click at [1213, 296] on div "Shipping Address Paari Ilaval [STREET_ADDRESS] [PHONE_NUMBER]" at bounding box center [1202, 221] width 351 height 209
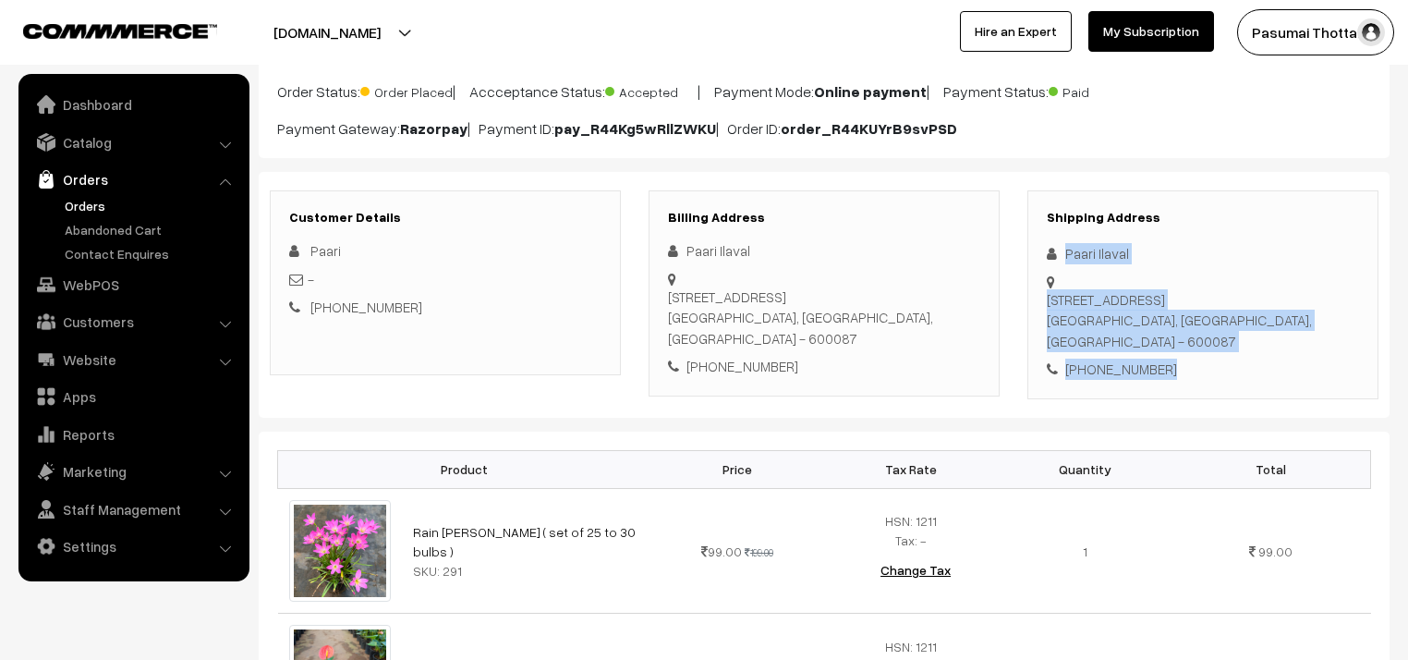
scroll to position [148, 0]
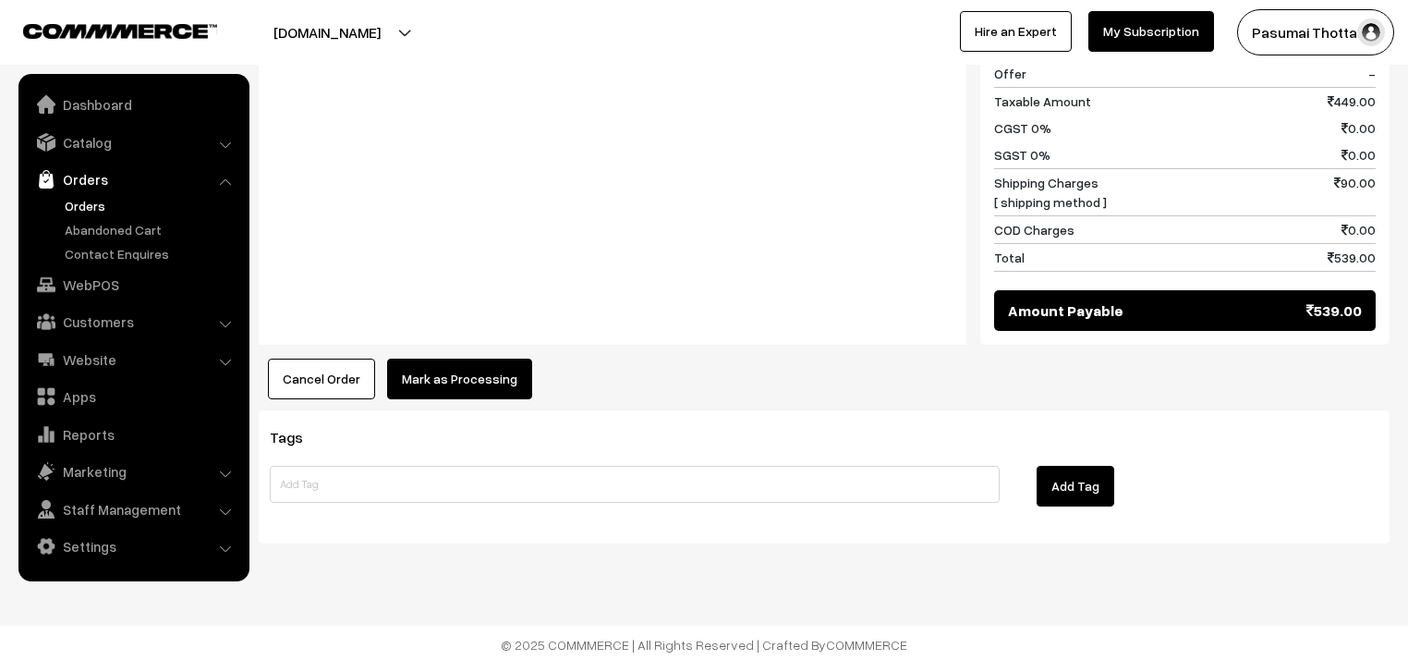
click at [499, 368] on button "Mark as Processing" at bounding box center [459, 379] width 145 height 41
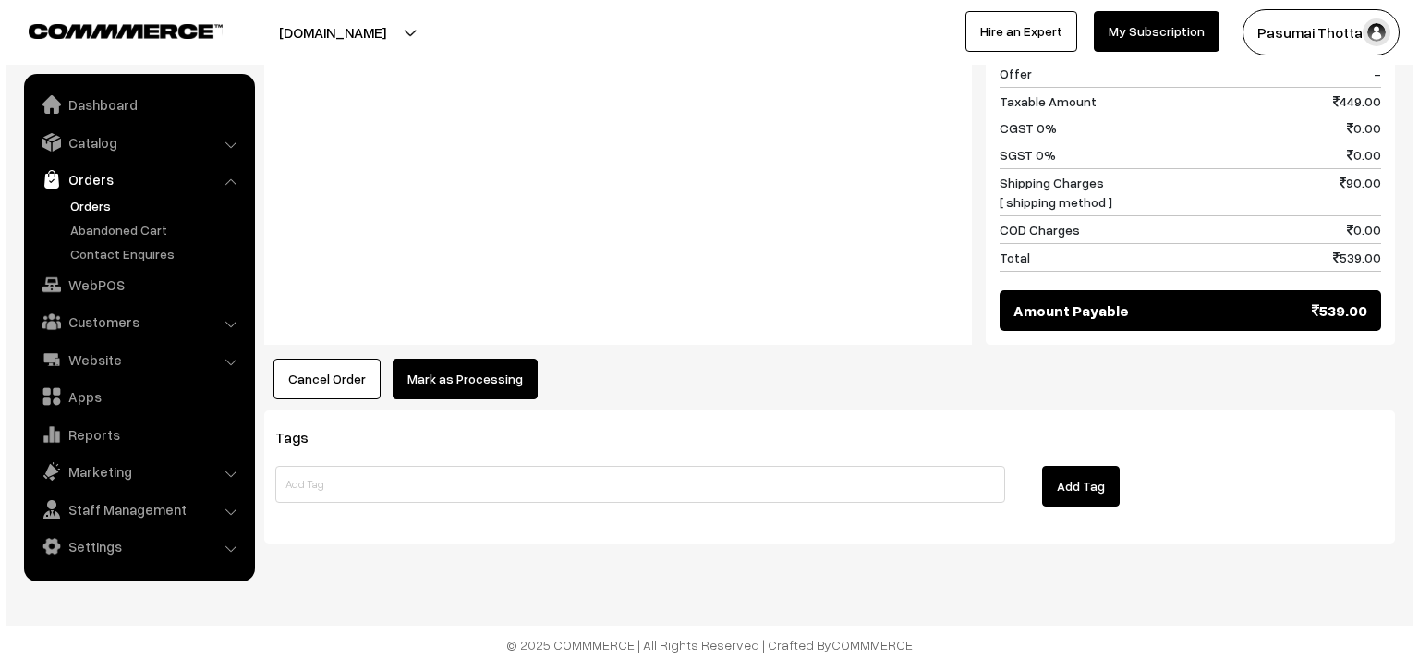
scroll to position [1018, 0]
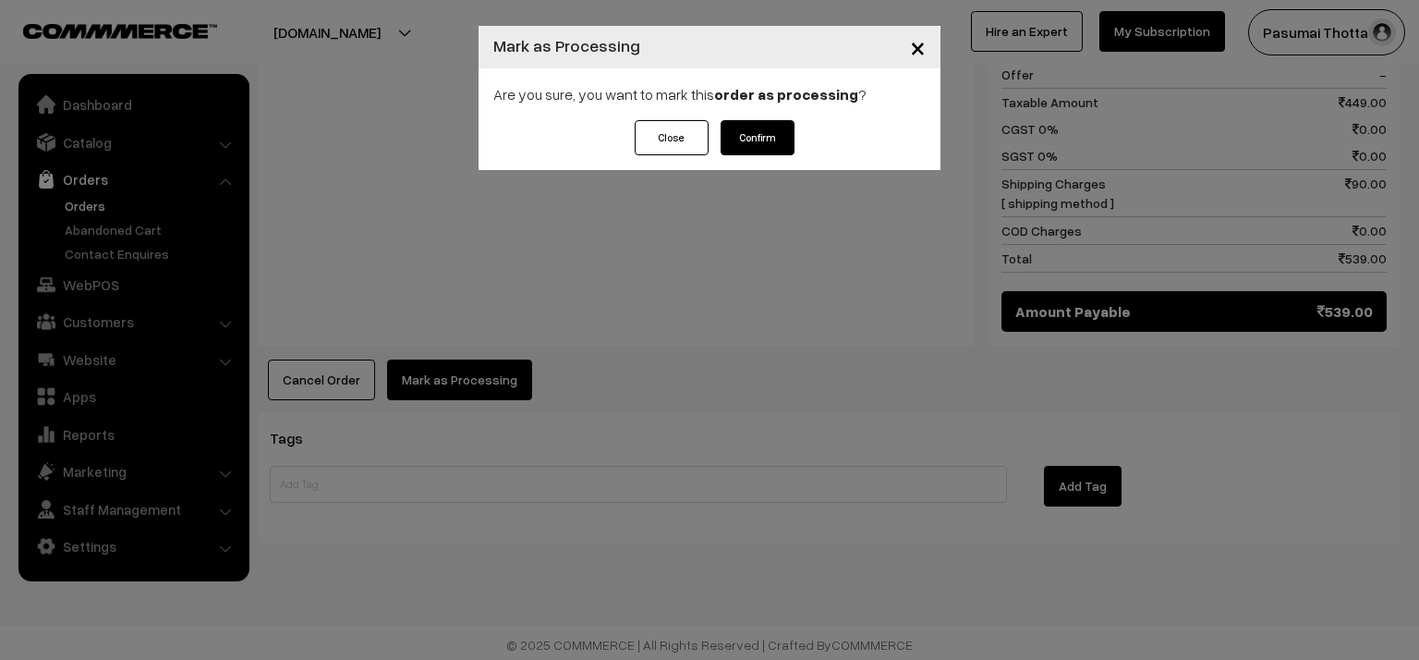
click at [750, 130] on button "Confirm" at bounding box center [758, 137] width 74 height 35
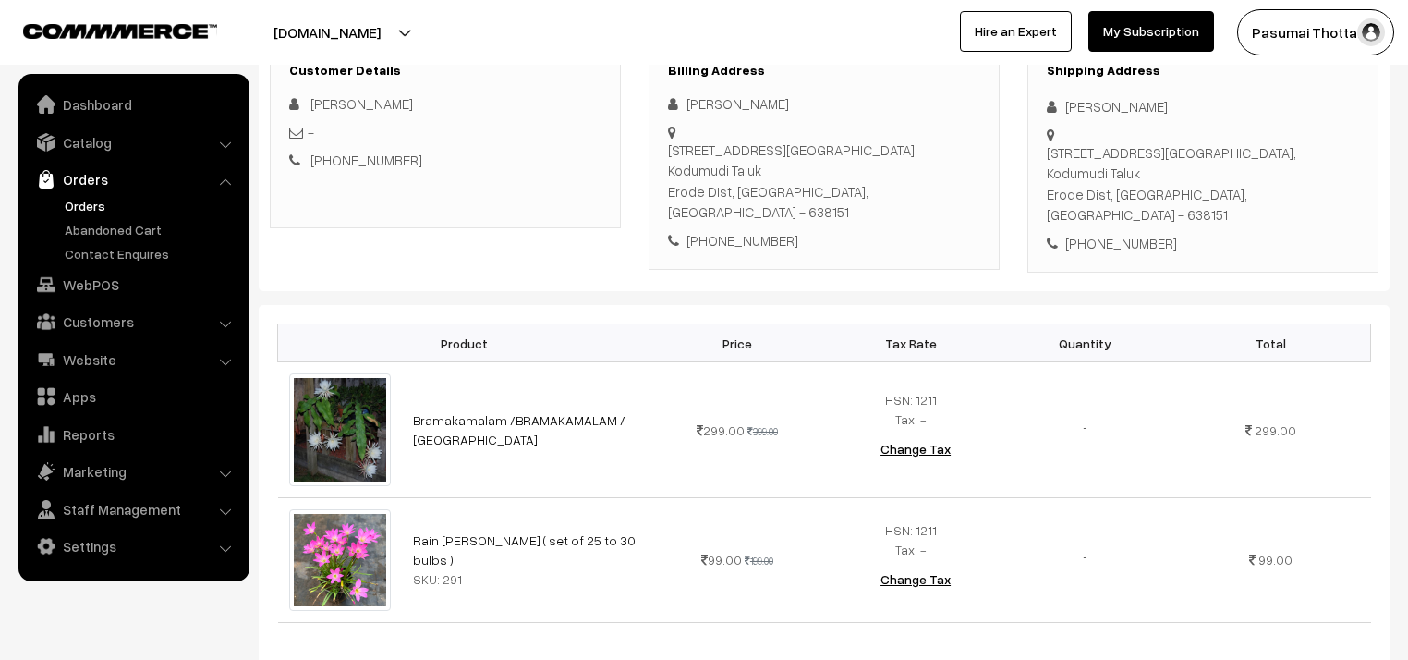
scroll to position [222, 0]
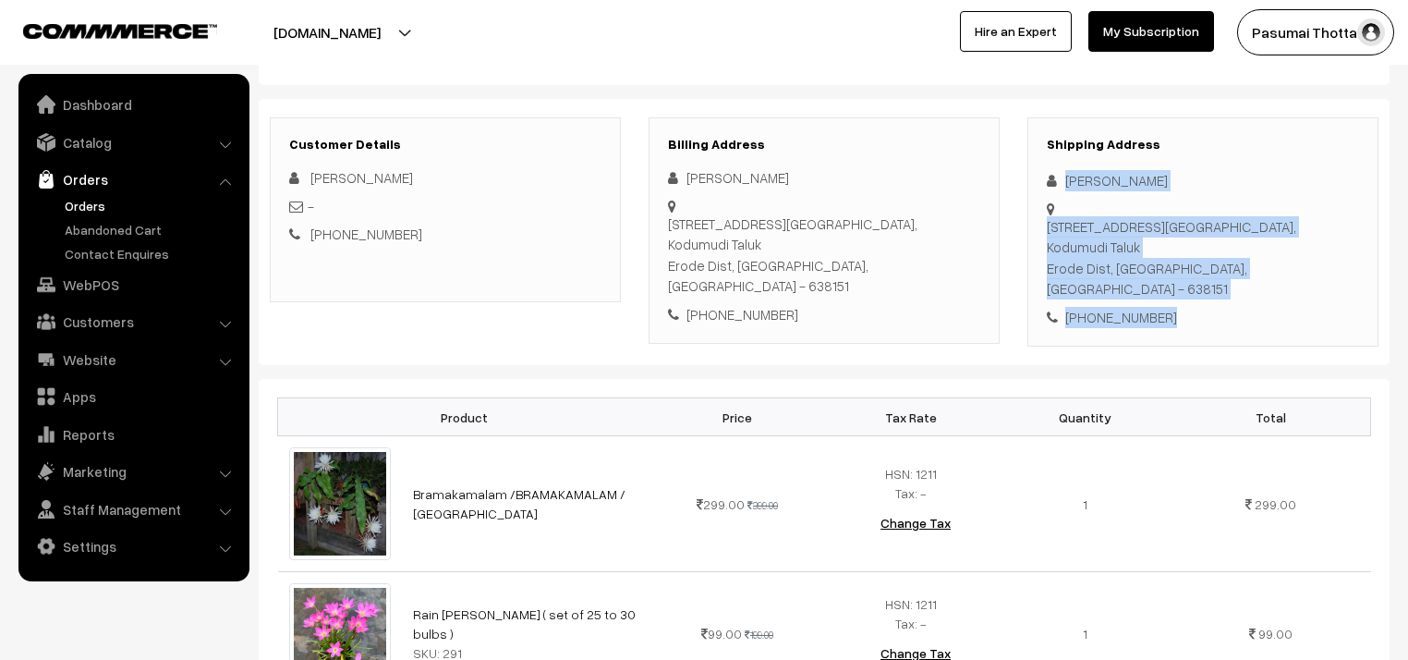
drag, startPoint x: 1054, startPoint y: 177, endPoint x: 1197, endPoint y: 270, distance: 169.7
click at [1197, 270] on div "Shipping Address MUTHUKUMAR J 54 EB Road, Salaipudur Post, Kodumudi Taluk Erode…" at bounding box center [1202, 232] width 351 height 230
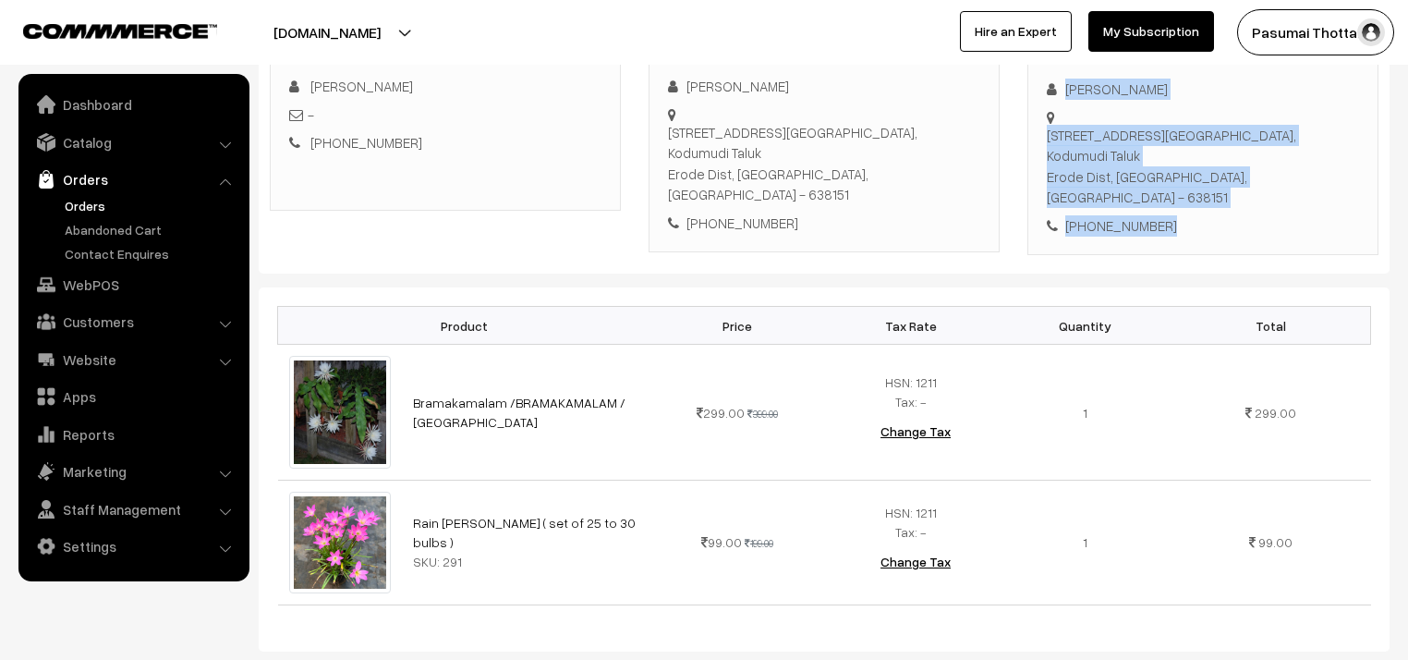
scroll to position [370, 0]
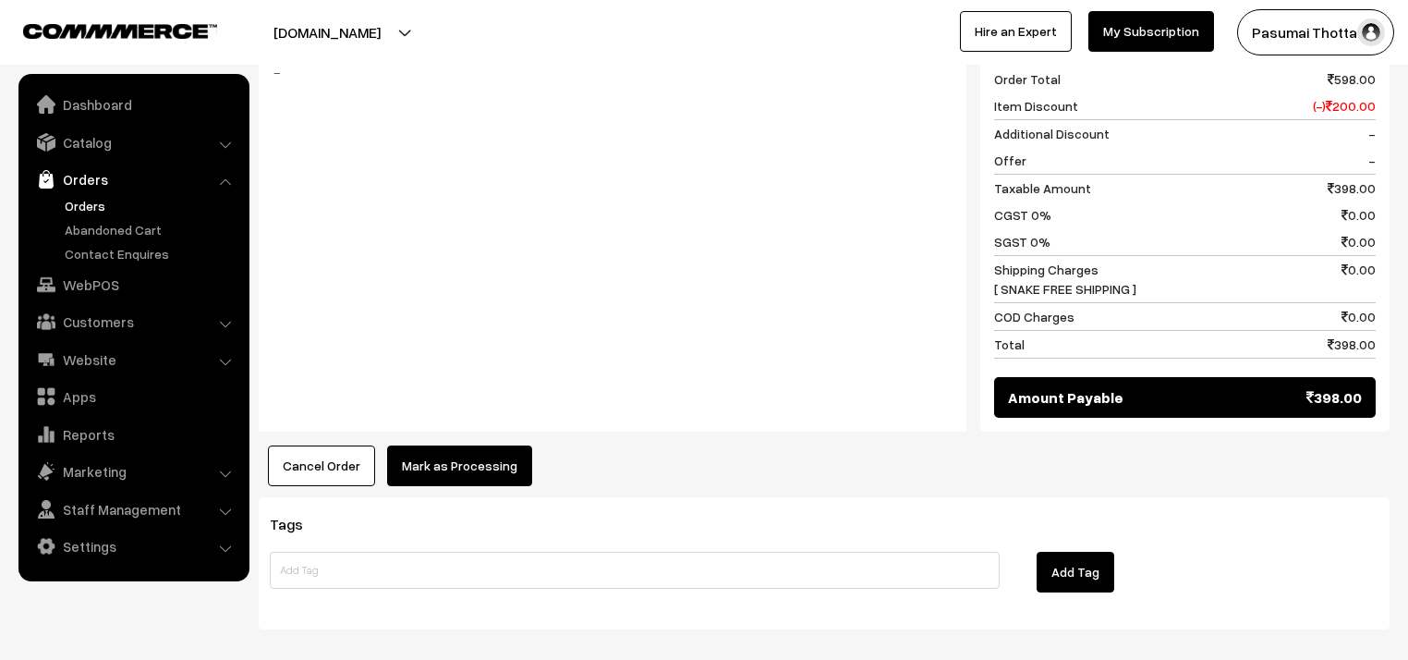
click at [448, 445] on button "Mark as Processing" at bounding box center [459, 465] width 145 height 41
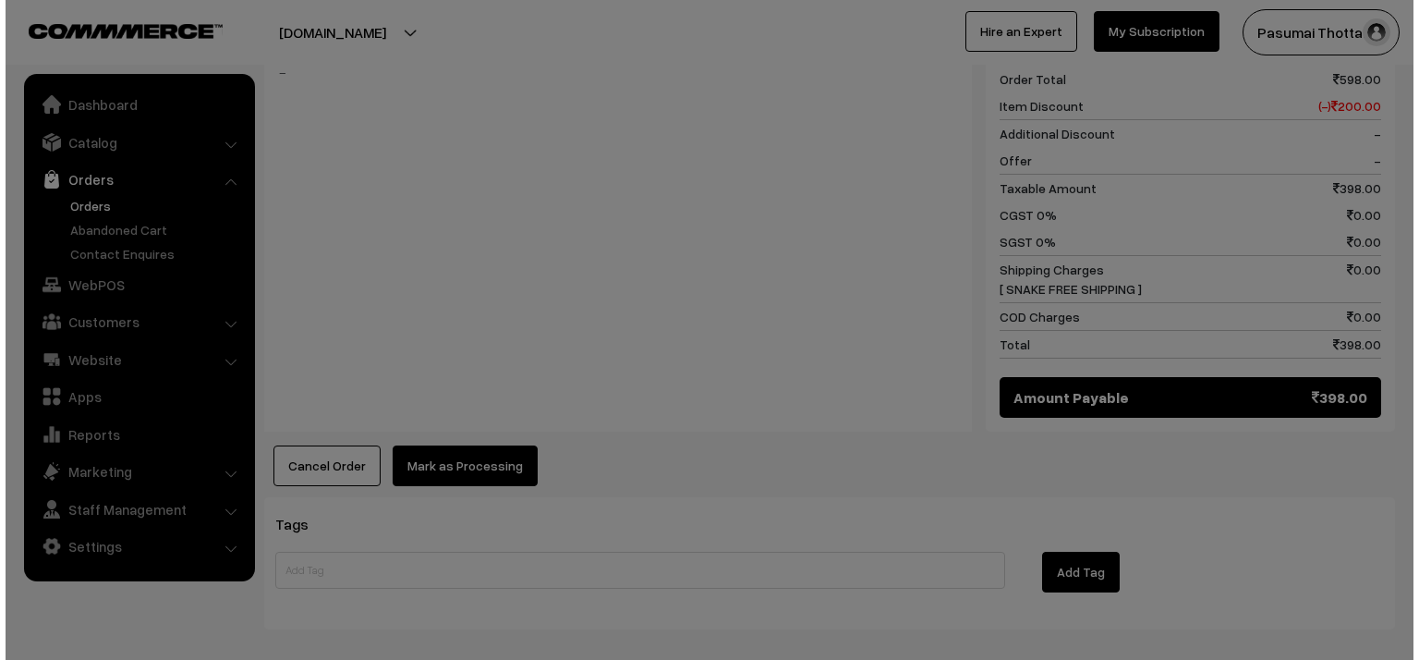
scroll to position [964, 0]
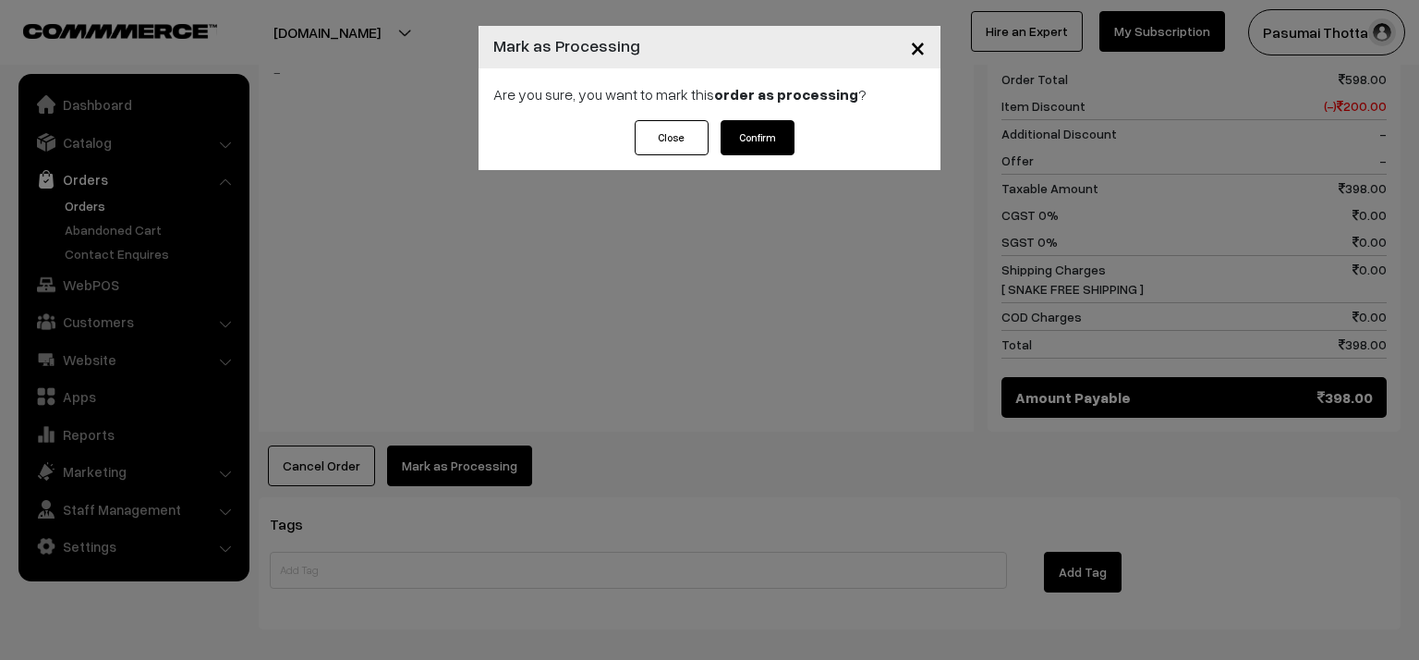
click at [764, 126] on button "Confirm" at bounding box center [758, 137] width 74 height 35
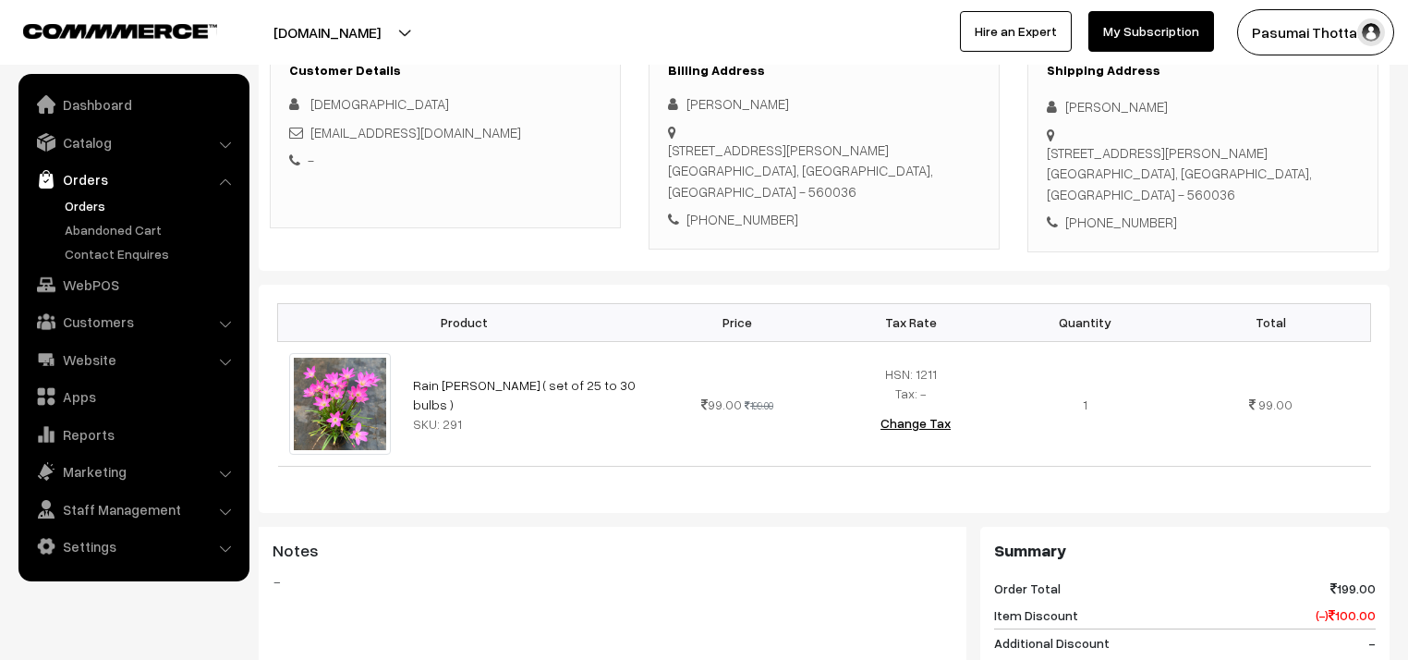
scroll to position [222, 0]
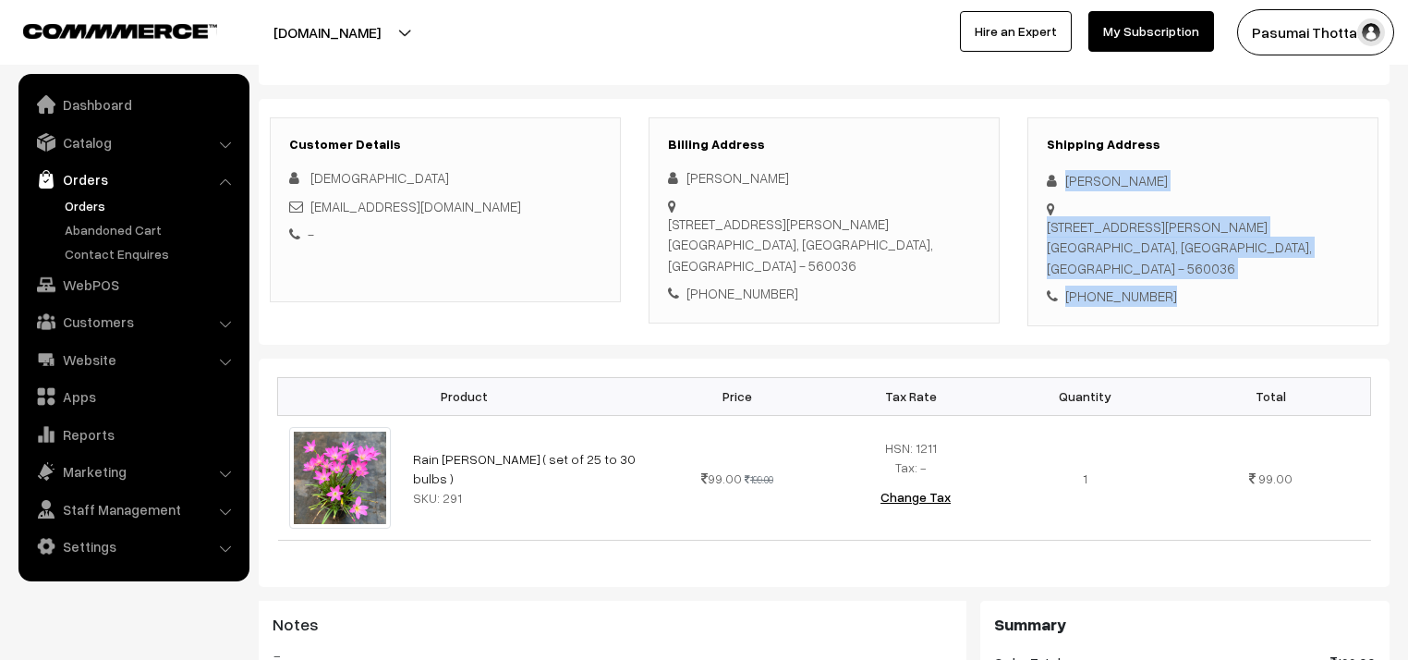
drag, startPoint x: 1064, startPoint y: 178, endPoint x: 1192, endPoint y: 299, distance: 176.5
click at [1192, 299] on div "Shipping Address vaiyavi v [STREET_ADDRESS][PERSON_NAME] [PHONE_NUMBER]" at bounding box center [1202, 221] width 351 height 209
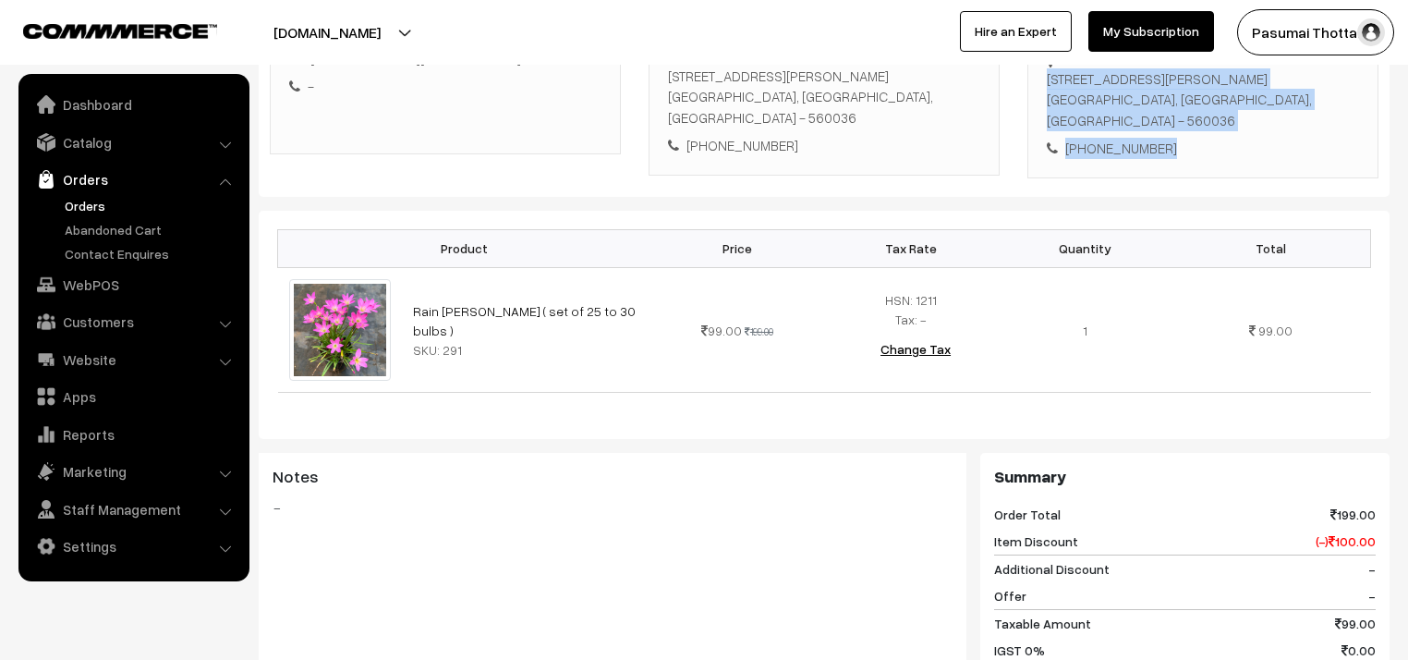
scroll to position [148, 0]
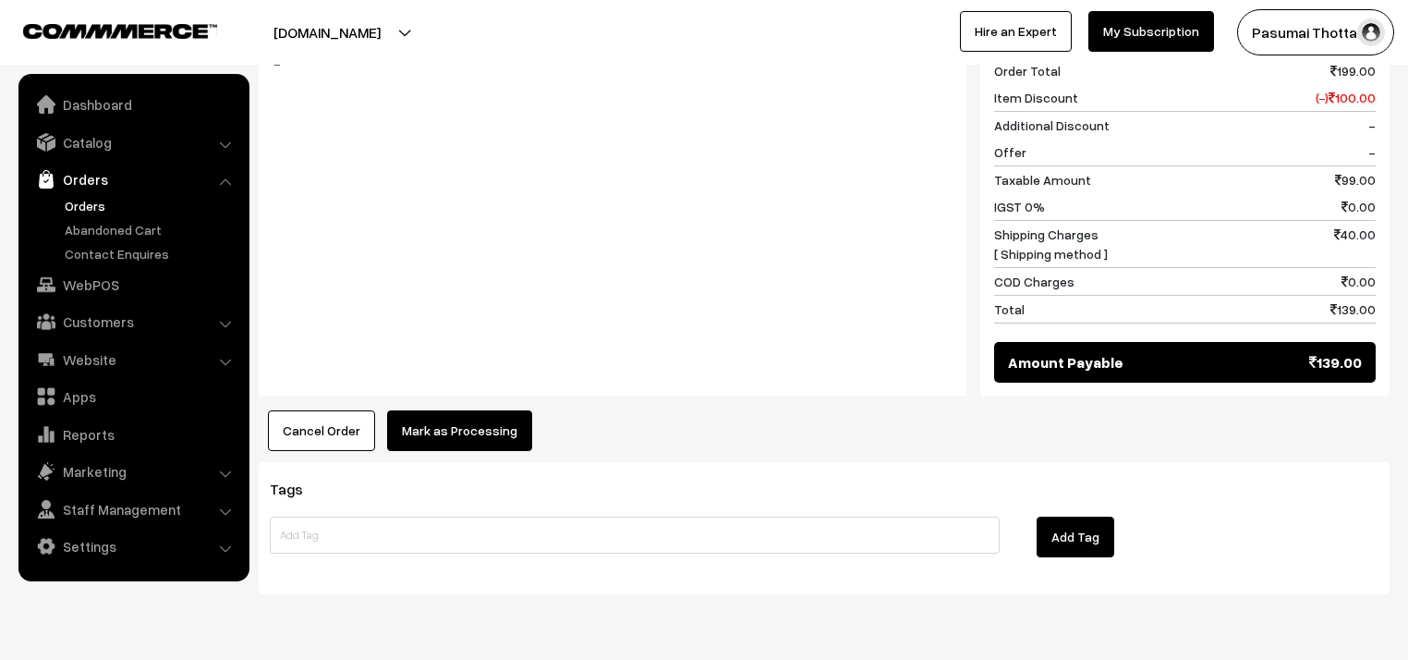
click at [469, 445] on button "Mark as Processing" at bounding box center [459, 430] width 145 height 41
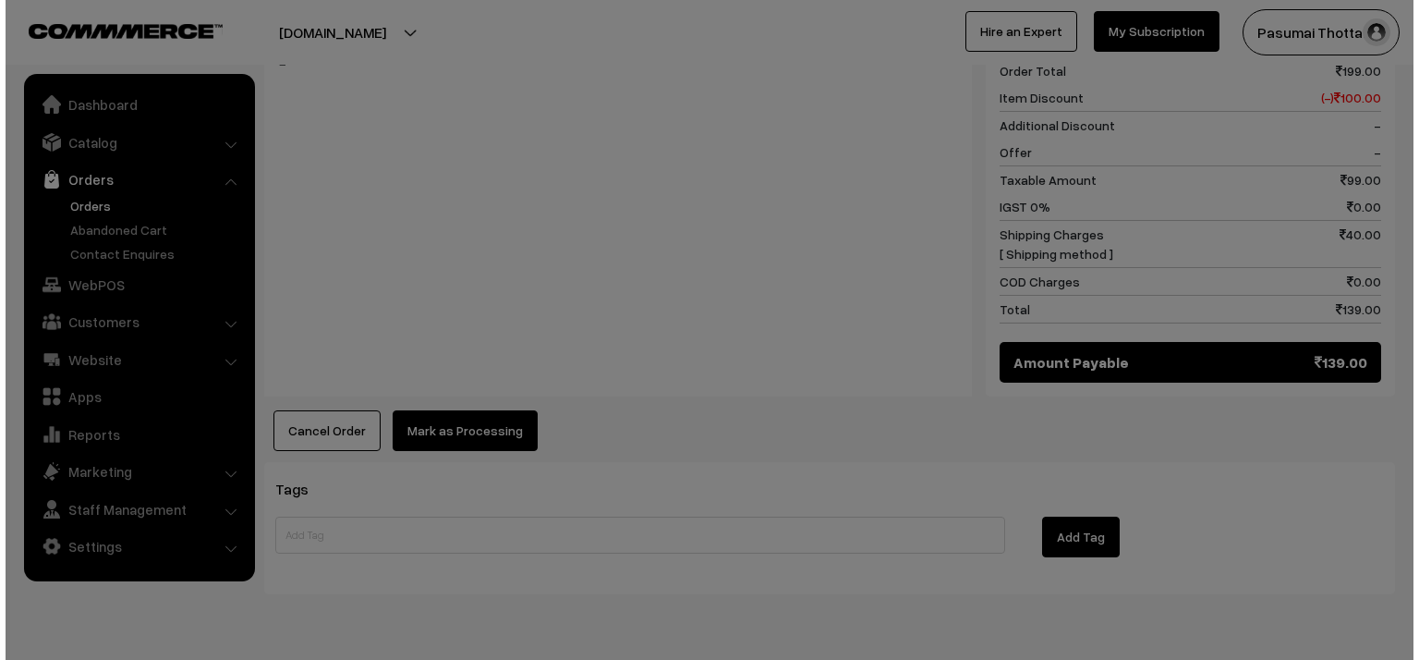
scroll to position [814, 0]
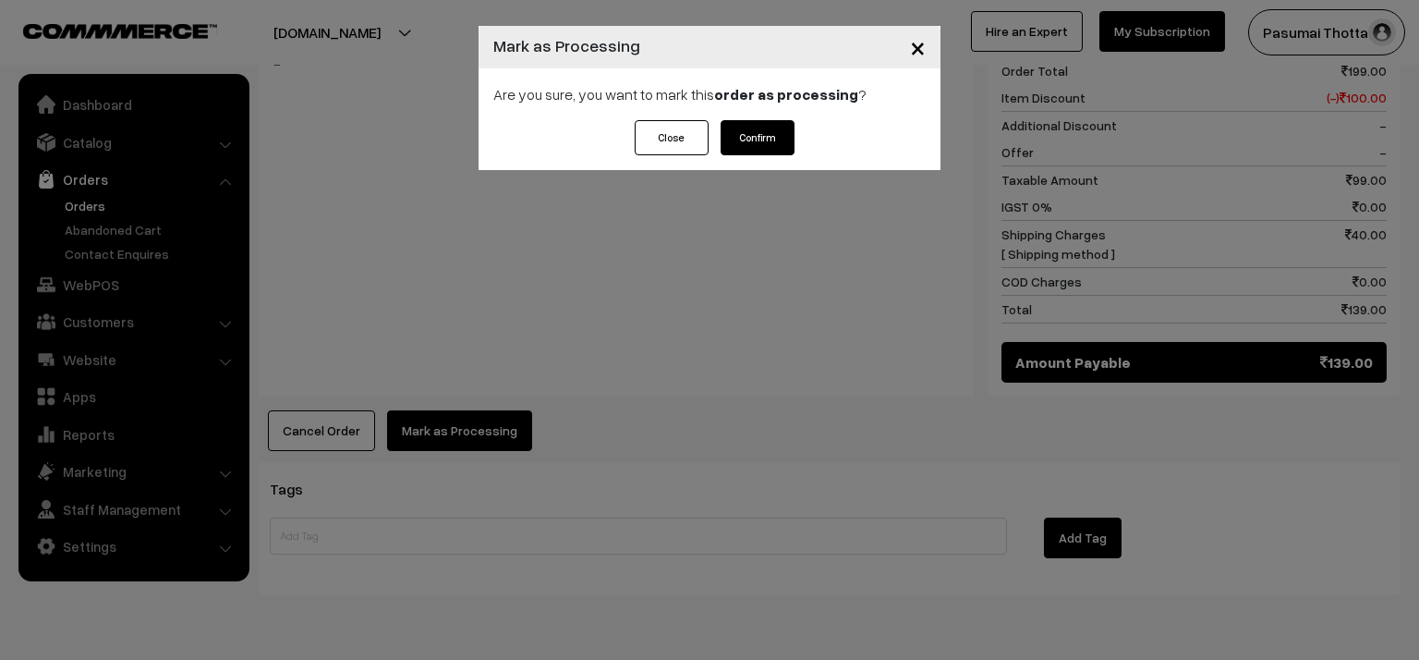
click at [744, 148] on button "Confirm" at bounding box center [758, 137] width 74 height 35
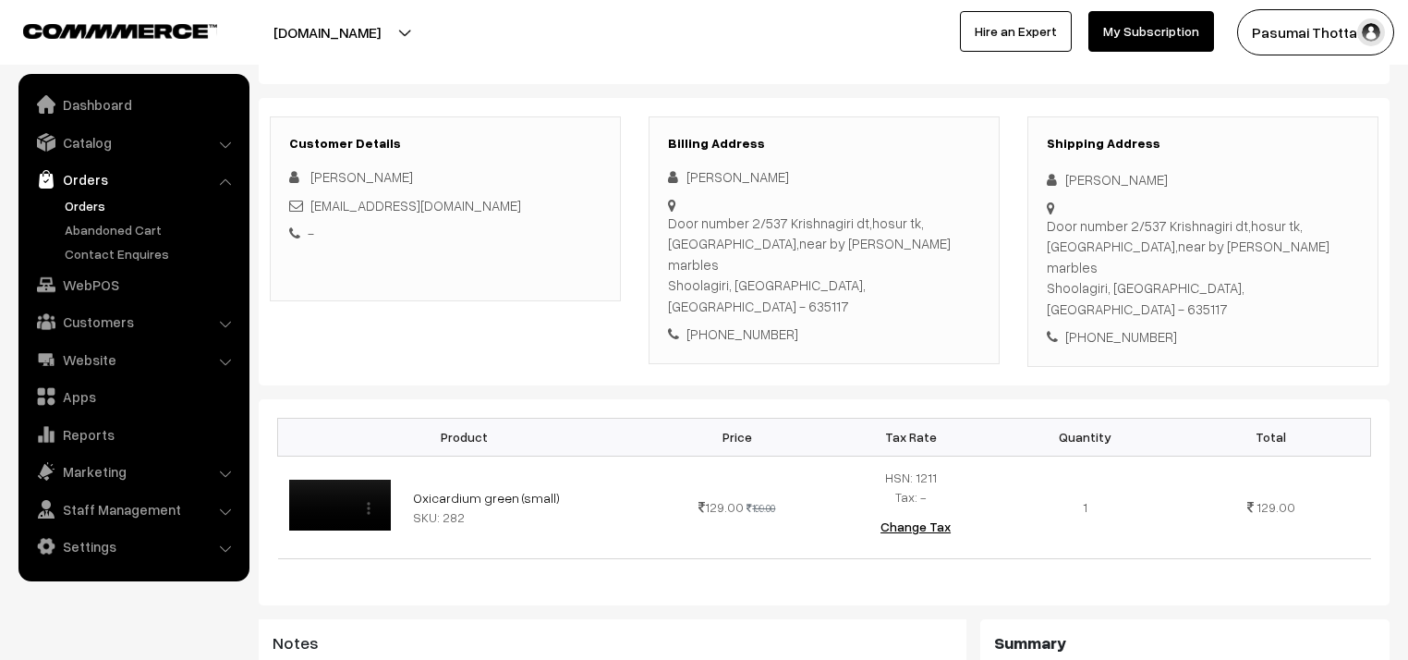
scroll to position [222, 0]
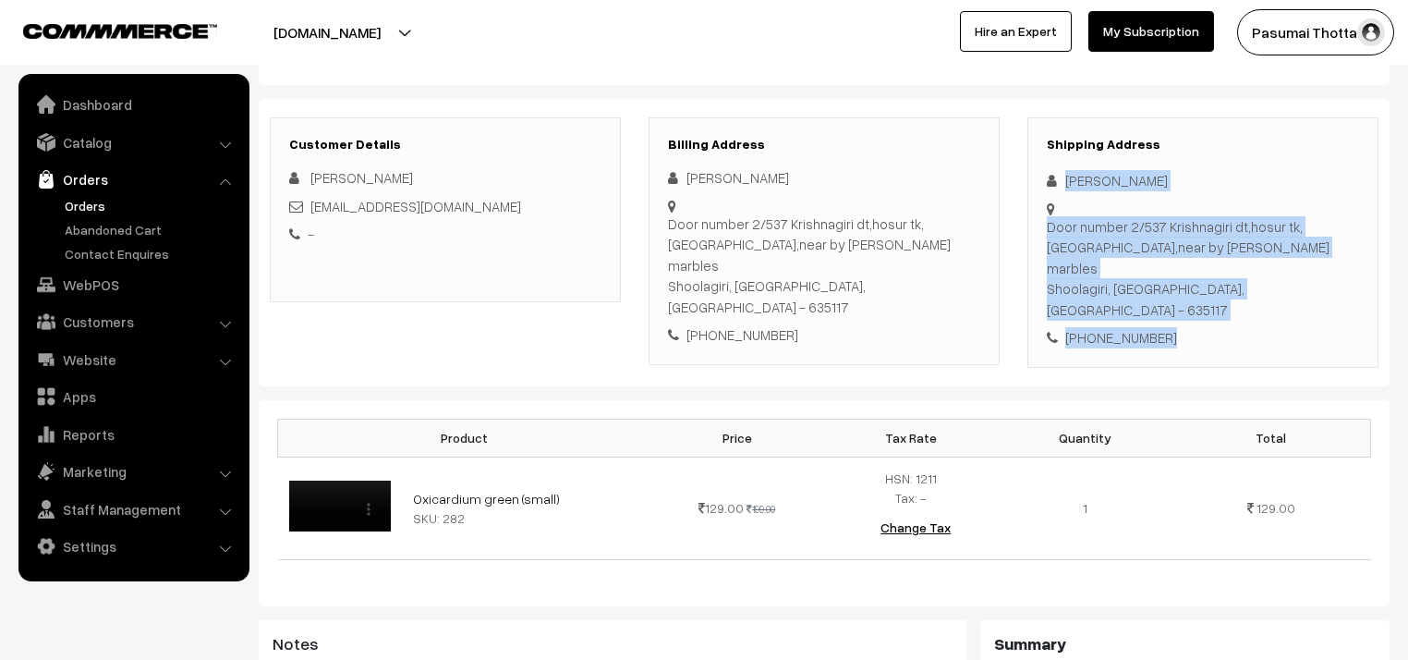
drag, startPoint x: 1061, startPoint y: 185, endPoint x: 1186, endPoint y: 295, distance: 167.0
click at [1186, 295] on div "Shipping Address [PERSON_NAME] Door number 2/537 Krishnagiri dt,hosur tk, [GEOG…" at bounding box center [1202, 242] width 351 height 250
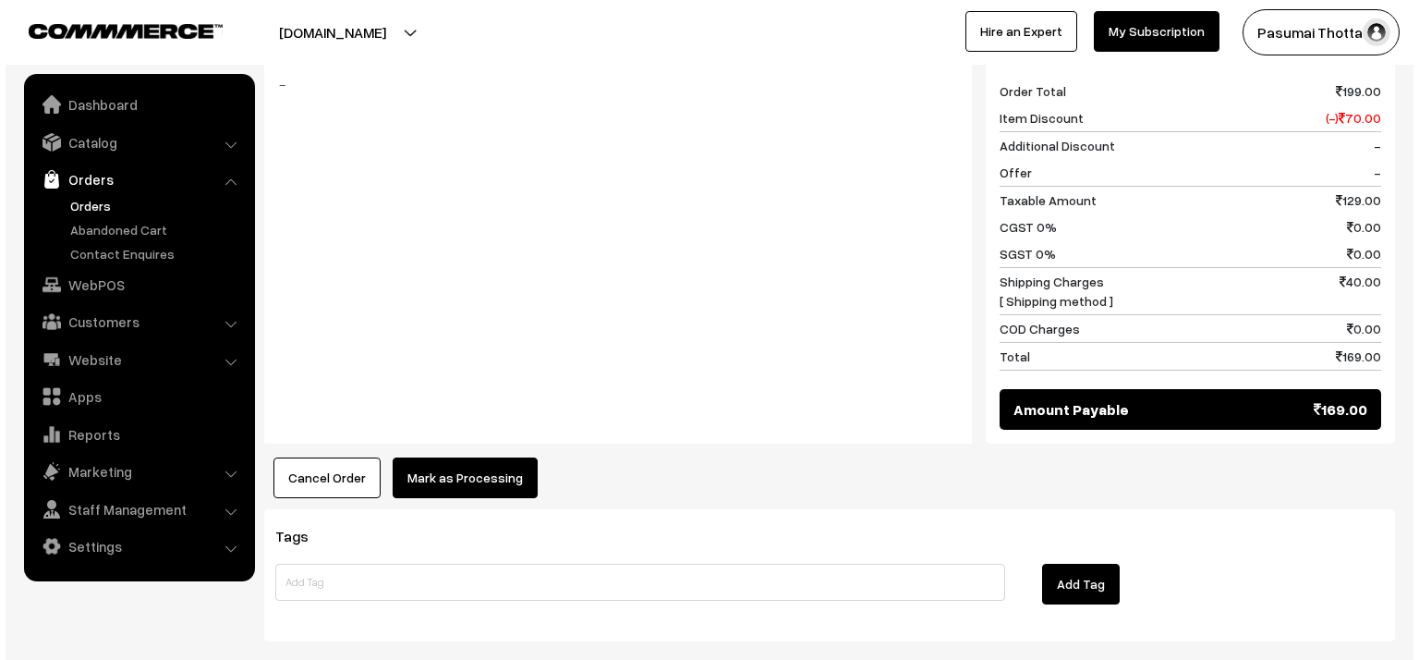
scroll to position [813, 0]
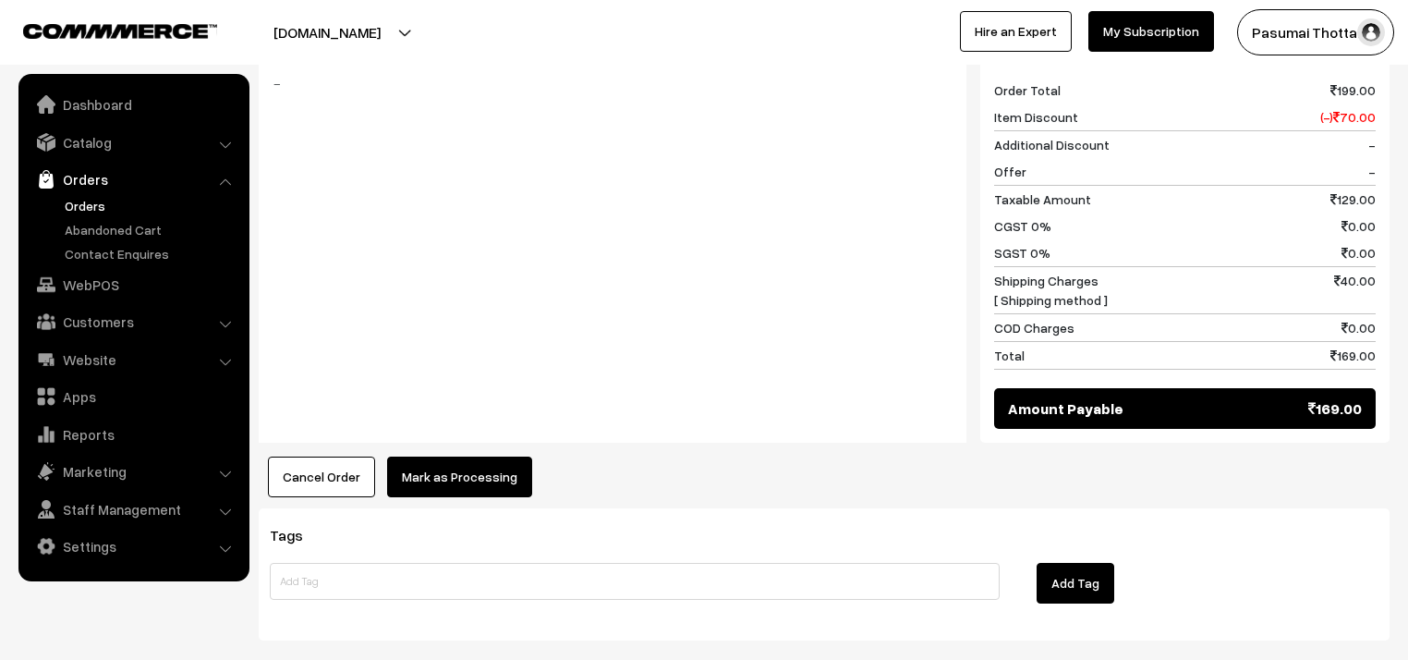
click at [449, 456] on button "Mark as Processing" at bounding box center [459, 476] width 145 height 41
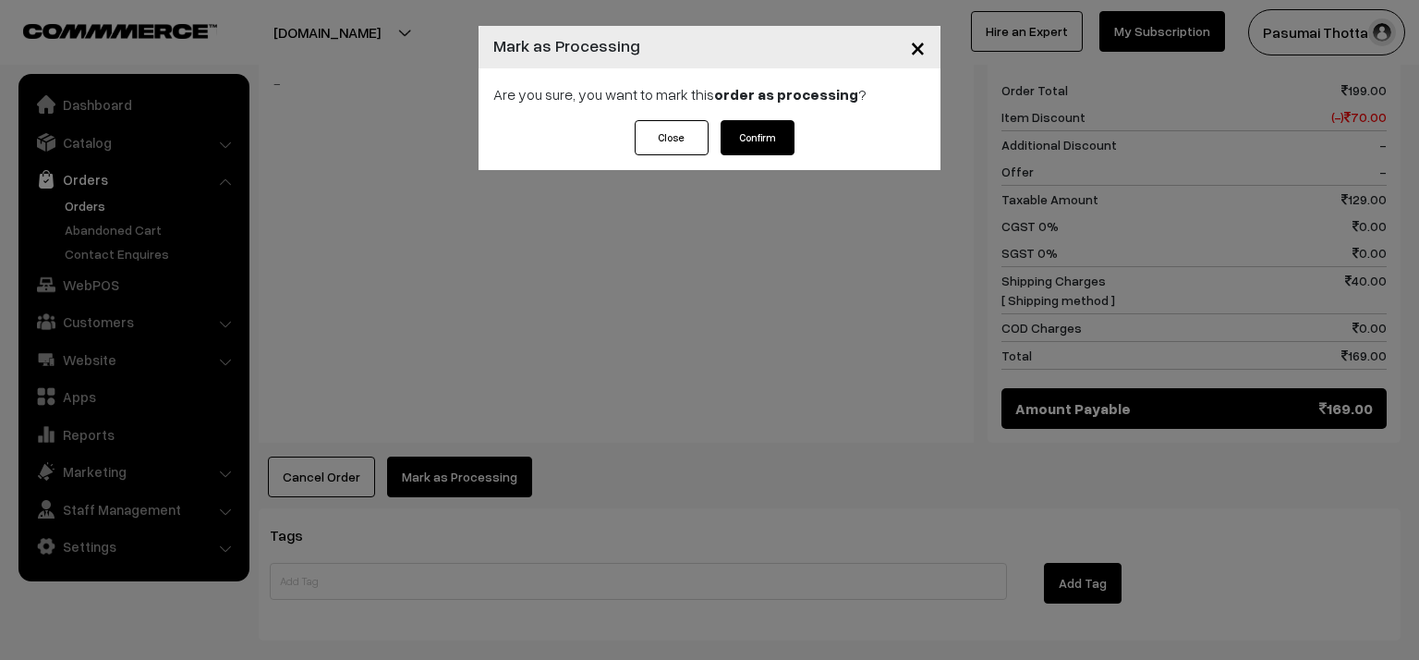
click at [784, 139] on button "Confirm" at bounding box center [758, 137] width 74 height 35
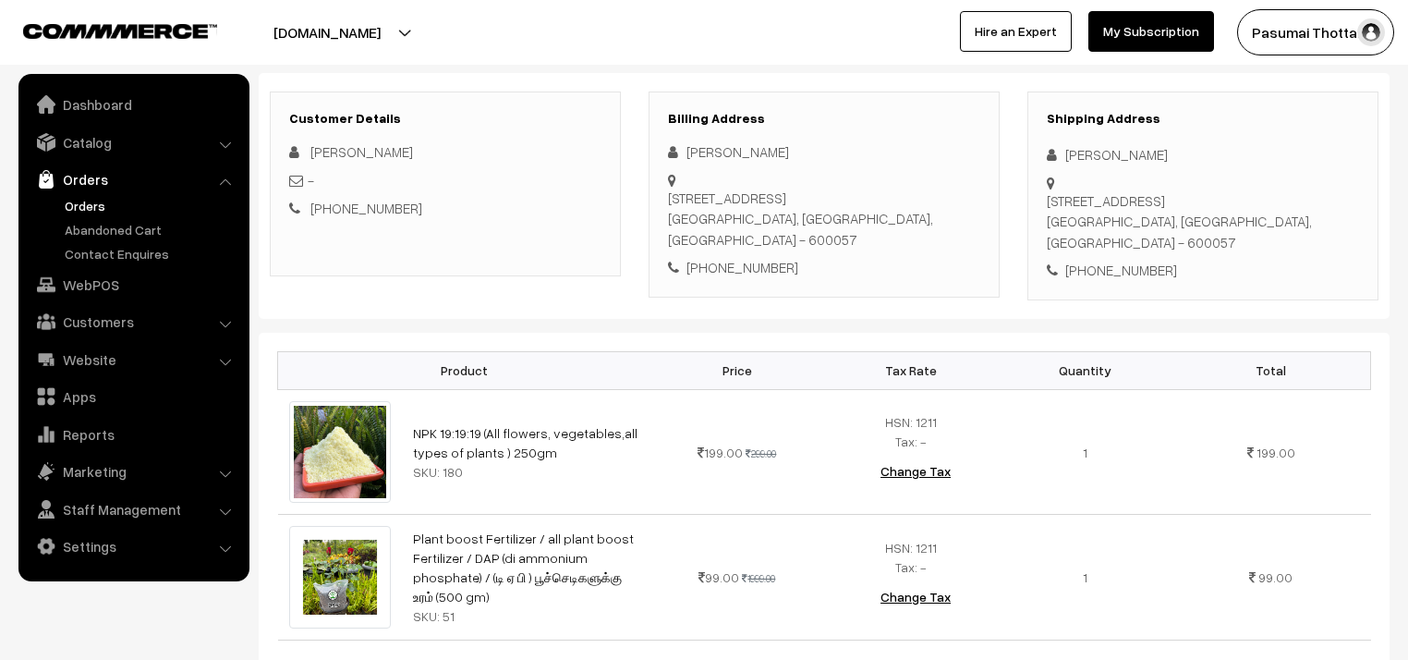
scroll to position [222, 0]
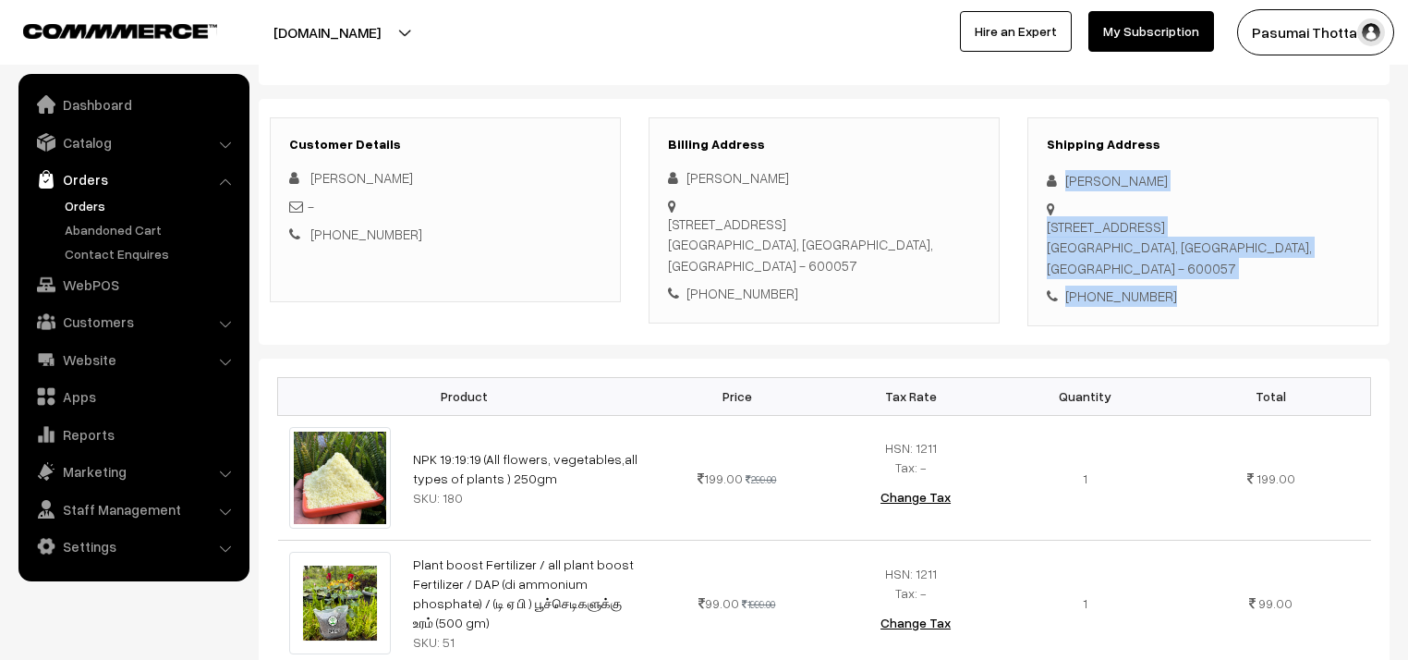
drag, startPoint x: 1064, startPoint y: 177, endPoint x: 1161, endPoint y: 260, distance: 127.2
click at [1161, 260] on div "Shipping Address [PERSON_NAME] [STREET_ADDRESS] [PHONE_NUMBER]" at bounding box center [1202, 221] width 351 height 209
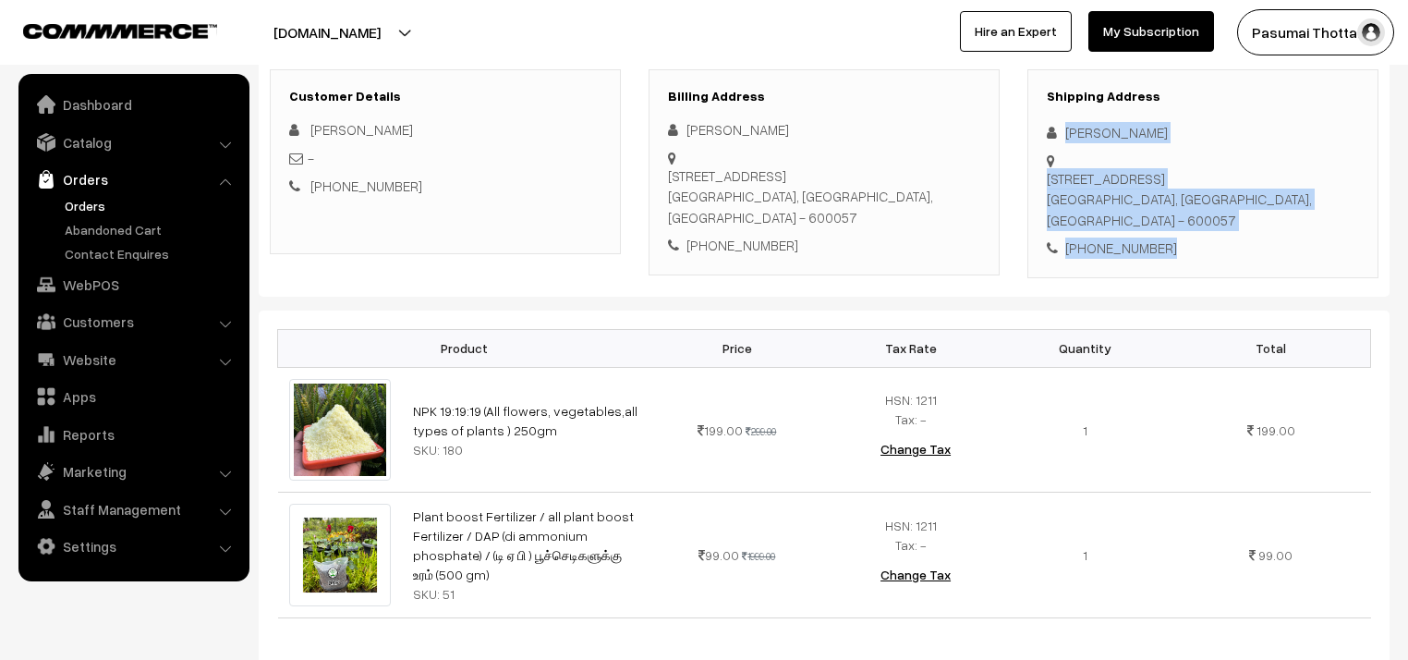
scroll to position [296, 0]
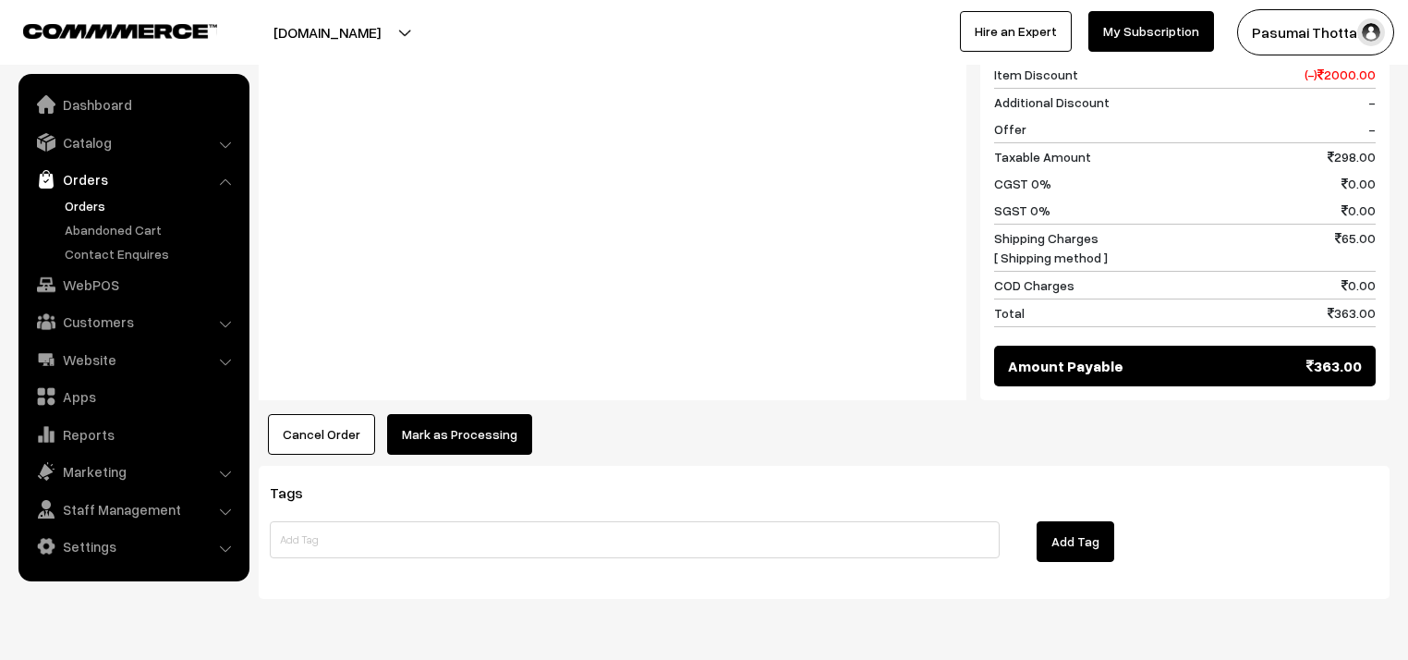
click at [451, 414] on button "Mark as Processing" at bounding box center [459, 434] width 145 height 41
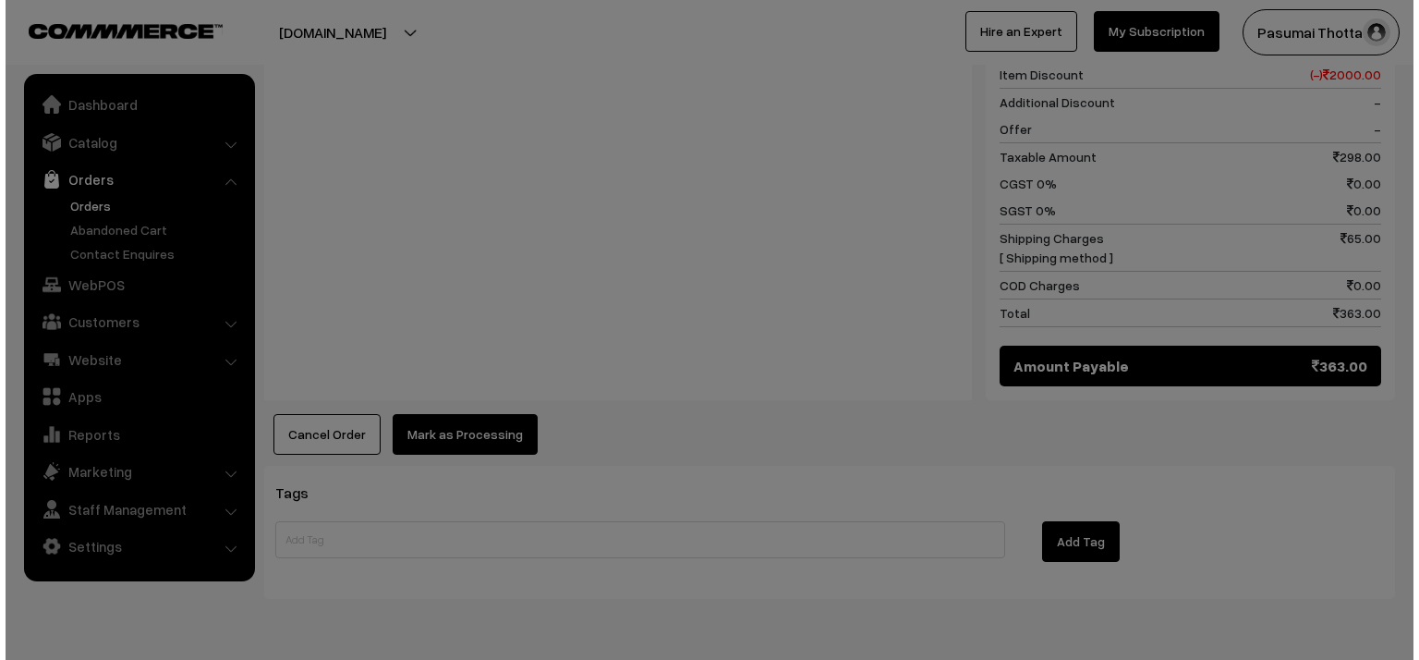
scroll to position [963, 0]
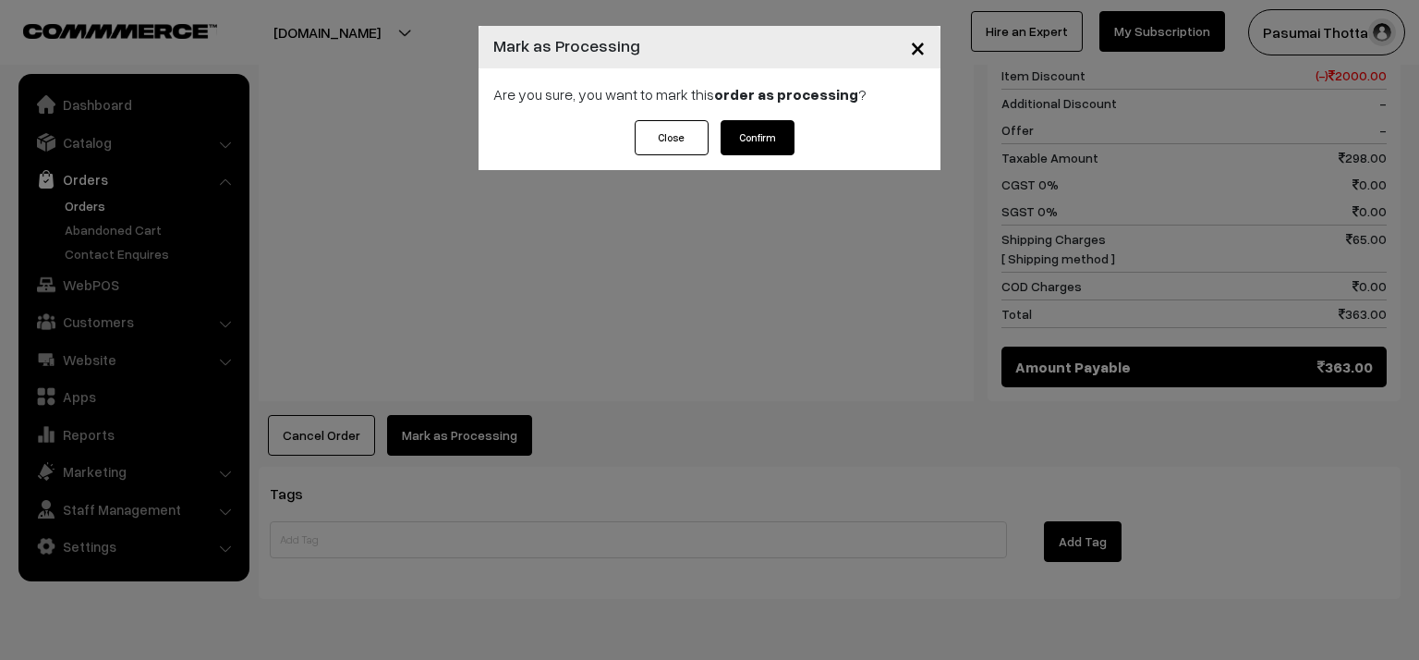
click at [757, 132] on button "Confirm" at bounding box center [758, 137] width 74 height 35
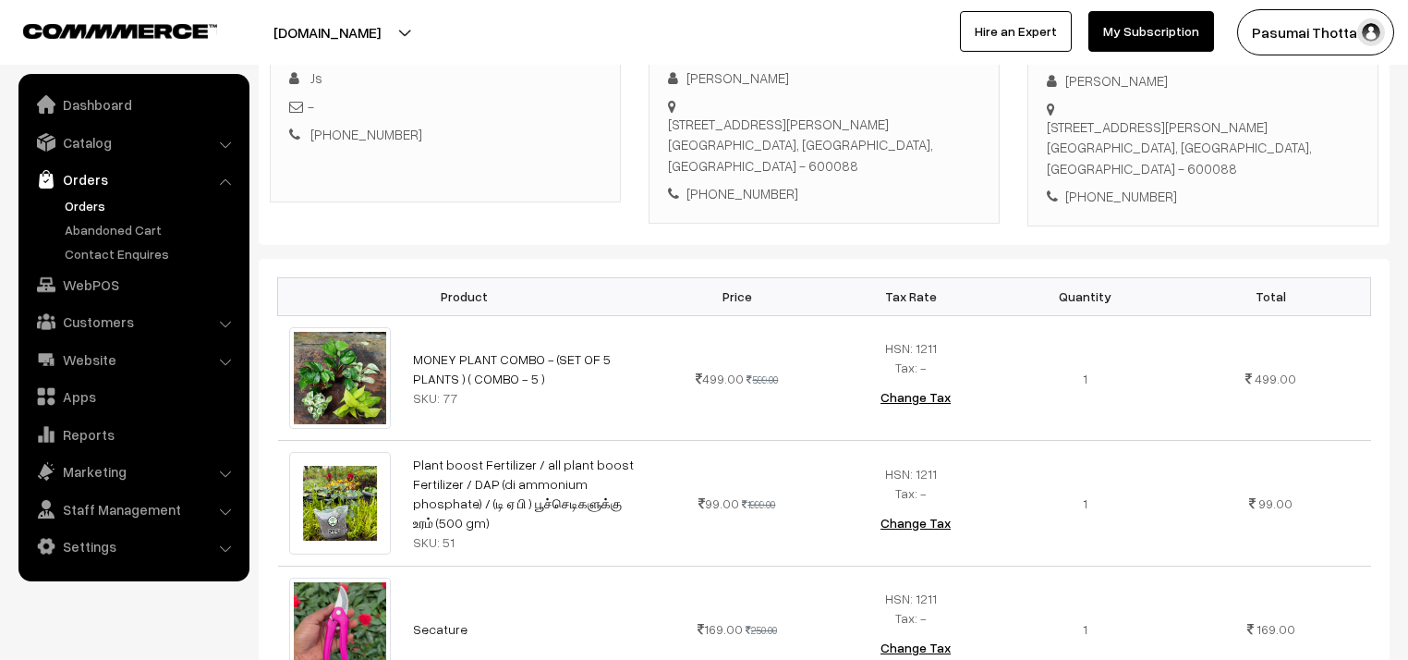
scroll to position [296, 0]
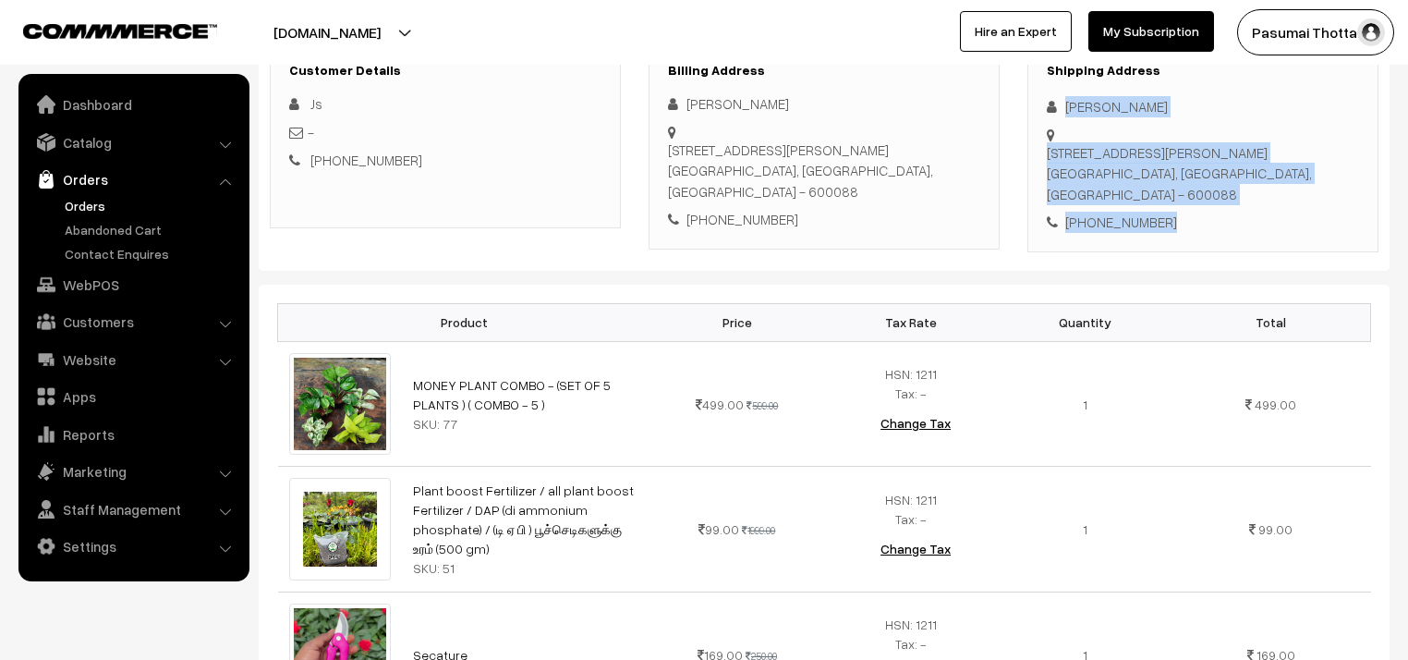
drag, startPoint x: 1065, startPoint y: 104, endPoint x: 1211, endPoint y: 225, distance: 189.6
click at [1211, 225] on div "Shipping Address Jeya Sindhu No 1 , F1 Shree Kumaran flats, 2nd cross, 3rd stre…" at bounding box center [1202, 147] width 351 height 209
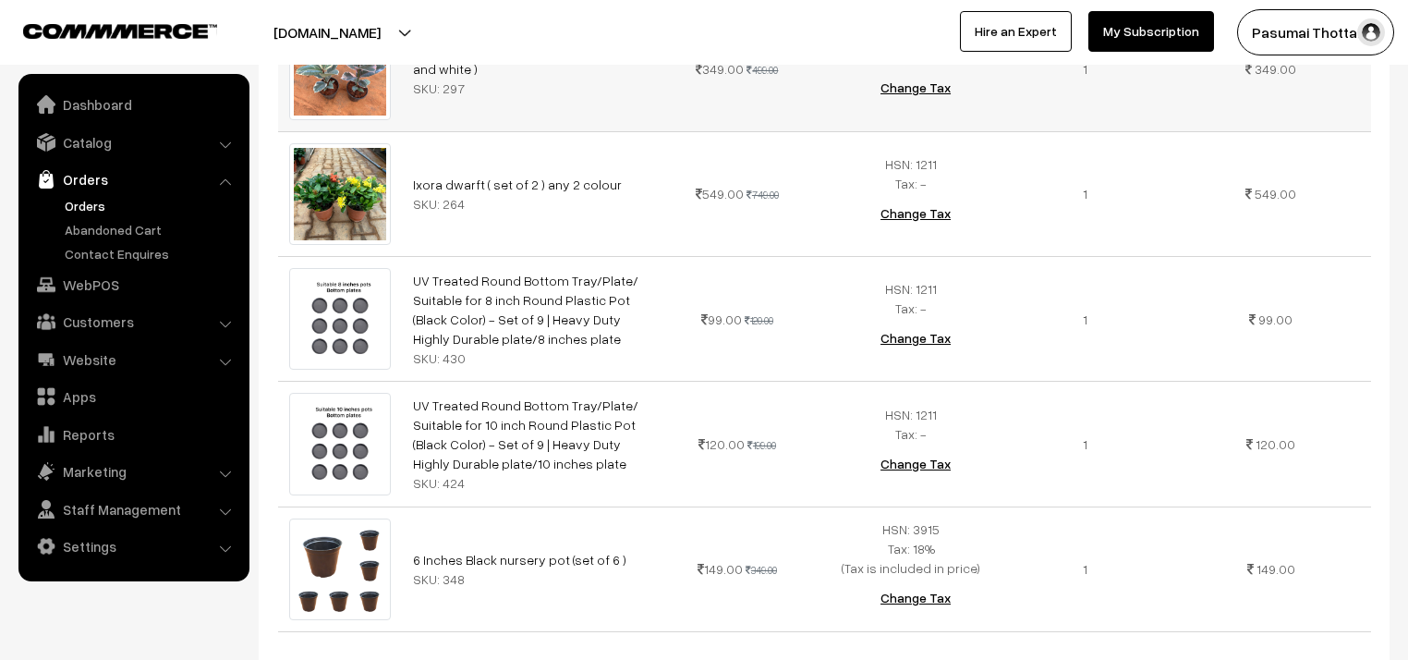
scroll to position [1257, 0]
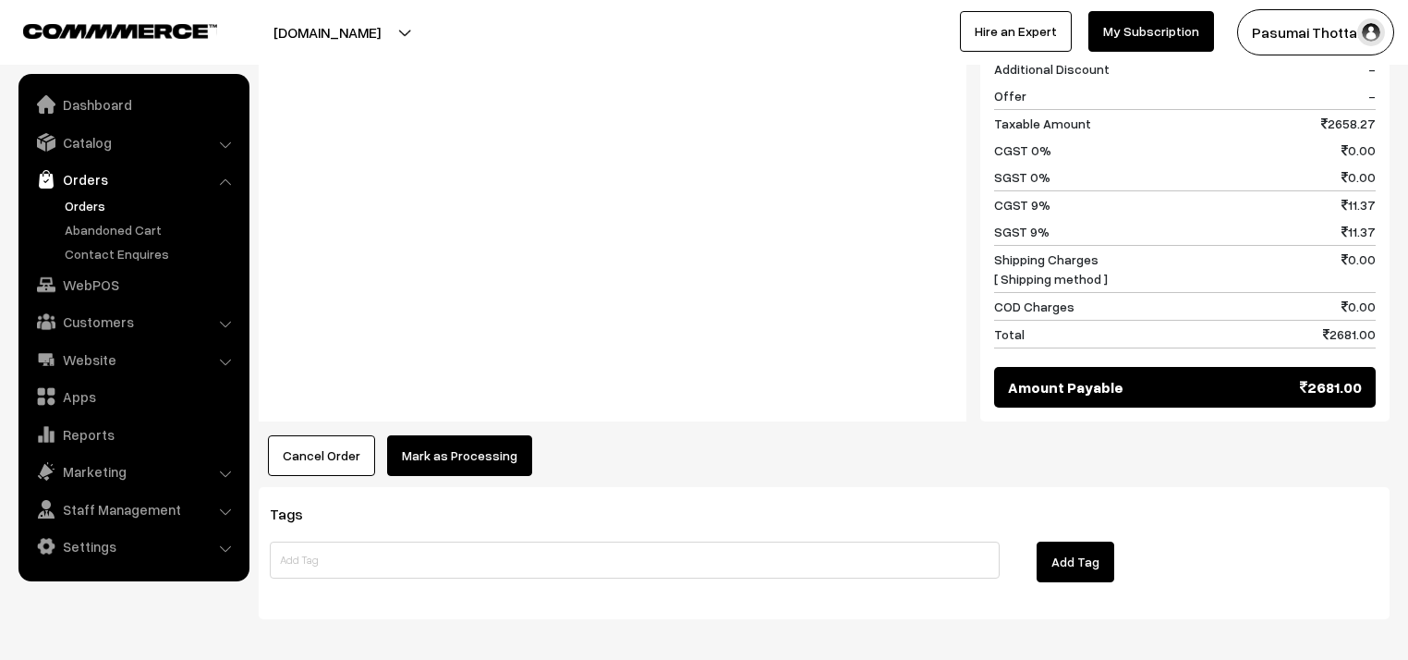
click at [461, 453] on button "Mark as Processing" at bounding box center [459, 455] width 145 height 41
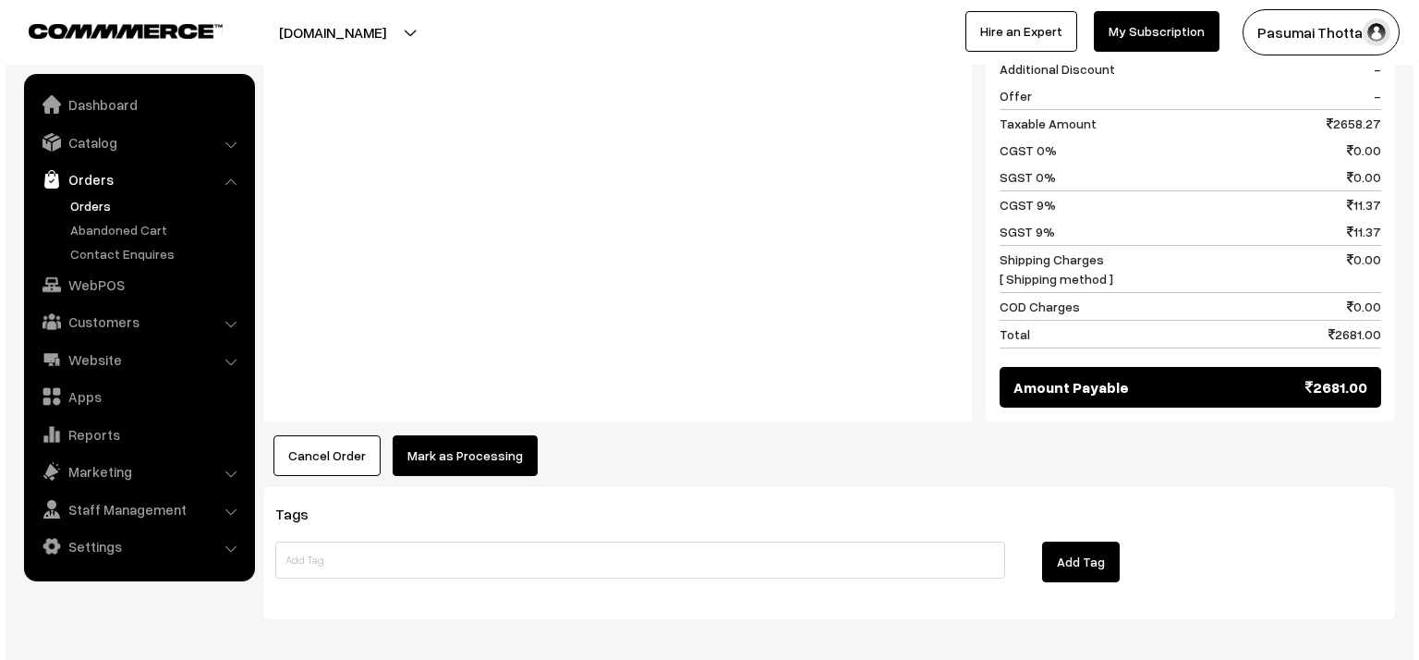
scroll to position [2008, 0]
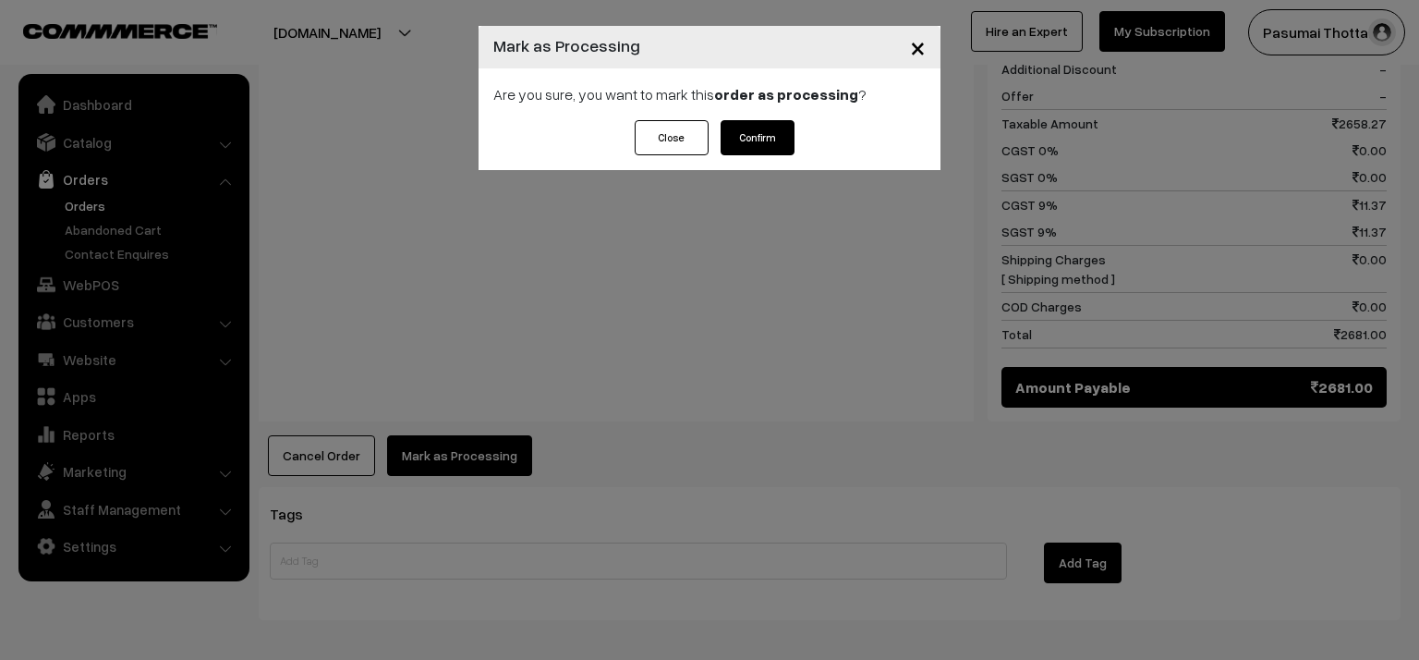
click at [761, 137] on button "Confirm" at bounding box center [758, 137] width 74 height 35
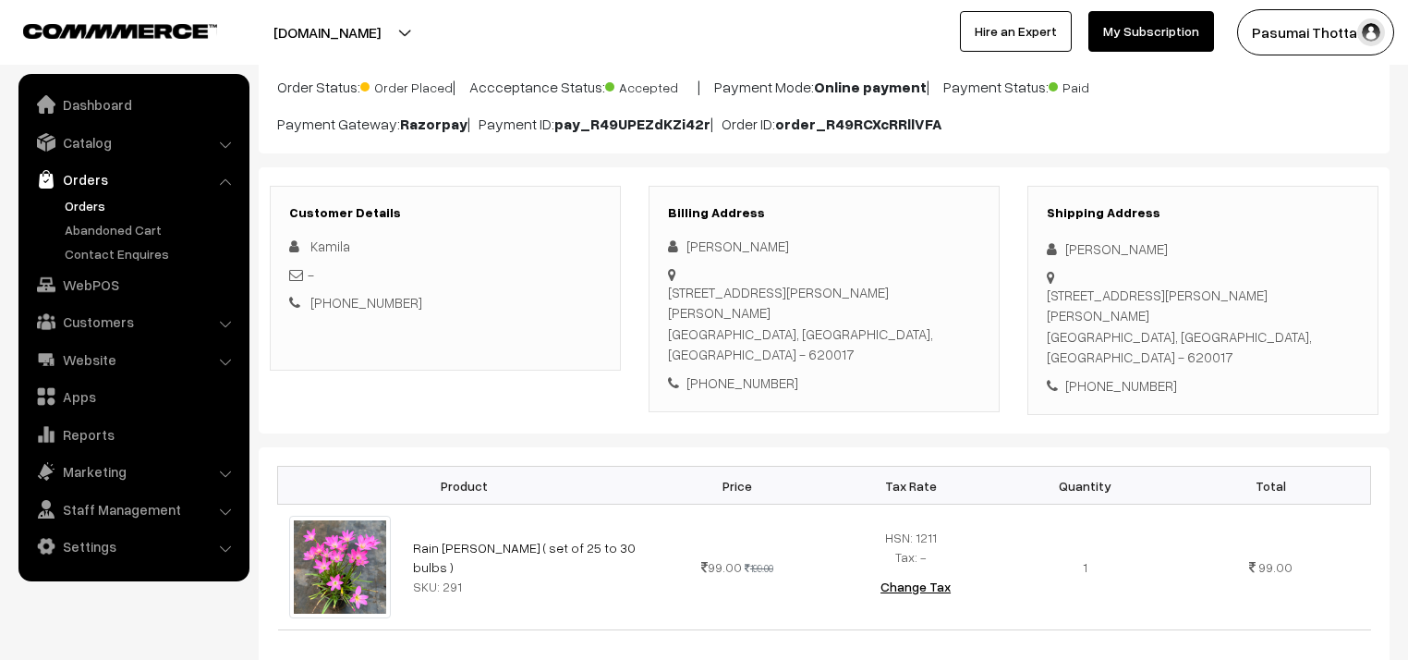
scroll to position [148, 0]
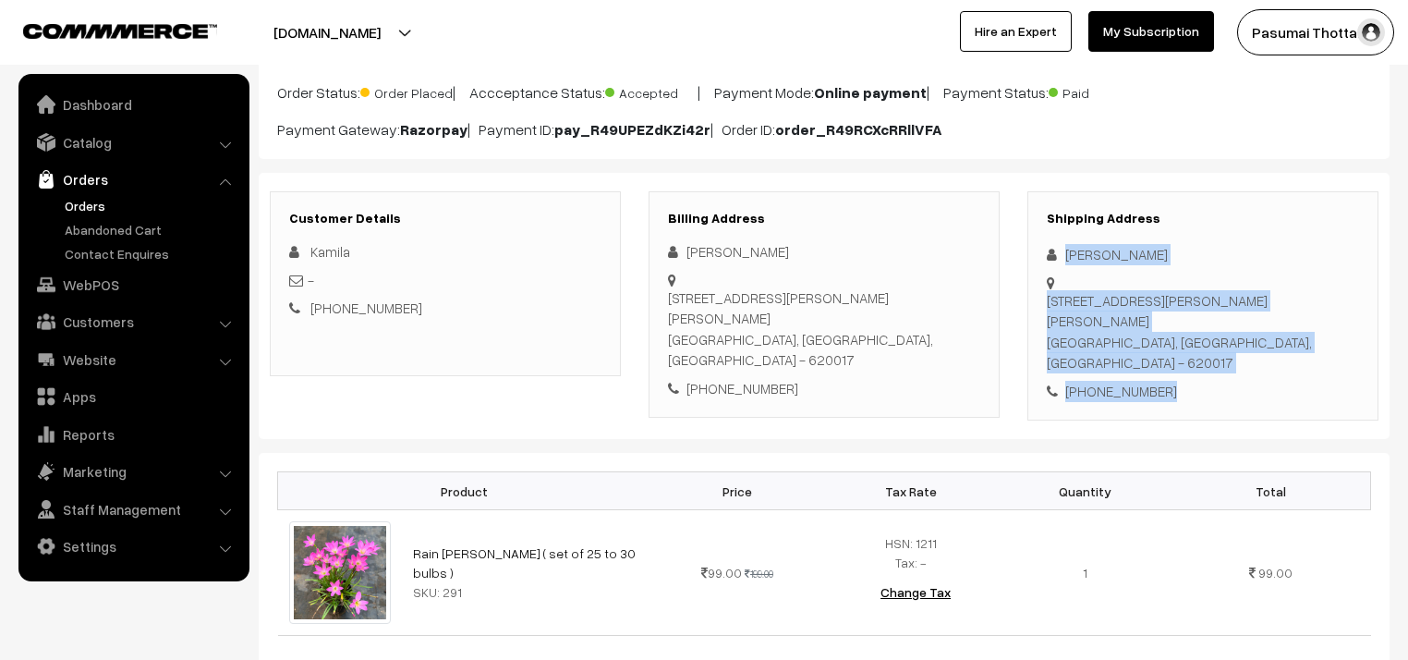
drag, startPoint x: 1064, startPoint y: 259, endPoint x: 1189, endPoint y: 328, distance: 142.7
click at [1189, 328] on div "Shipping Address [PERSON_NAME] [STREET_ADDRESS][PERSON_NAME][PERSON_NAME] [PHON…" at bounding box center [1202, 306] width 351 height 230
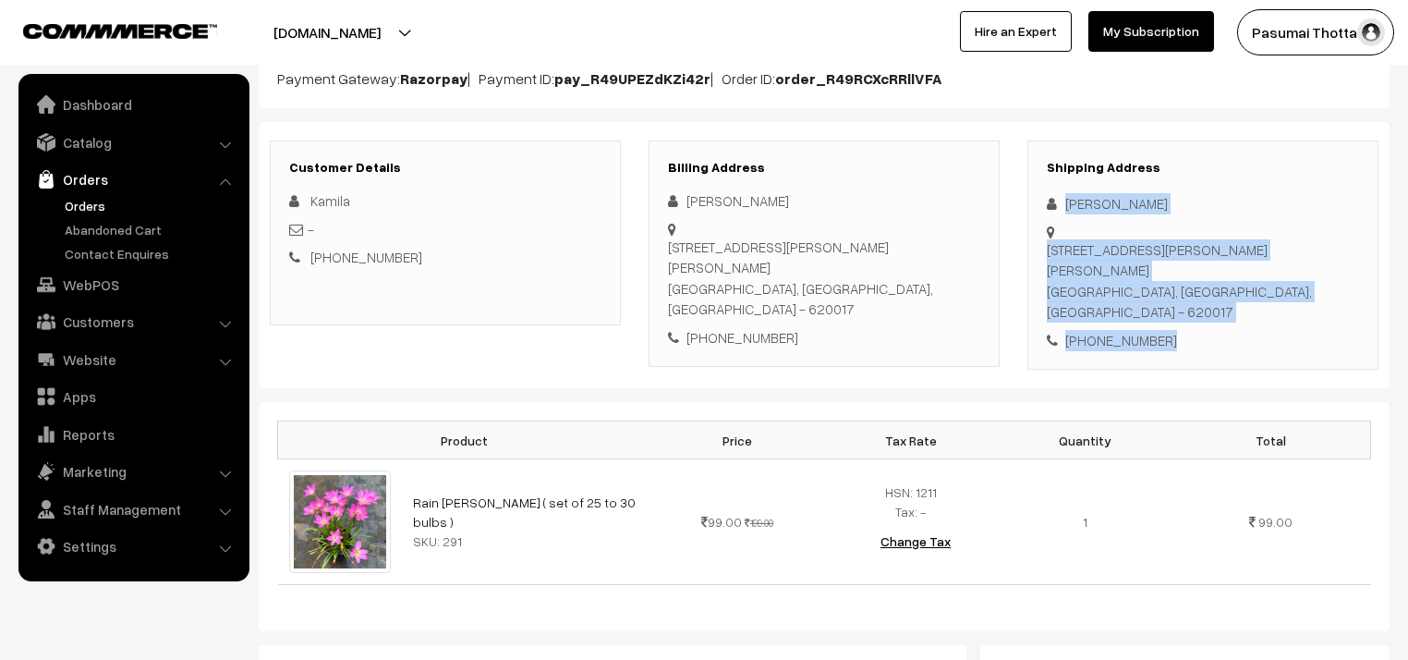
scroll to position [222, 0]
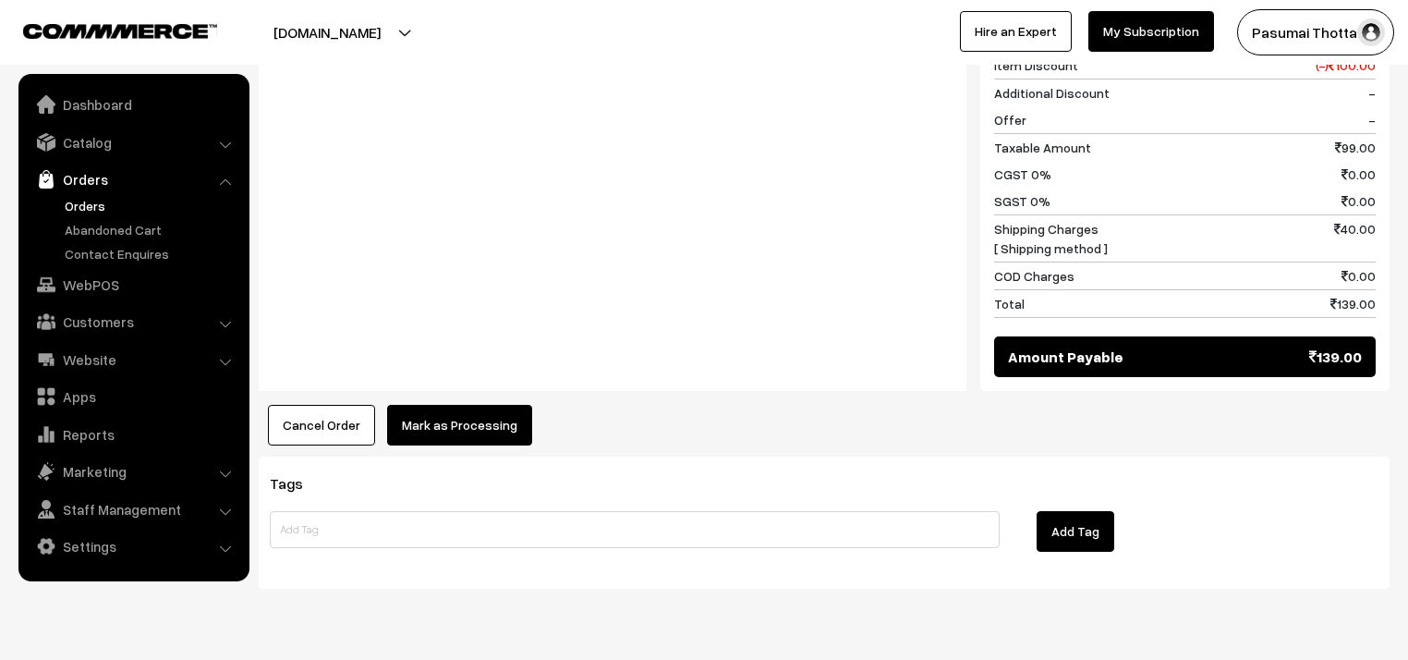
click at [518, 405] on button "Mark as Processing" at bounding box center [459, 425] width 145 height 41
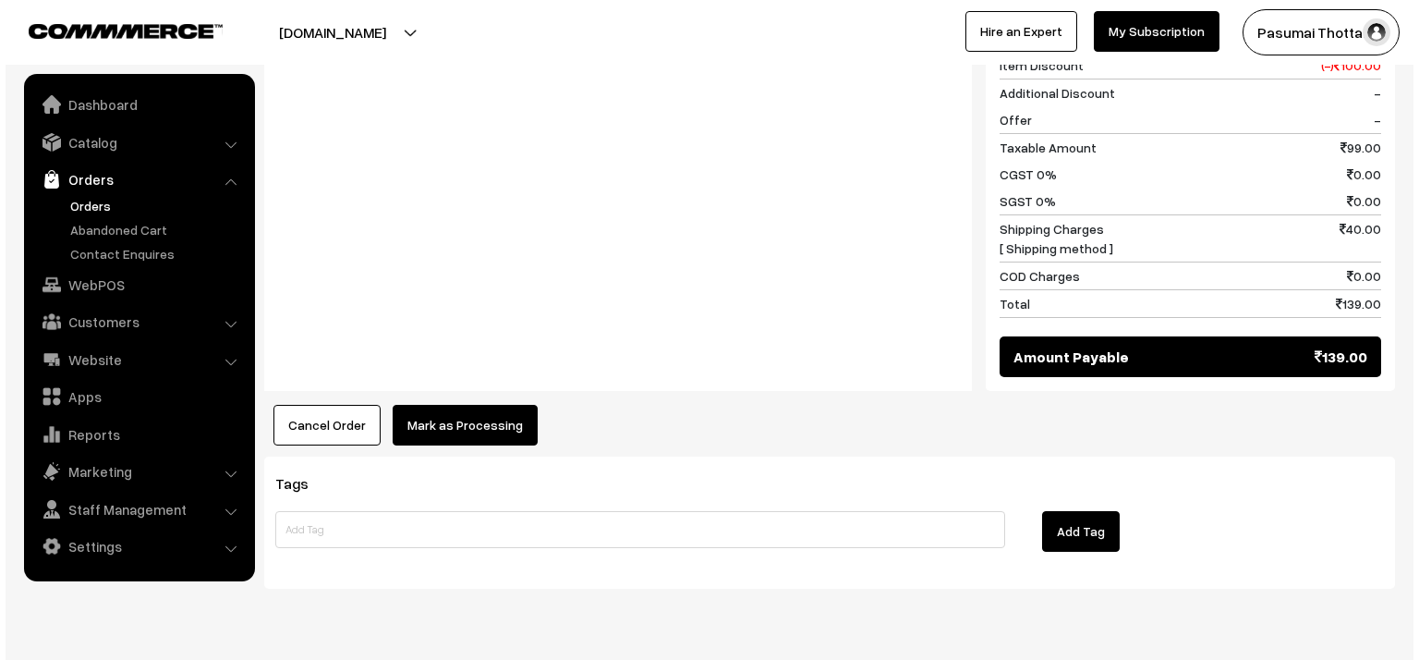
scroll to position [868, 0]
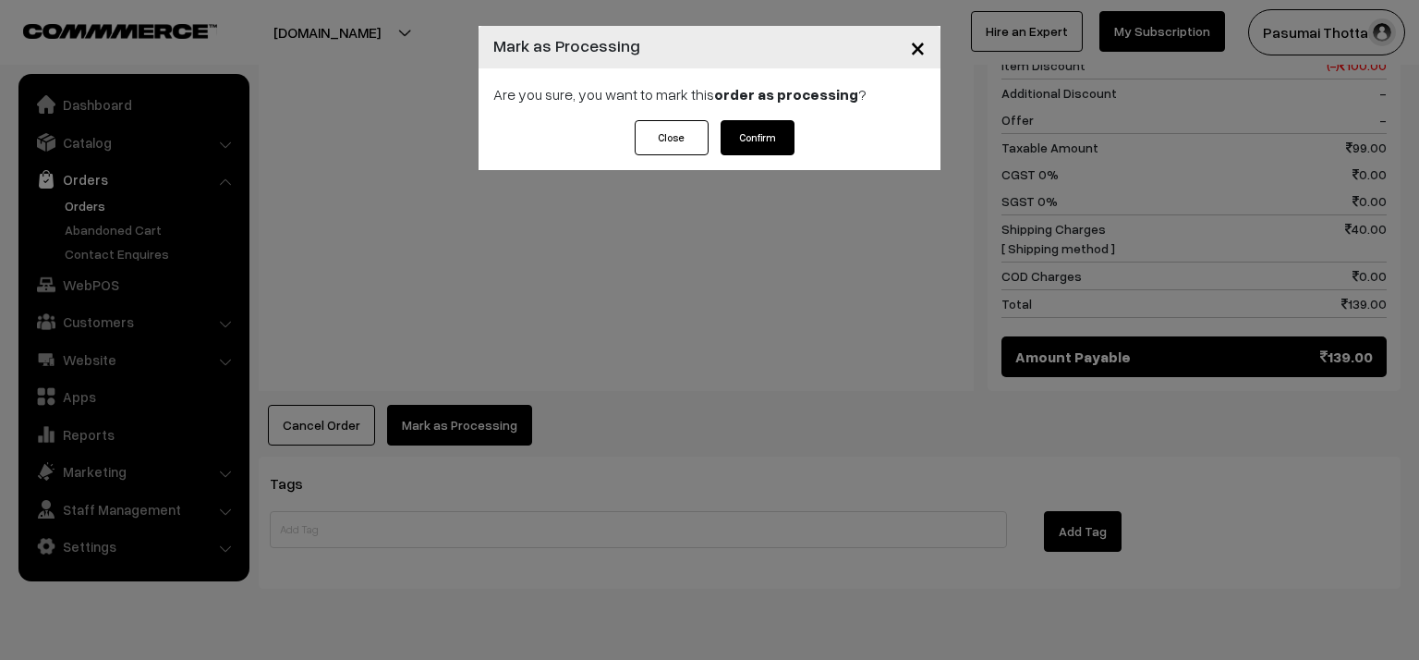
click at [780, 129] on button "Confirm" at bounding box center [758, 137] width 74 height 35
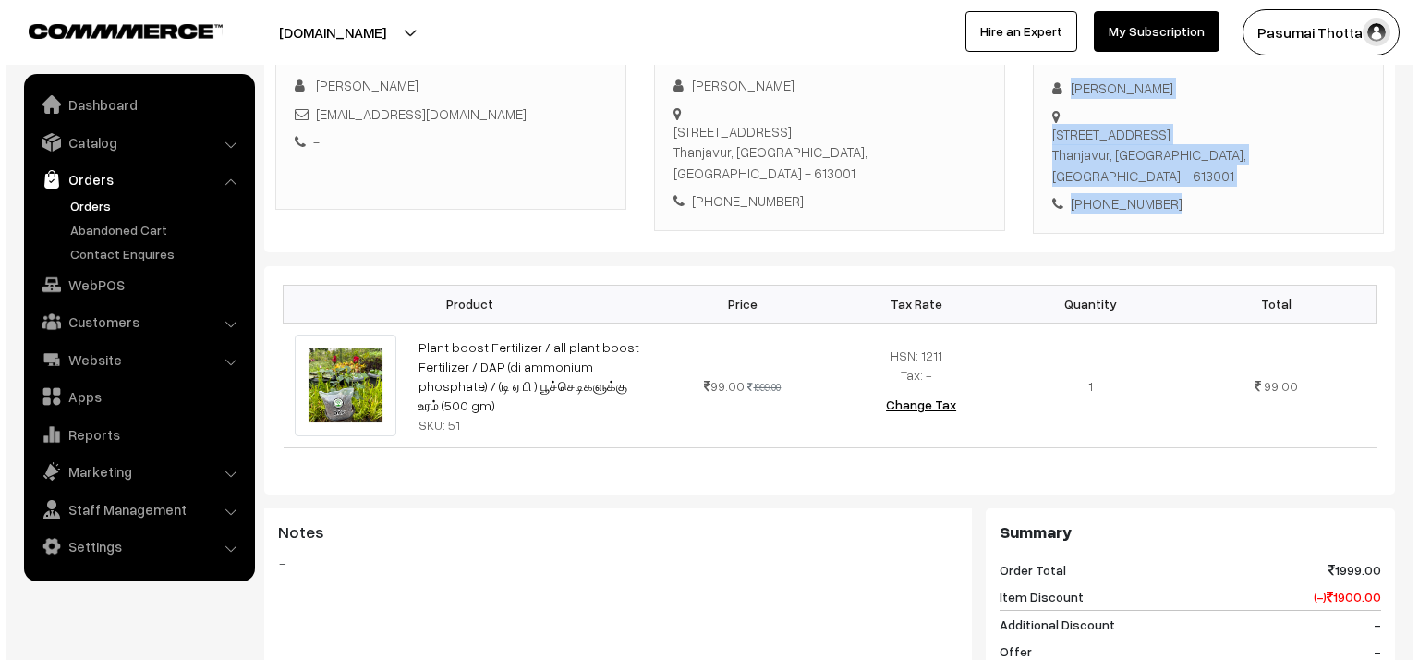
scroll to position [665, 0]
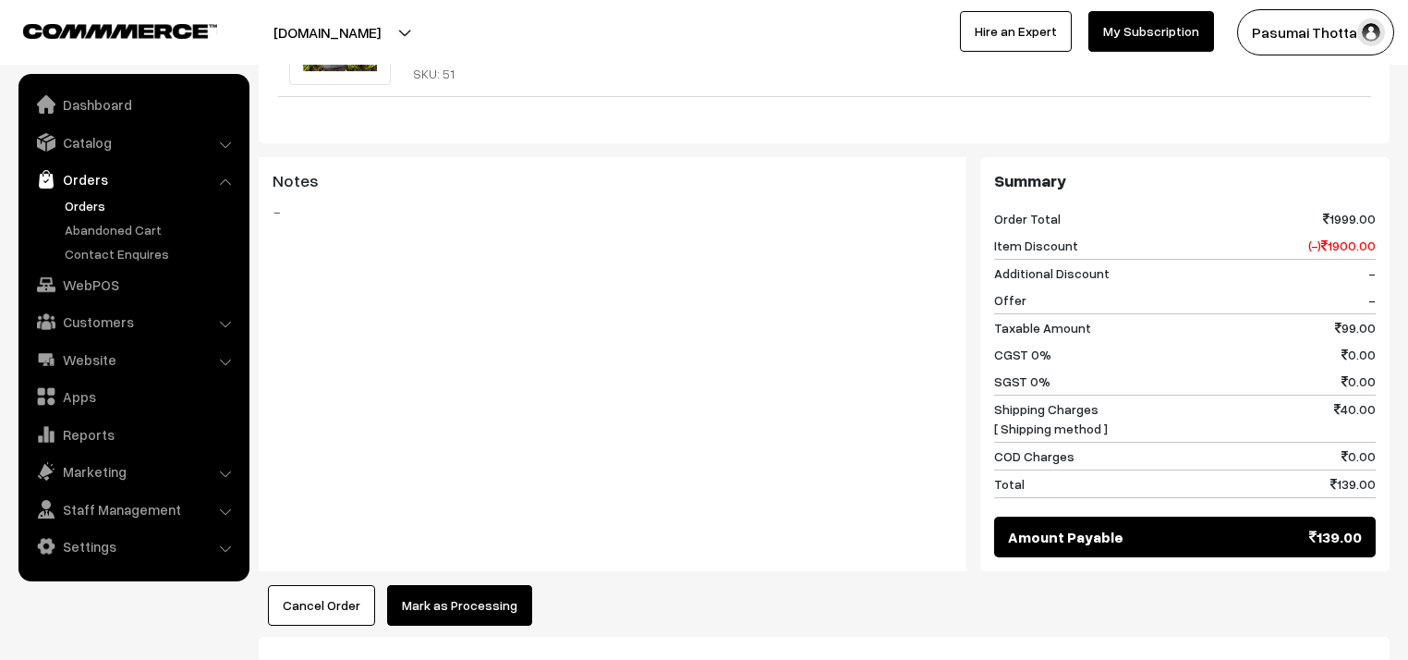
click at [450, 585] on button "Mark as Processing" at bounding box center [459, 605] width 145 height 41
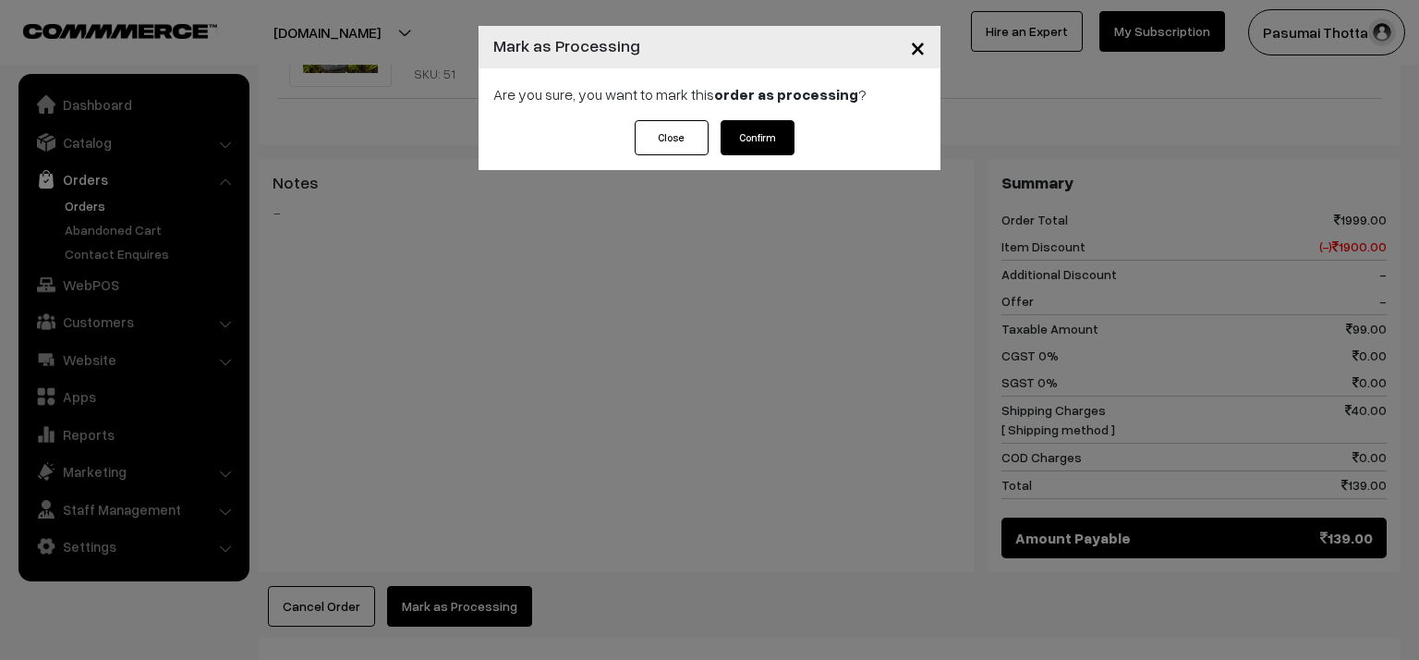
click at [740, 127] on button "Confirm" at bounding box center [758, 137] width 74 height 35
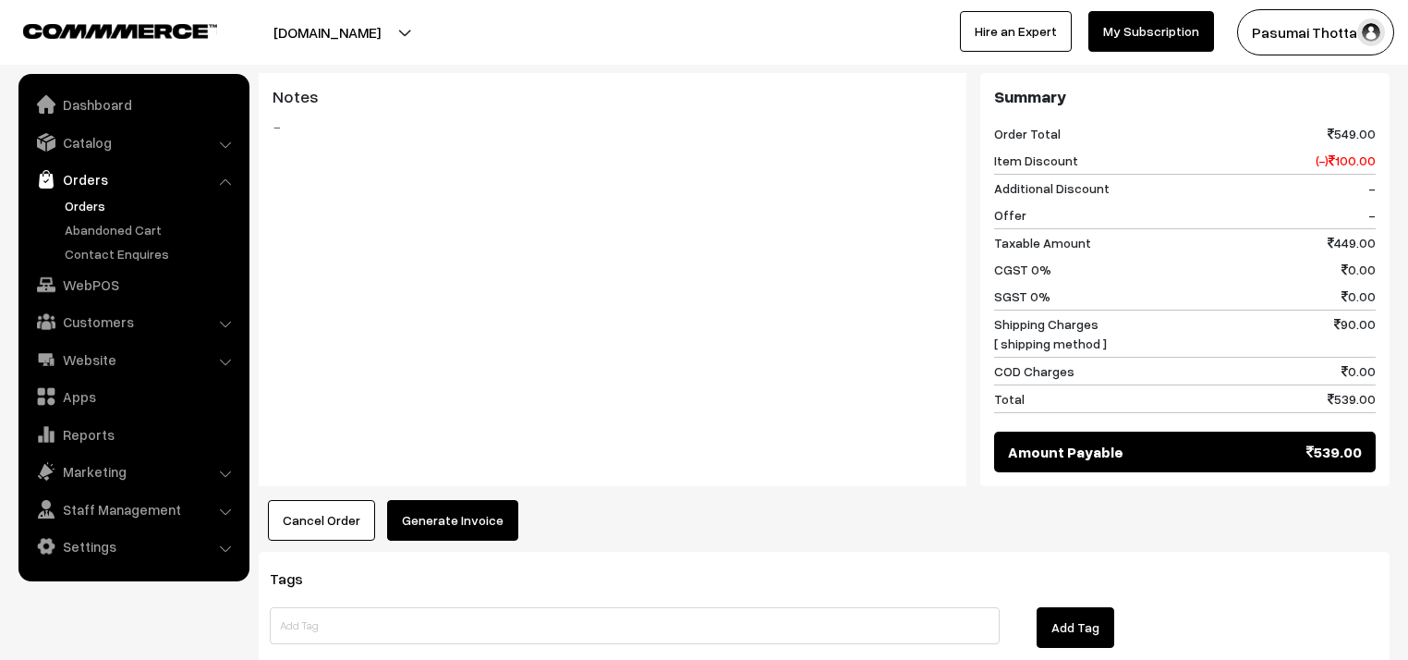
scroll to position [961, 0]
